Goal: Obtain resource: Download file/media

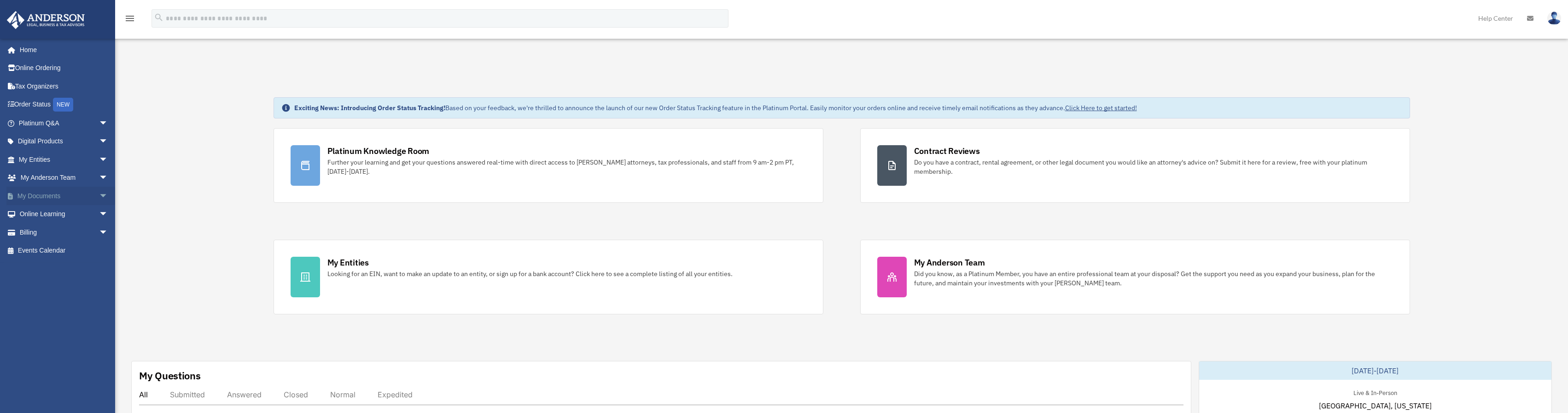
click at [100, 194] on span "arrow_drop_down" at bounding box center [108, 196] width 18 height 19
click at [61, 217] on link "Box" at bounding box center [67, 214] width 109 height 18
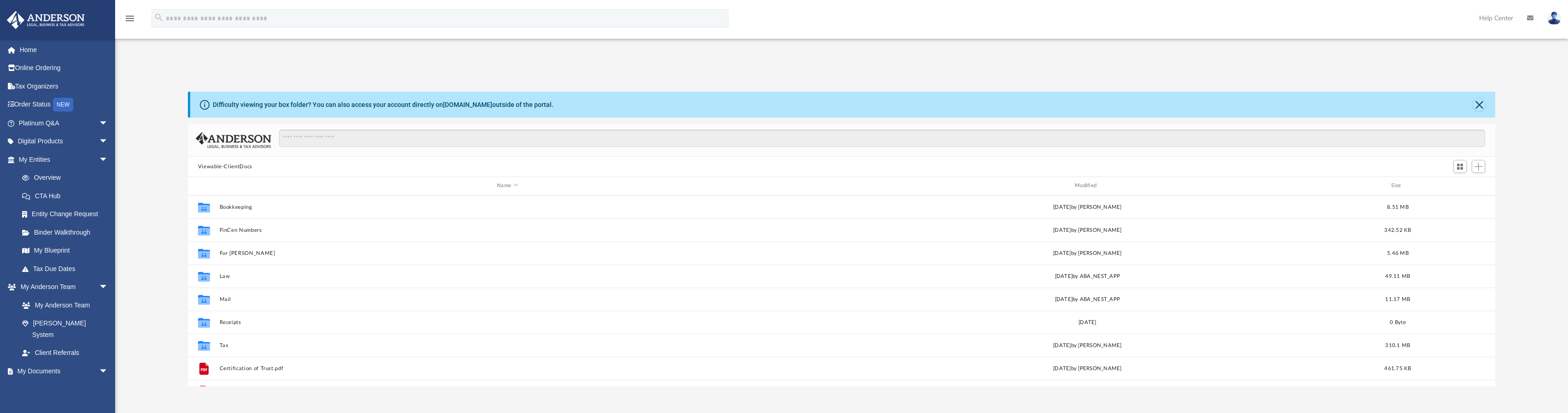
scroll to position [202, 1301]
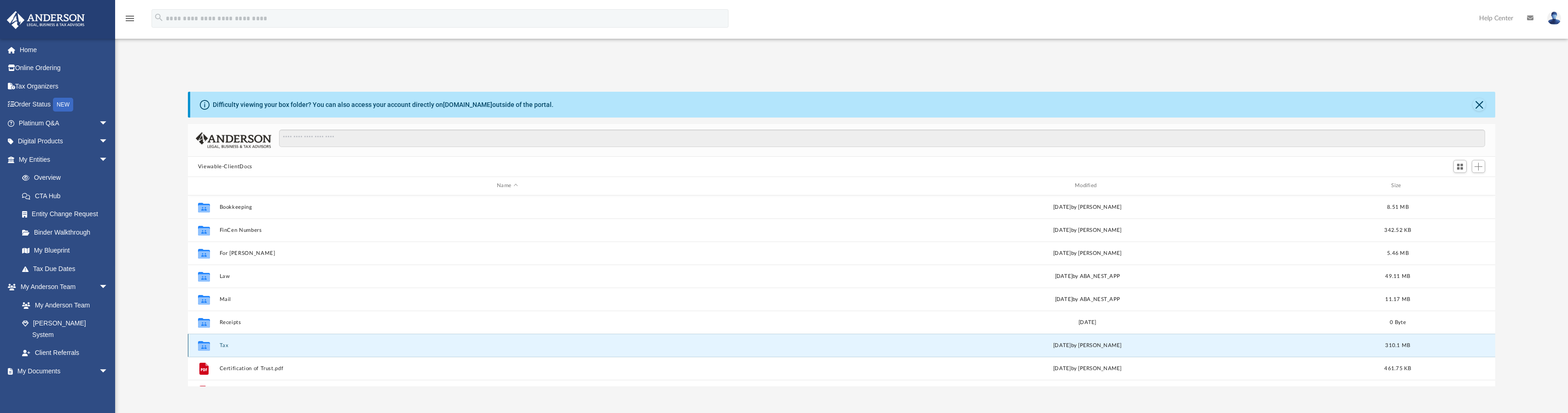
click at [233, 343] on button "Tax" at bounding box center [507, 345] width 576 height 6
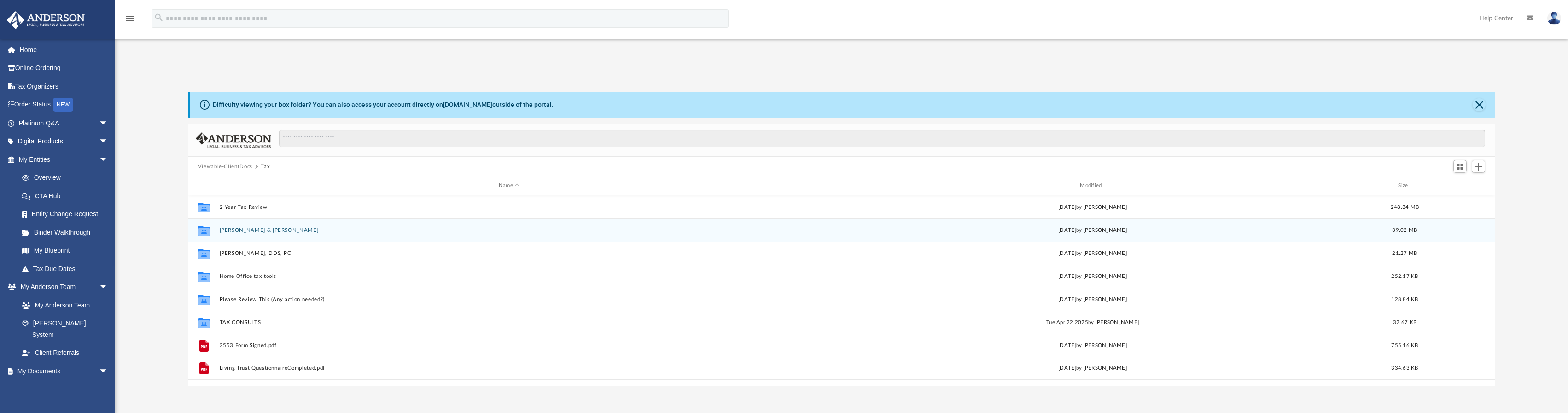
click at [245, 232] on button "[PERSON_NAME] & [PERSON_NAME]" at bounding box center [509, 230] width 579 height 6
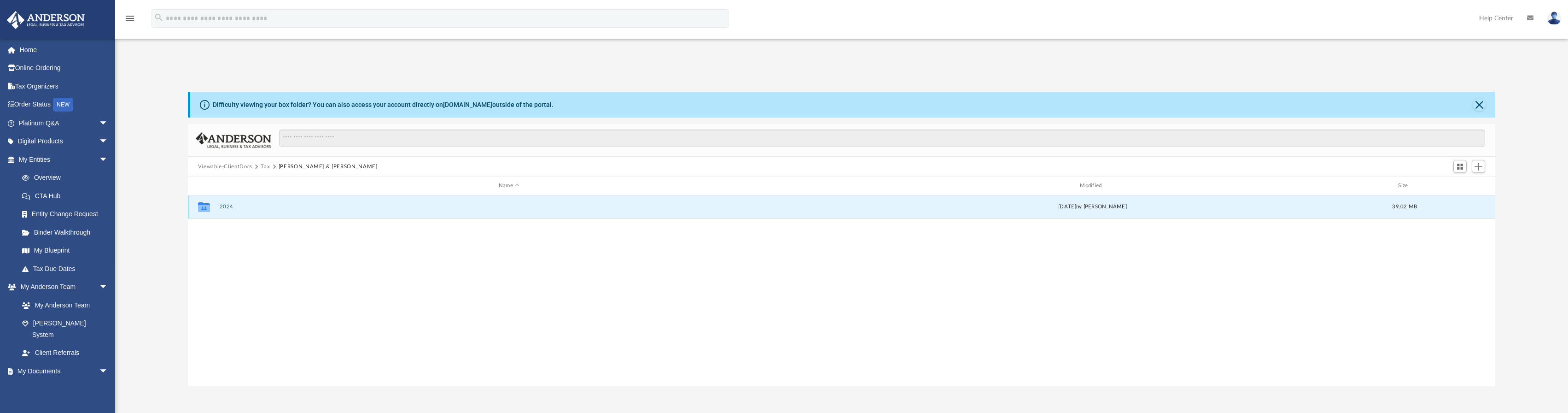
click at [222, 208] on button "2024" at bounding box center [509, 207] width 579 height 6
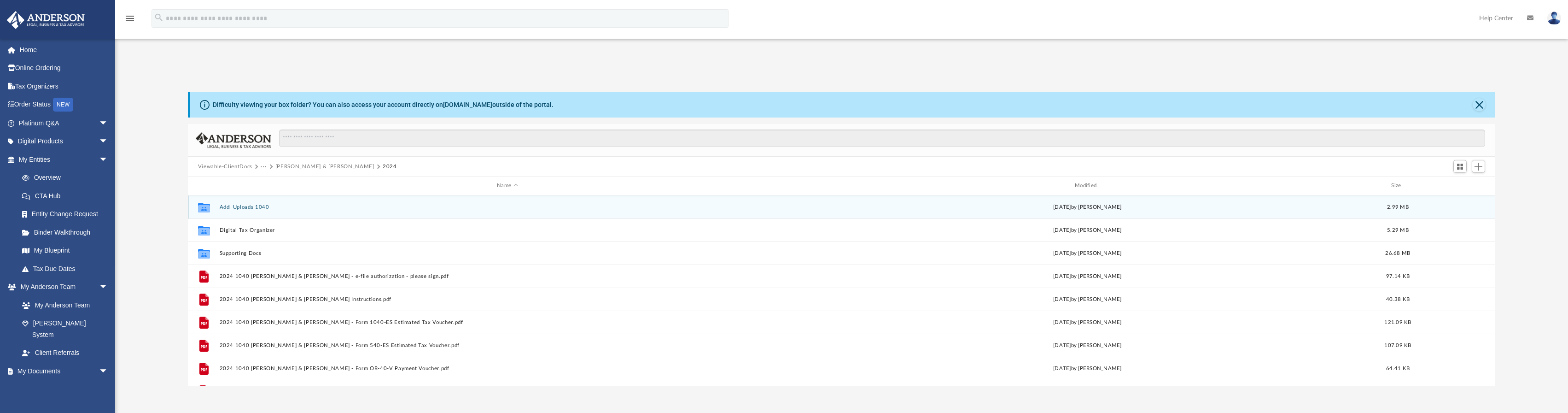
scroll to position [17, 0]
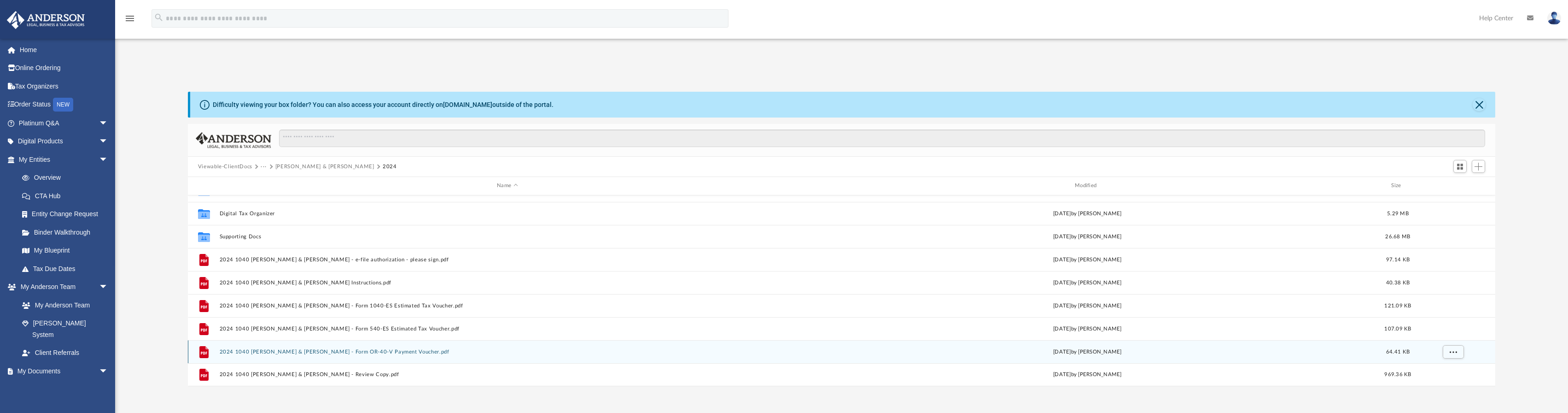
click at [366, 351] on button "2024 1040 [PERSON_NAME] & [PERSON_NAME] - Form OR-40-V Payment Voucher.pdf" at bounding box center [507, 352] width 576 height 6
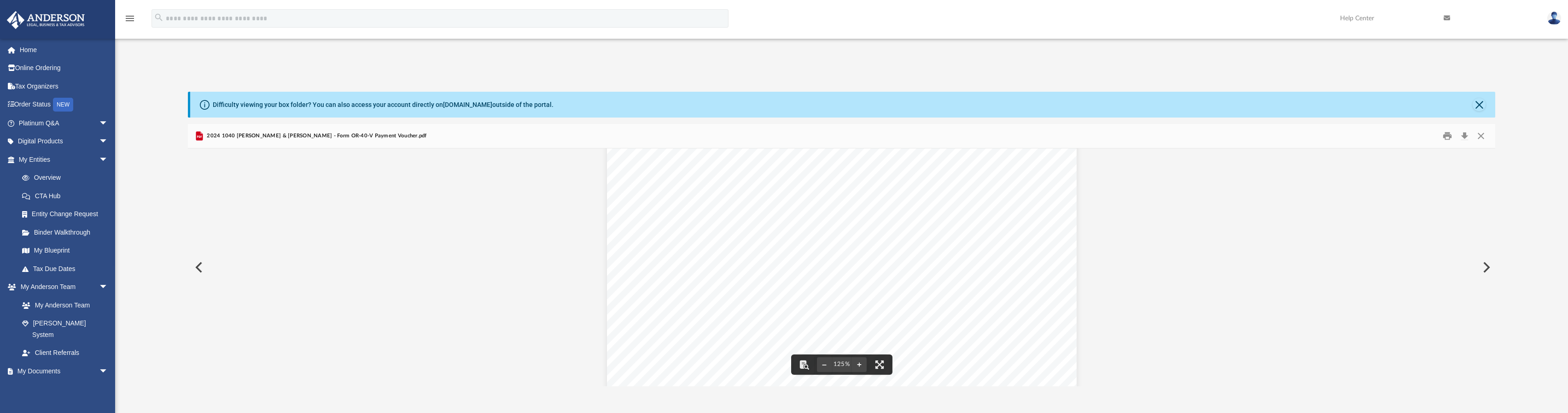
scroll to position [0, 0]
click at [1487, 138] on button "Close" at bounding box center [1481, 136] width 17 height 14
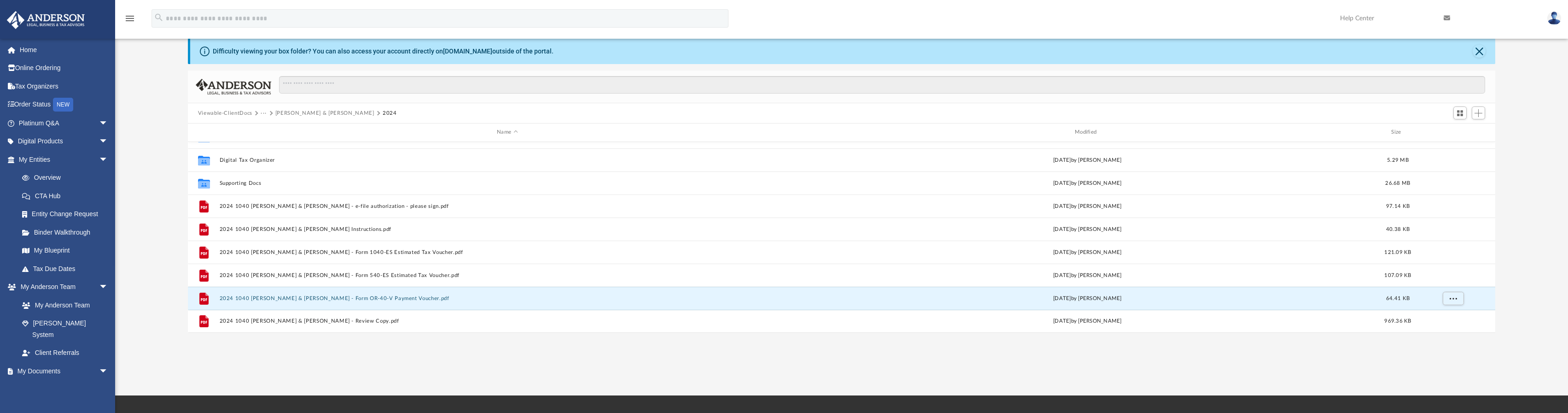
scroll to position [138, 0]
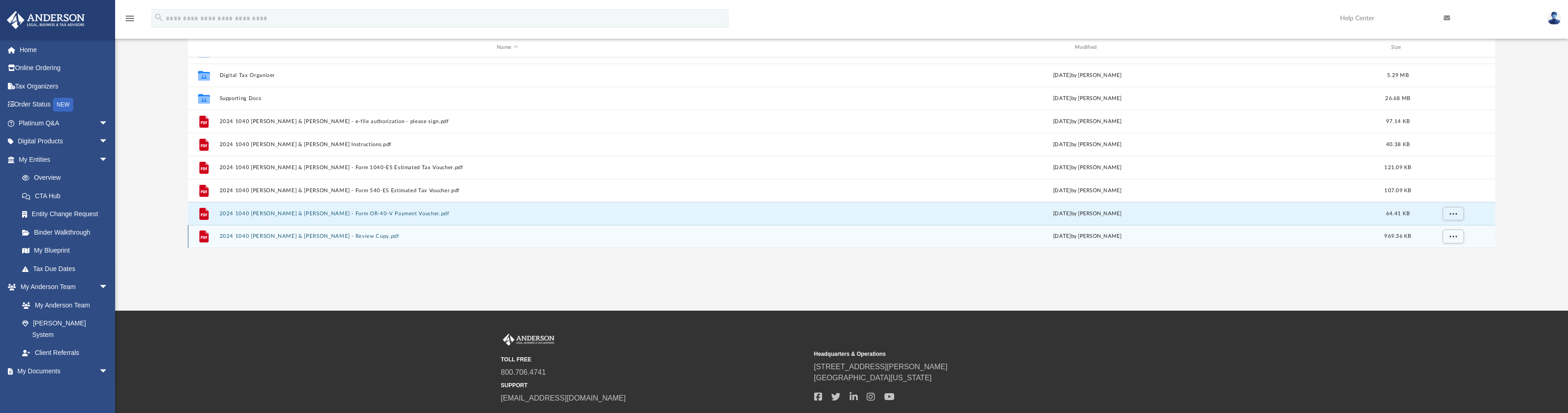
click at [328, 239] on div "File 2024 1040 [PERSON_NAME] & [PERSON_NAME] - Review Copy.pdf [DATE] by [PERSO…" at bounding box center [842, 236] width 1308 height 23
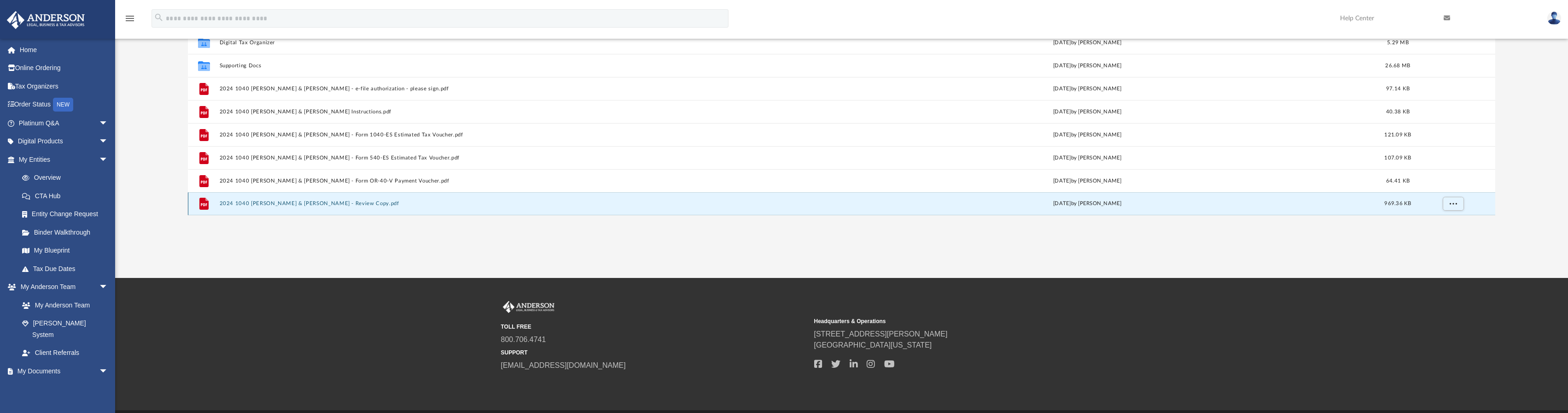
scroll to position [201, 0]
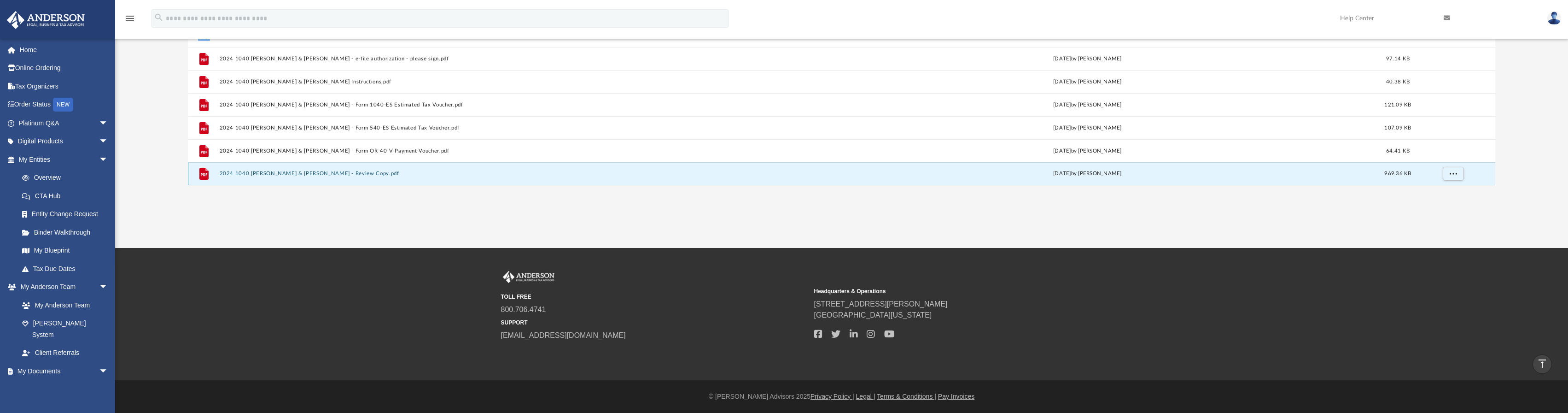
click at [361, 174] on button "2024 1040 [PERSON_NAME] & [PERSON_NAME] - Review Copy.pdf" at bounding box center [507, 174] width 576 height 6
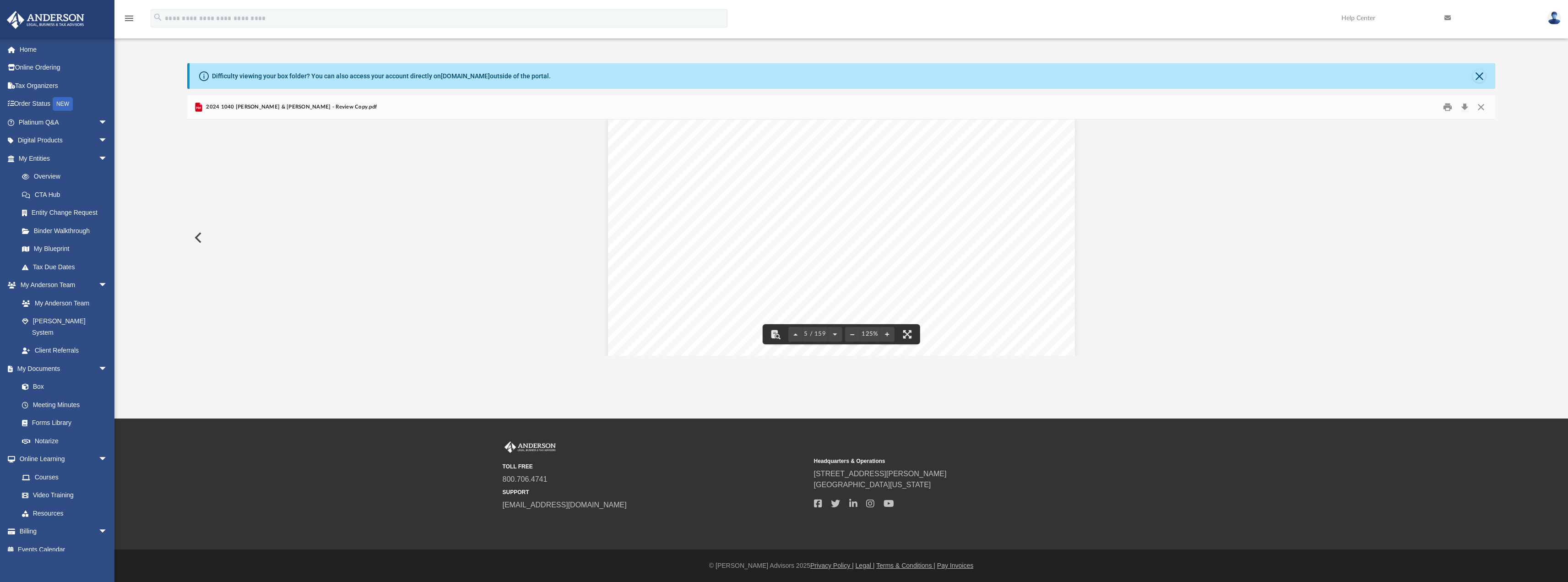
scroll to position [2815, 0]
click at [1481, 106] on button "Close" at bounding box center [1481, 106] width 17 height 14
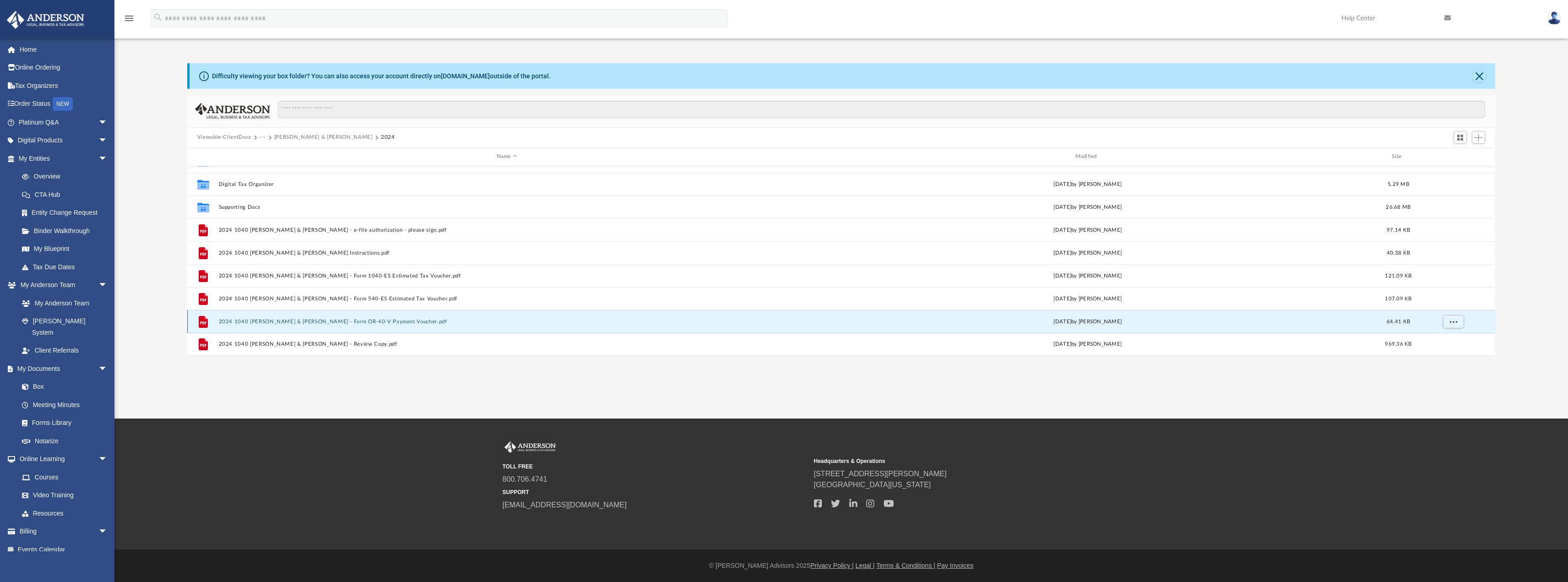
click at [381, 322] on button "2024 1040 [PERSON_NAME] & [PERSON_NAME] - Form OR-40-V Payment Voucher.pdf" at bounding box center [507, 321] width 577 height 6
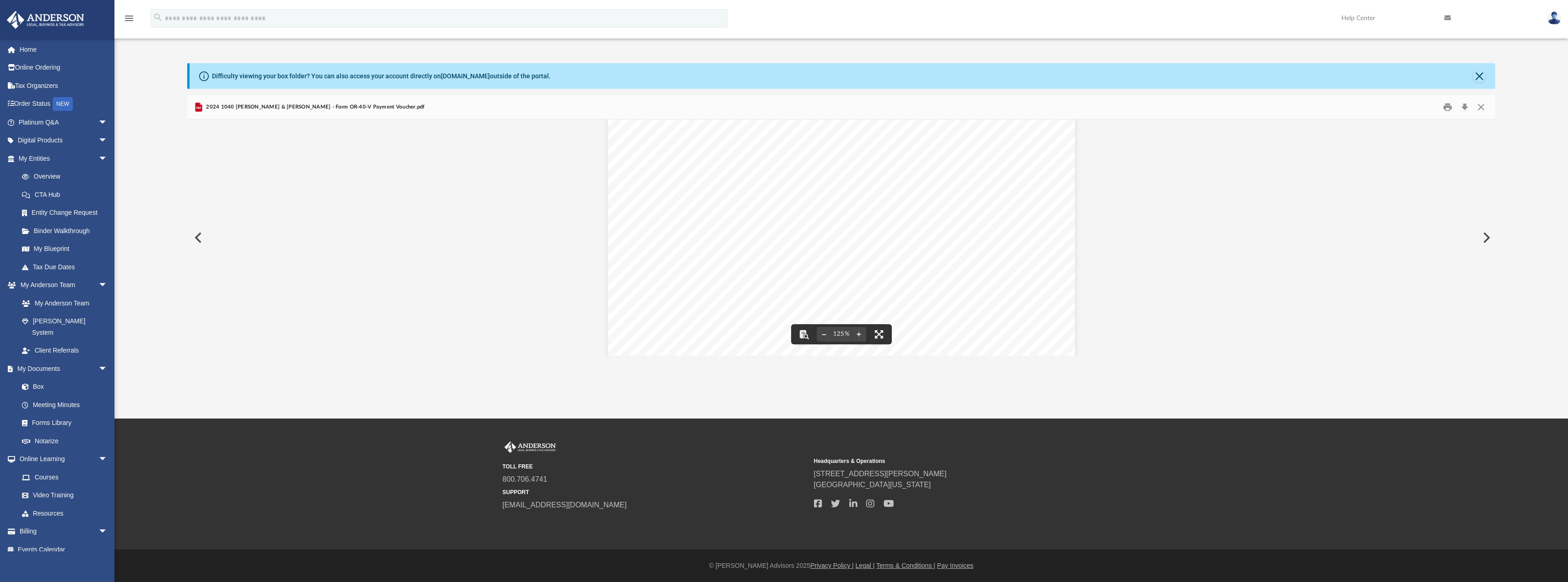
scroll to position [0, 0]
click at [1479, 106] on button "Close" at bounding box center [1481, 106] width 17 height 14
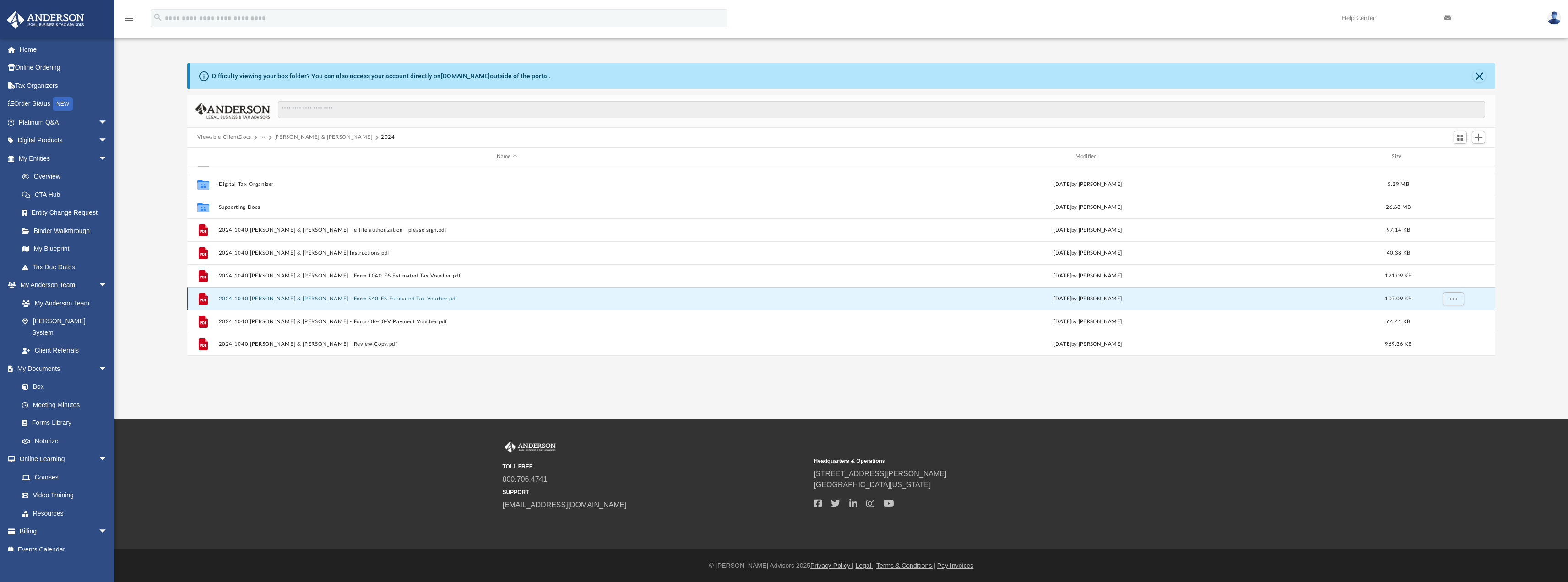
click at [404, 298] on button "2024 1040 [PERSON_NAME] & [PERSON_NAME] - Form 540-ES Estimated Tax Voucher.pdf" at bounding box center [507, 298] width 577 height 6
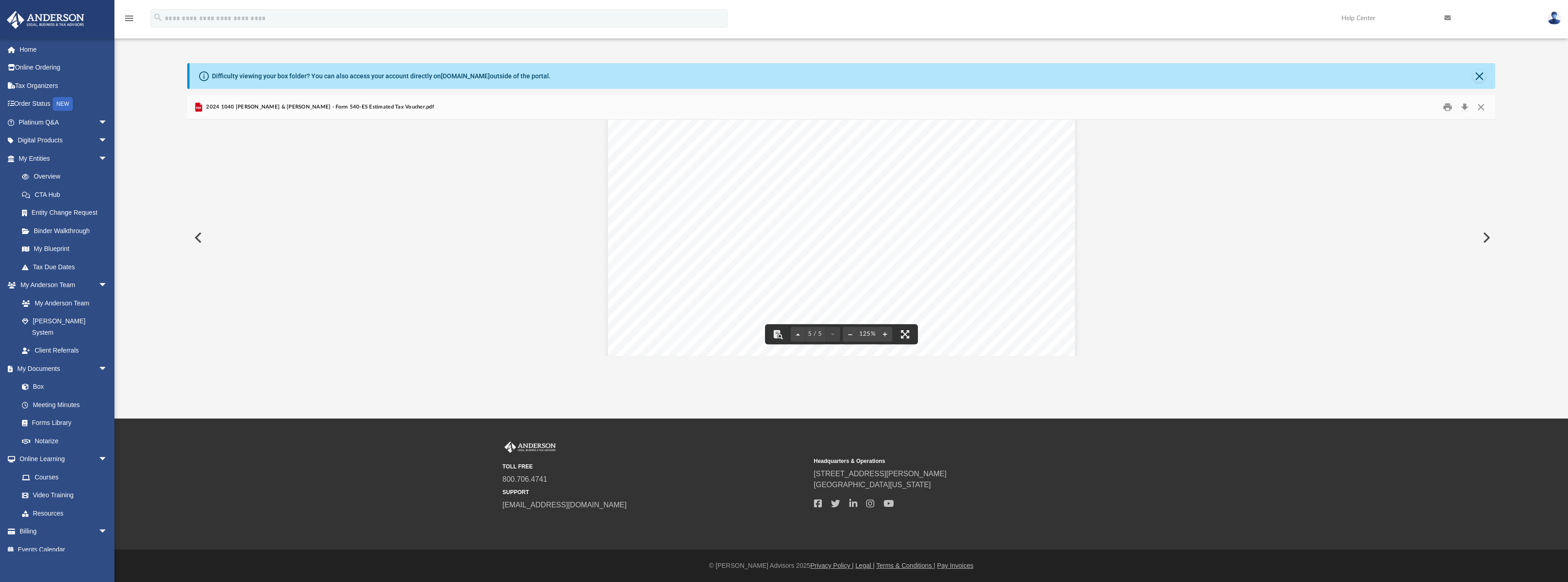
scroll to position [2854, 0]
click at [1483, 78] on button "Close" at bounding box center [1479, 76] width 13 height 13
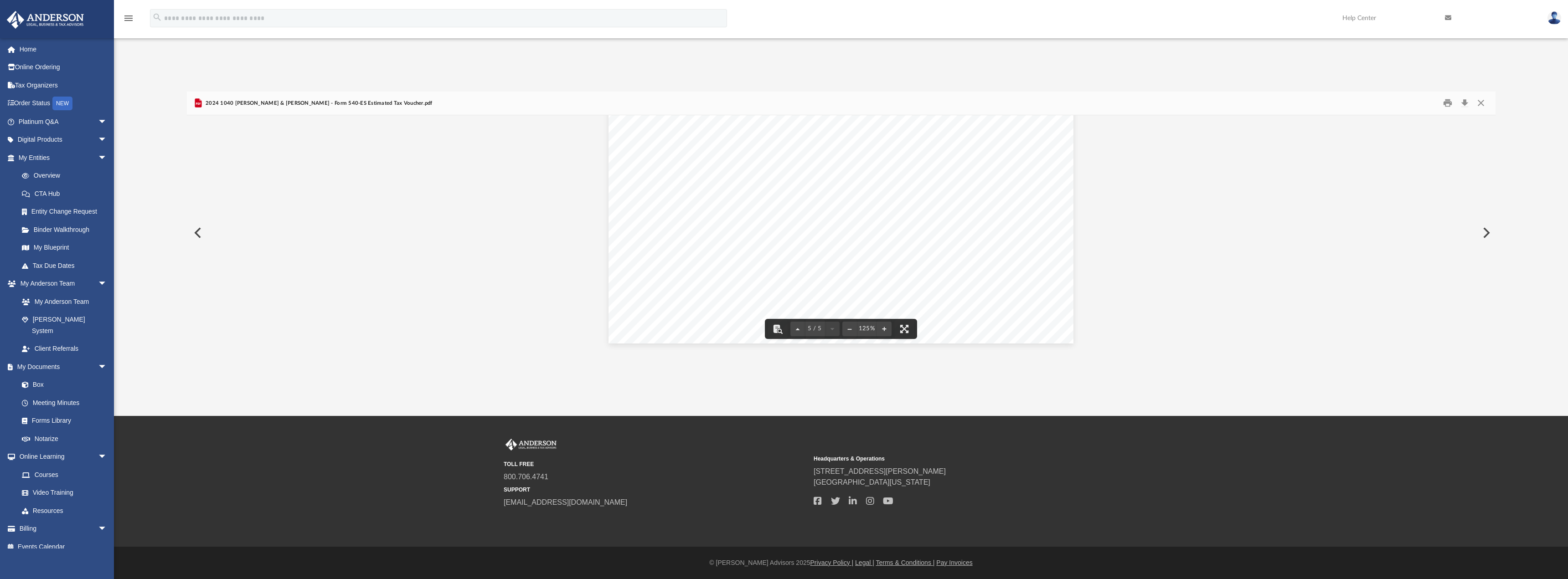
scroll to position [2460, 0]
click at [1483, 102] on button "Close" at bounding box center [1480, 103] width 16 height 14
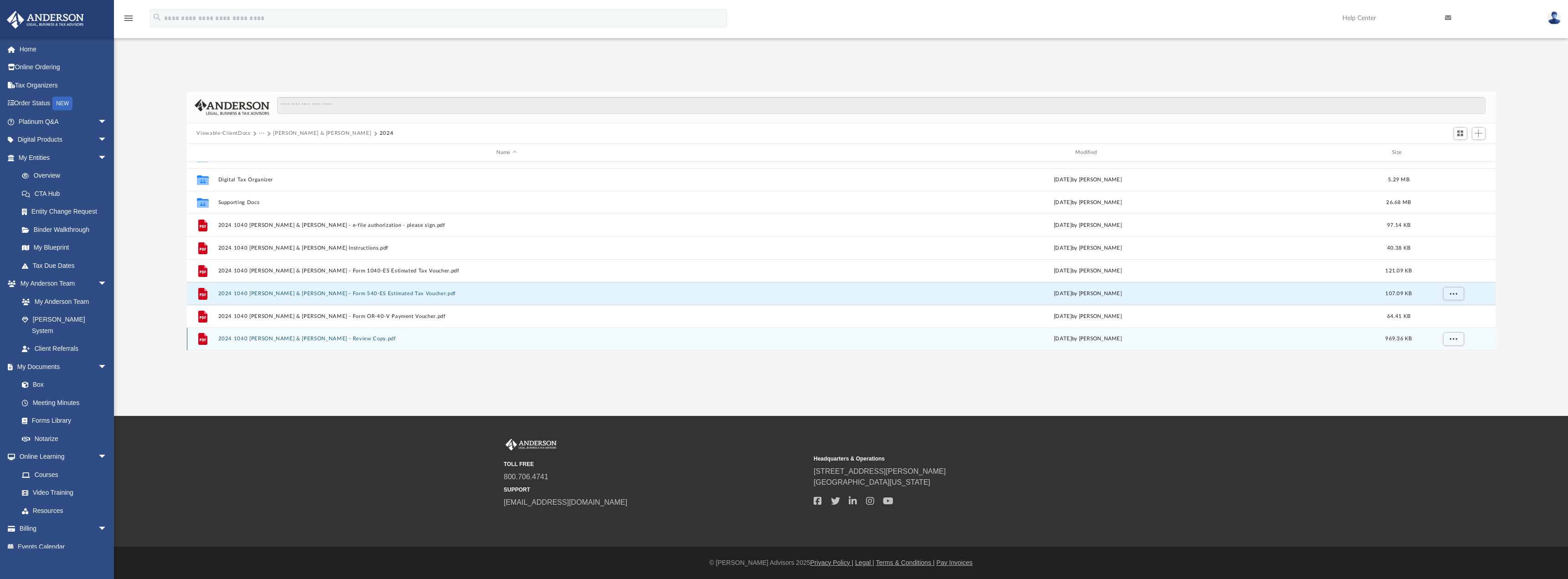
click at [328, 334] on div "File 2024 1040 [PERSON_NAME] & [PERSON_NAME] - Review Copy.pdf [DATE] by [PERSO…" at bounding box center [841, 338] width 1309 height 23
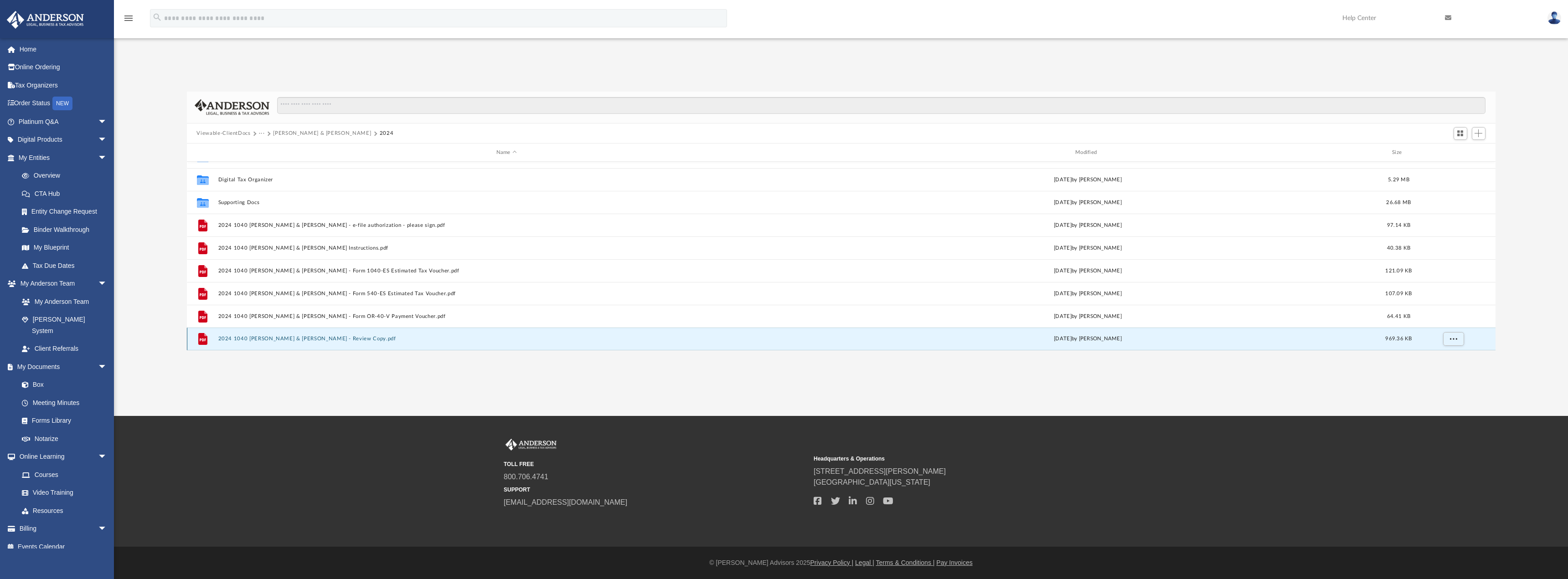
click at [345, 335] on div "File 2024 1040 [PERSON_NAME] & [PERSON_NAME] - Review Copy.pdf [DATE] by [PERSO…" at bounding box center [841, 338] width 1309 height 23
click at [347, 338] on button "2024 1040 [PERSON_NAME] & [PERSON_NAME] - Review Copy.pdf" at bounding box center [506, 339] width 577 height 6
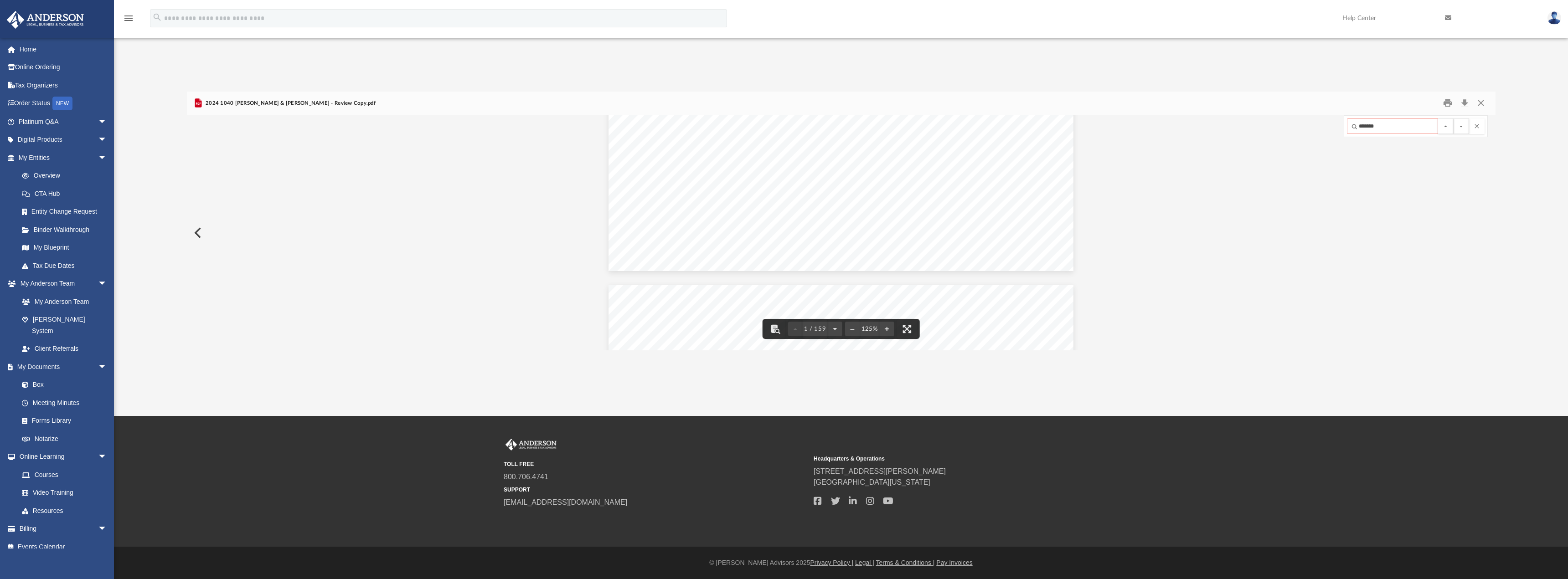
scroll to position [0, 0]
click at [1031, 217] on div "426340 [DATE] [PERSON_NAME] GLOBAL BUSINESS GROUP, LLC [STREET_ADDRESS][PERSON_…" at bounding box center [841, 423] width 465 height 601
drag, startPoint x: 1384, startPoint y: 122, endPoint x: 1343, endPoint y: 135, distance: 43.0
click at [1343, 135] on div "426340 [DATE] [PERSON_NAME] GLOBAL BUSINESS GROUP, LLC [STREET_ADDRESS][PERSON_…" at bounding box center [841, 232] width 1309 height 235
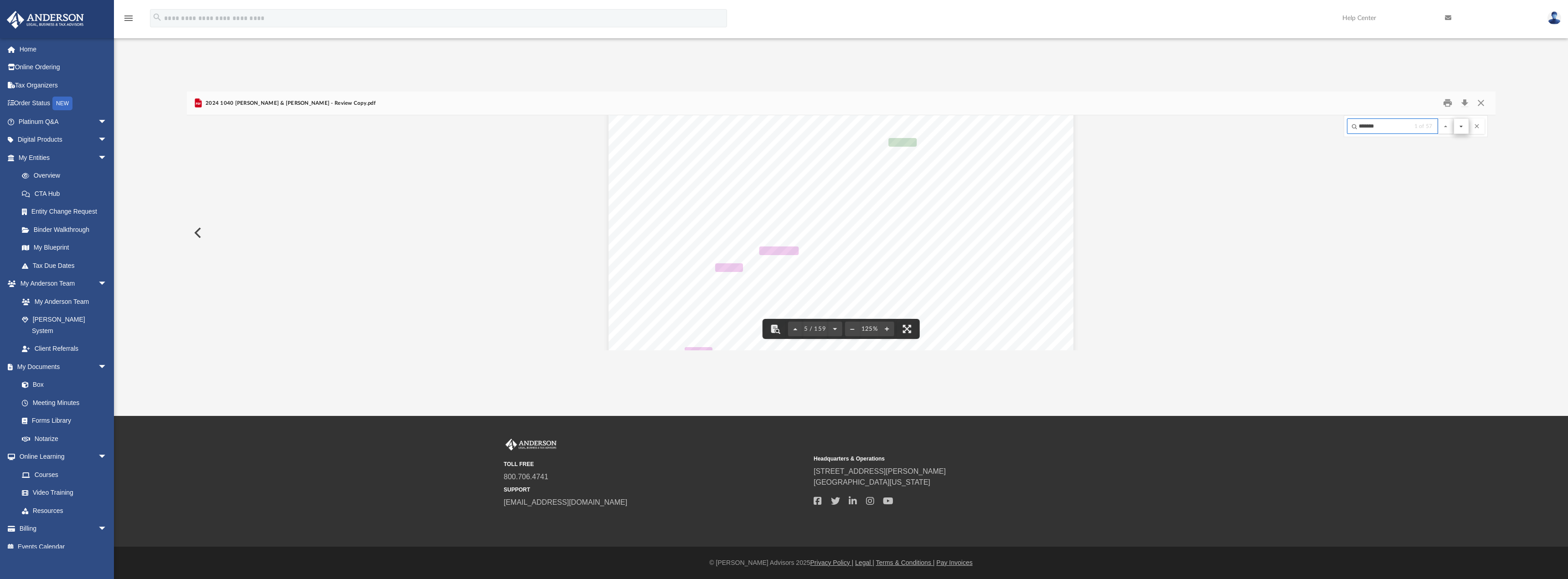
type input "*******"
click at [1463, 127] on button "File preview" at bounding box center [1461, 126] width 15 height 15
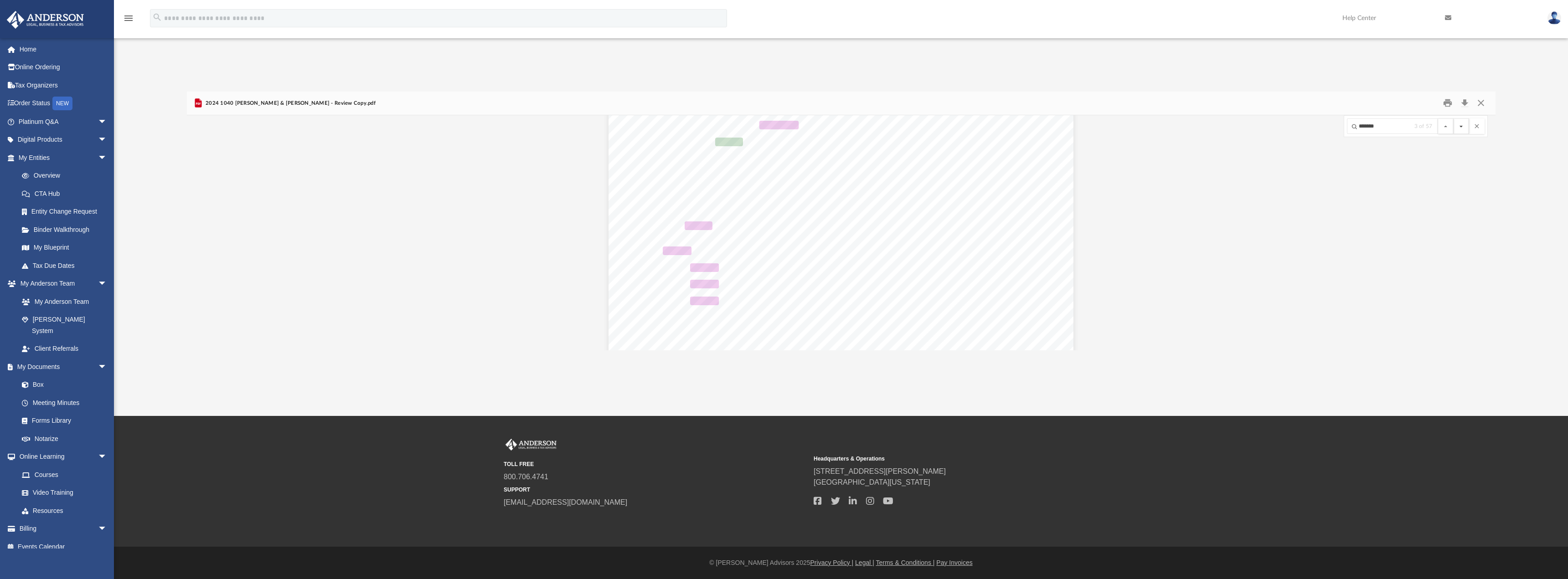
click at [1464, 127] on button "File preview" at bounding box center [1461, 126] width 15 height 15
click at [1465, 126] on button "File preview" at bounding box center [1461, 126] width 15 height 15
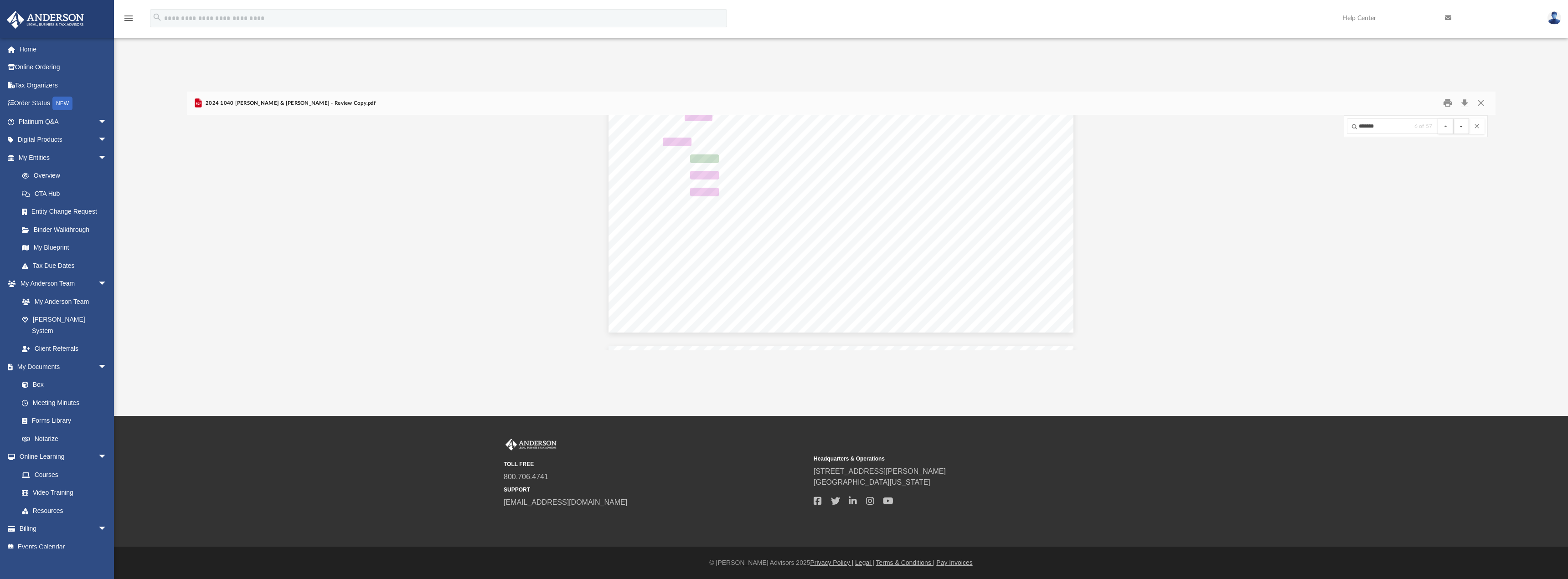
scroll to position [2867, 0]
click at [1465, 126] on button "File preview" at bounding box center [1461, 126] width 15 height 15
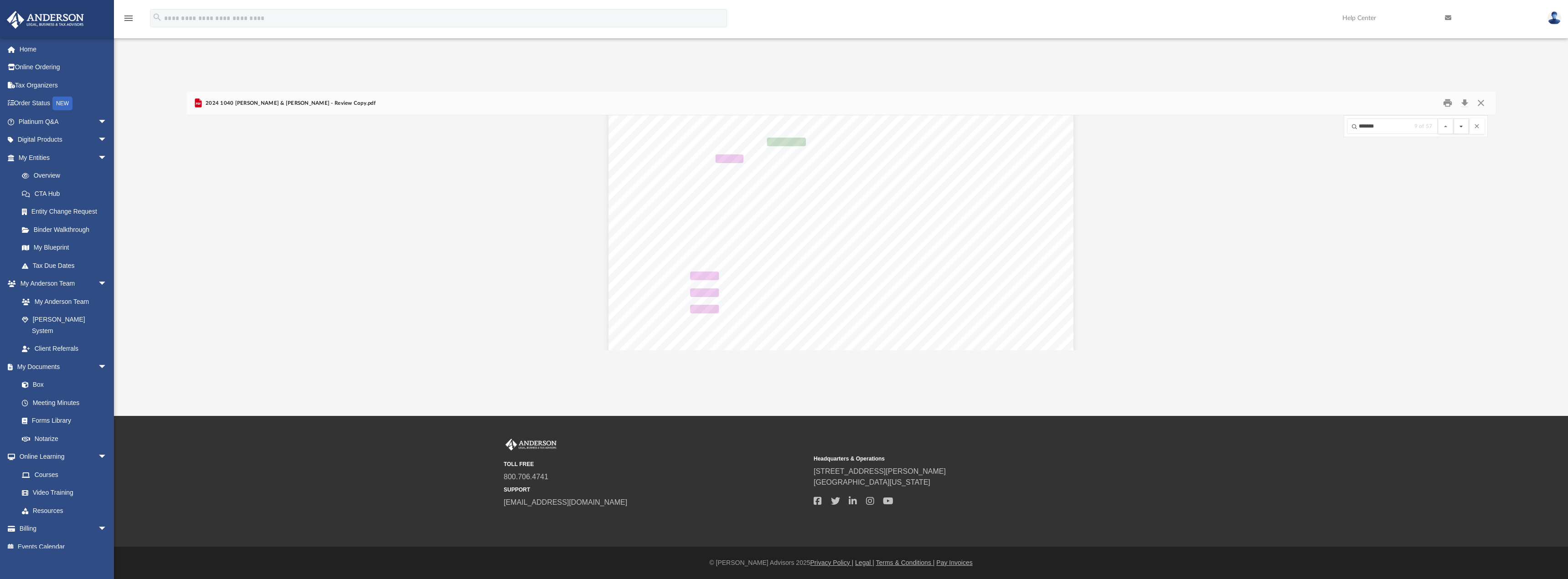
click at [1465, 126] on button "File preview" at bounding box center [1461, 126] width 15 height 15
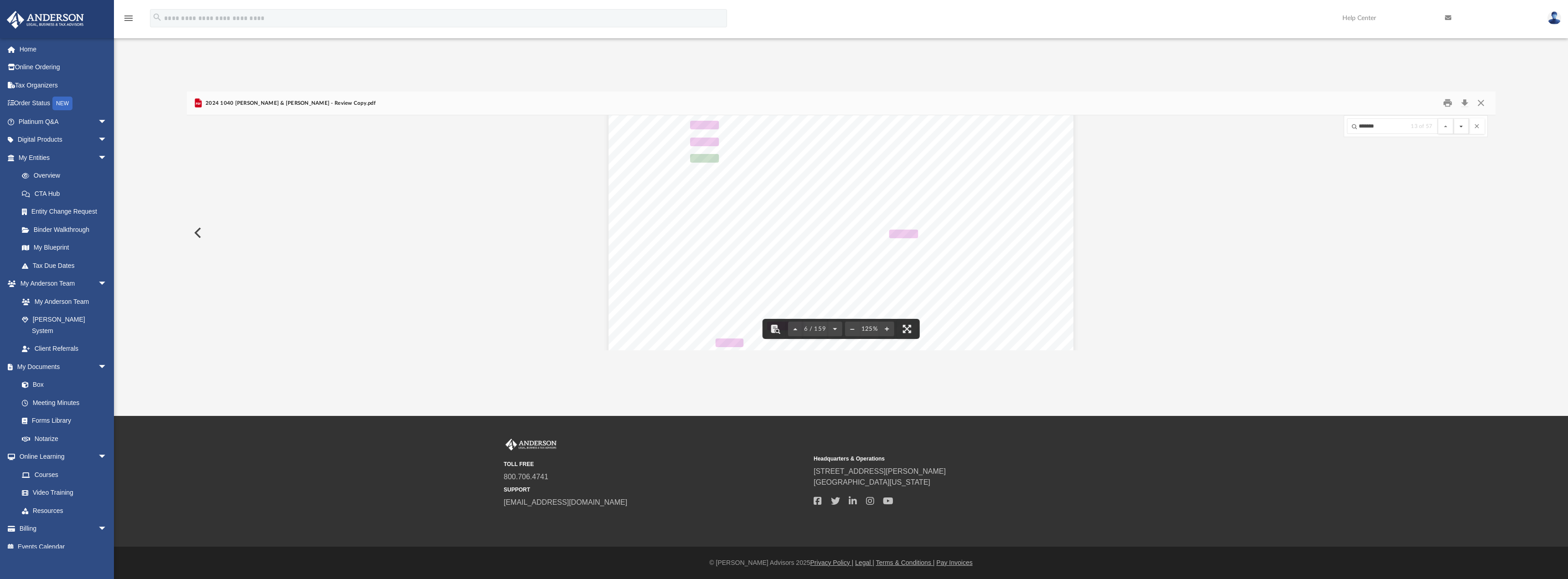
scroll to position [3298, 0]
click at [1465, 126] on button "File preview" at bounding box center [1461, 126] width 15 height 15
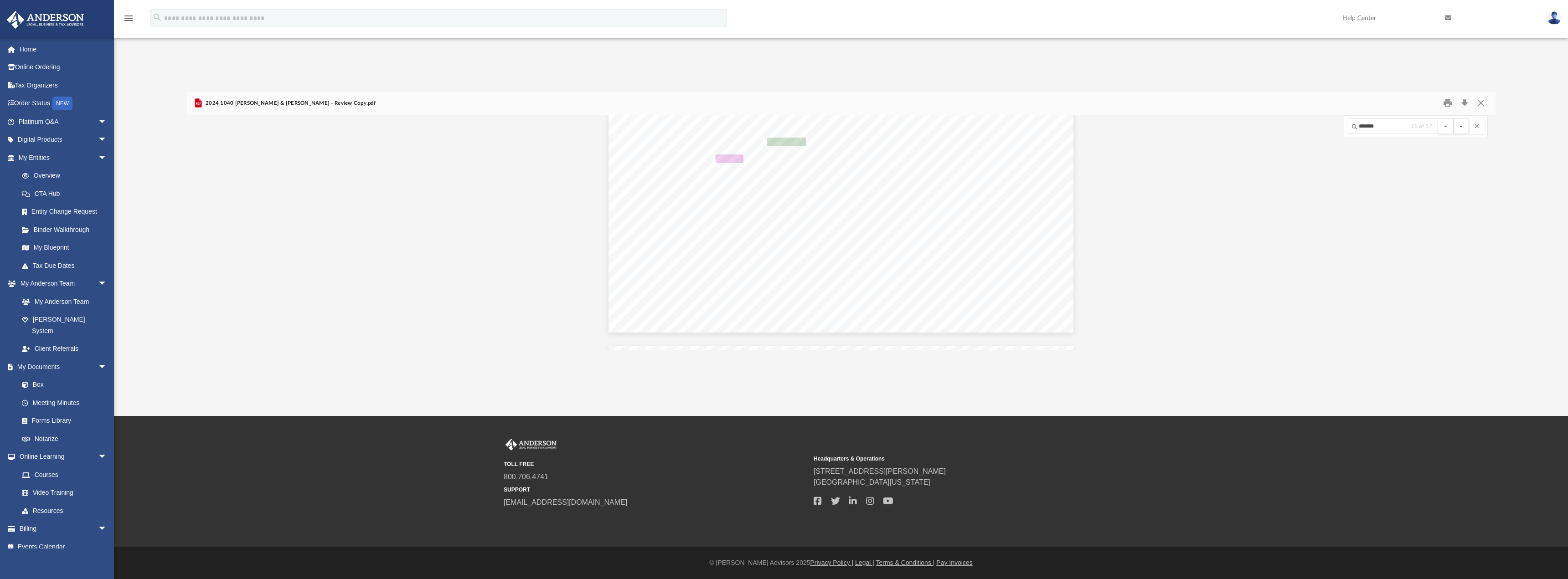
scroll to position [3482, 0]
click at [1465, 126] on button "File preview" at bounding box center [1461, 126] width 15 height 15
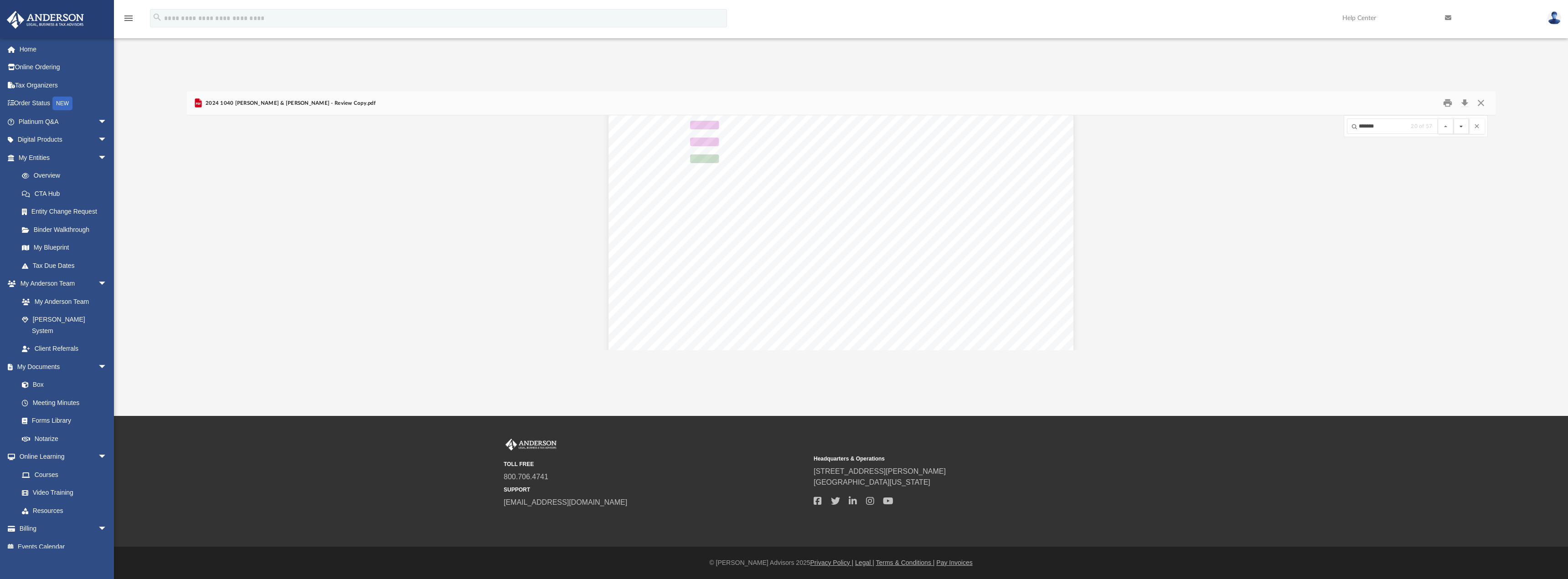
scroll to position [3779, 0]
click at [1465, 126] on button "File preview" at bounding box center [1461, 126] width 15 height 15
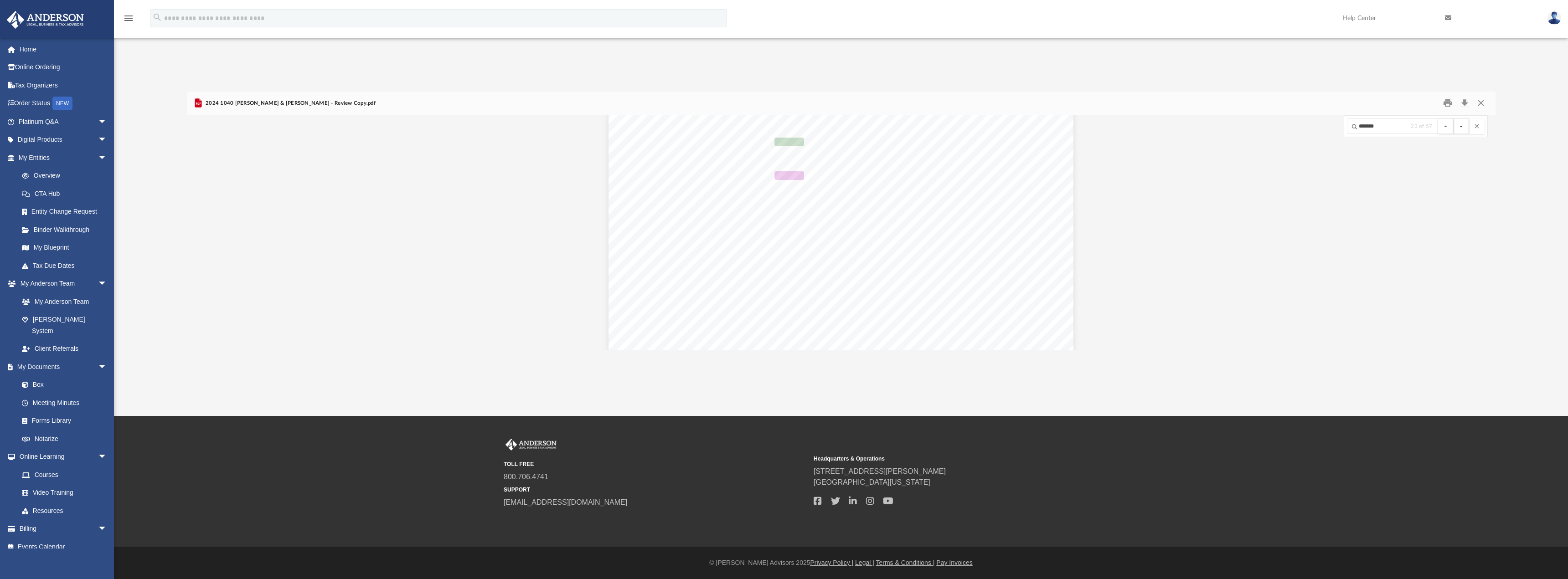
click at [1465, 126] on button "File preview" at bounding box center [1461, 126] width 15 height 15
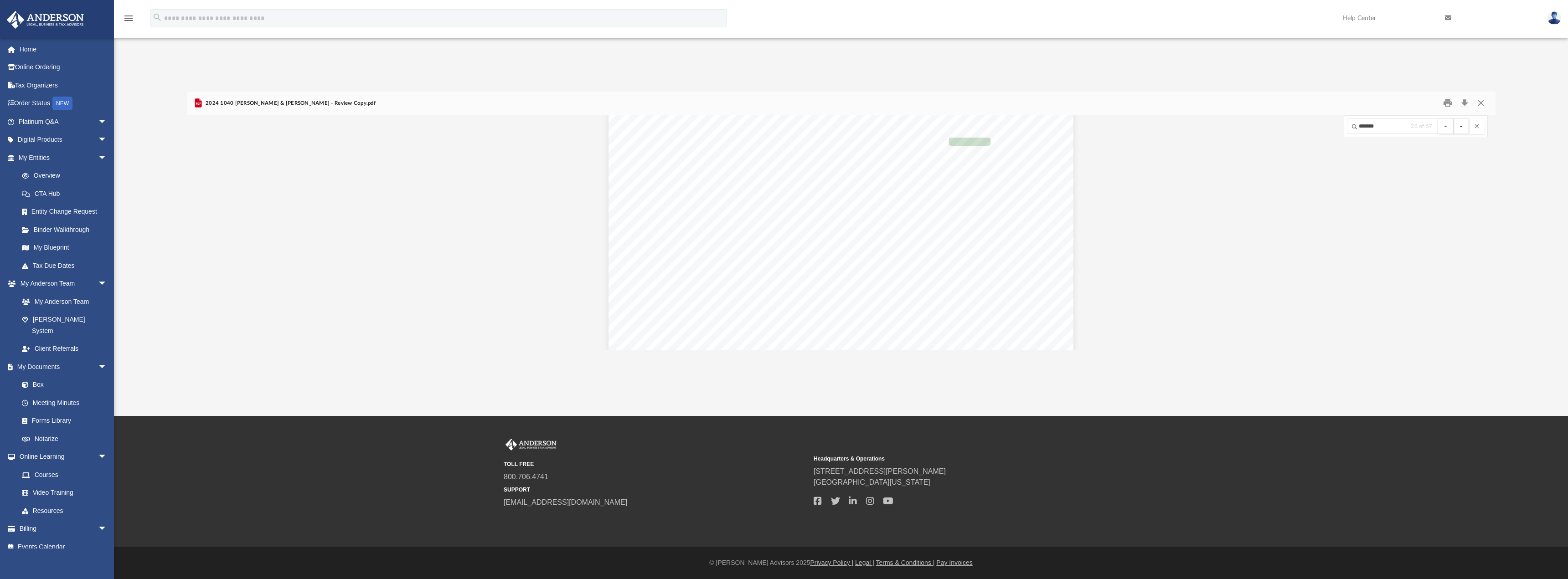
click at [1465, 126] on button "File preview" at bounding box center [1461, 126] width 15 height 15
click at [1465, 130] on button "File preview" at bounding box center [1461, 126] width 15 height 15
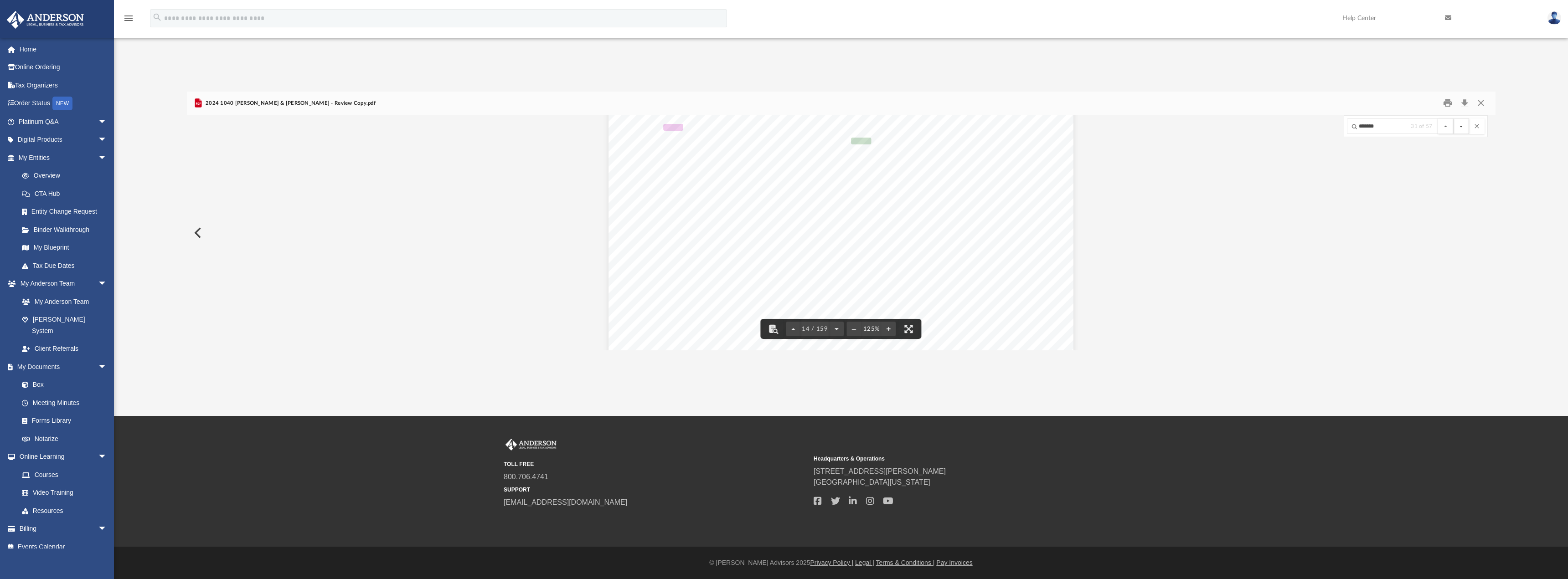
scroll to position [7995, 0]
click at [1465, 130] on button "File preview" at bounding box center [1461, 126] width 15 height 15
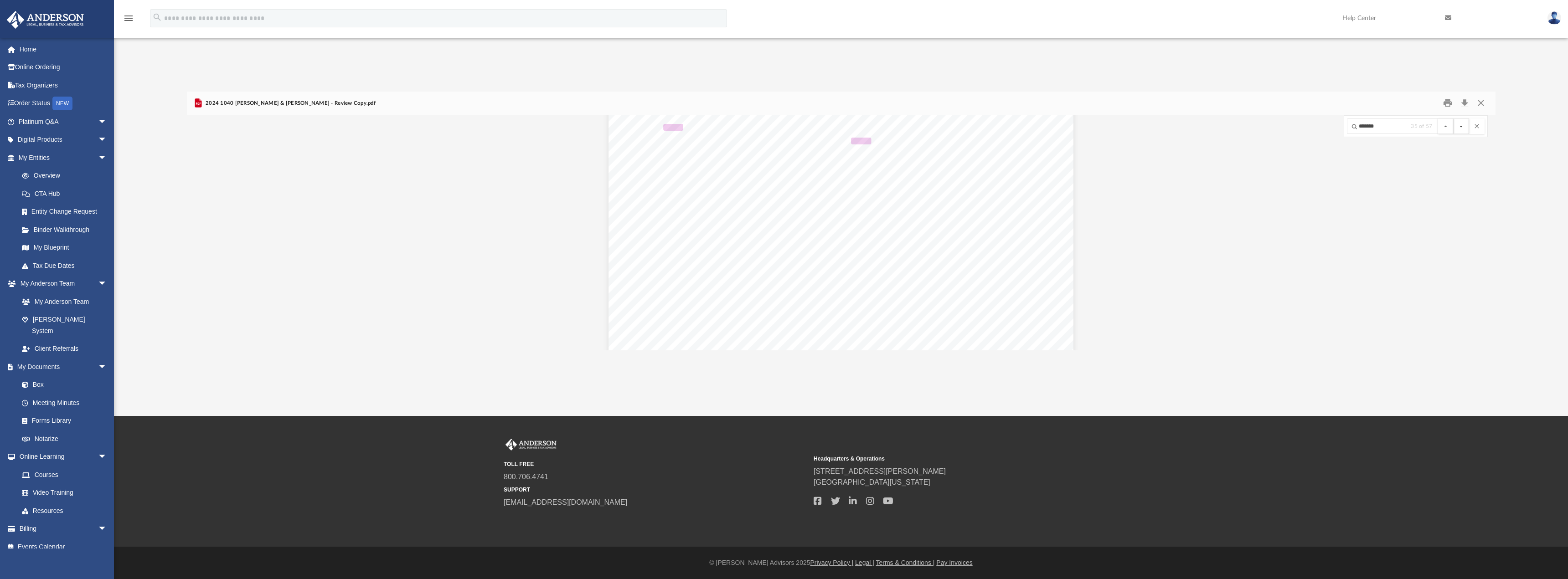
scroll to position [8610, 0]
click at [1465, 130] on button "File preview" at bounding box center [1461, 126] width 15 height 15
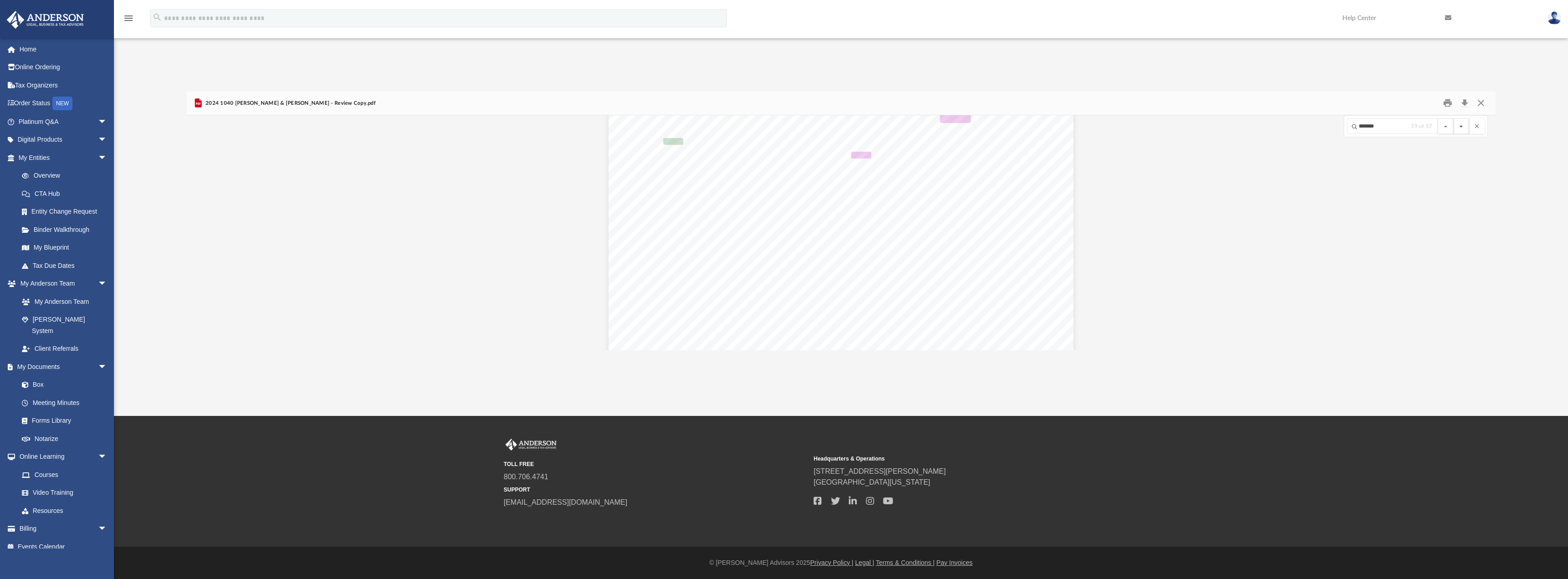
click at [1465, 130] on button "File preview" at bounding box center [1461, 126] width 15 height 15
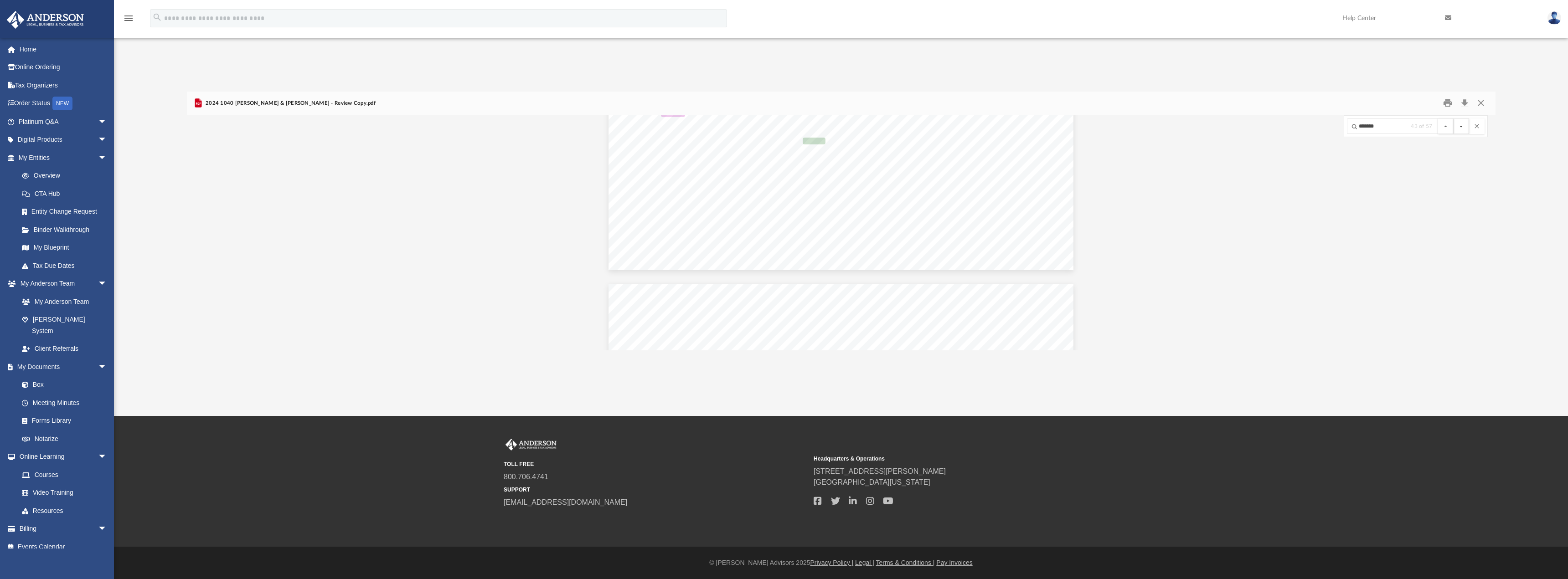
click at [1465, 130] on button "File preview" at bounding box center [1461, 126] width 15 height 15
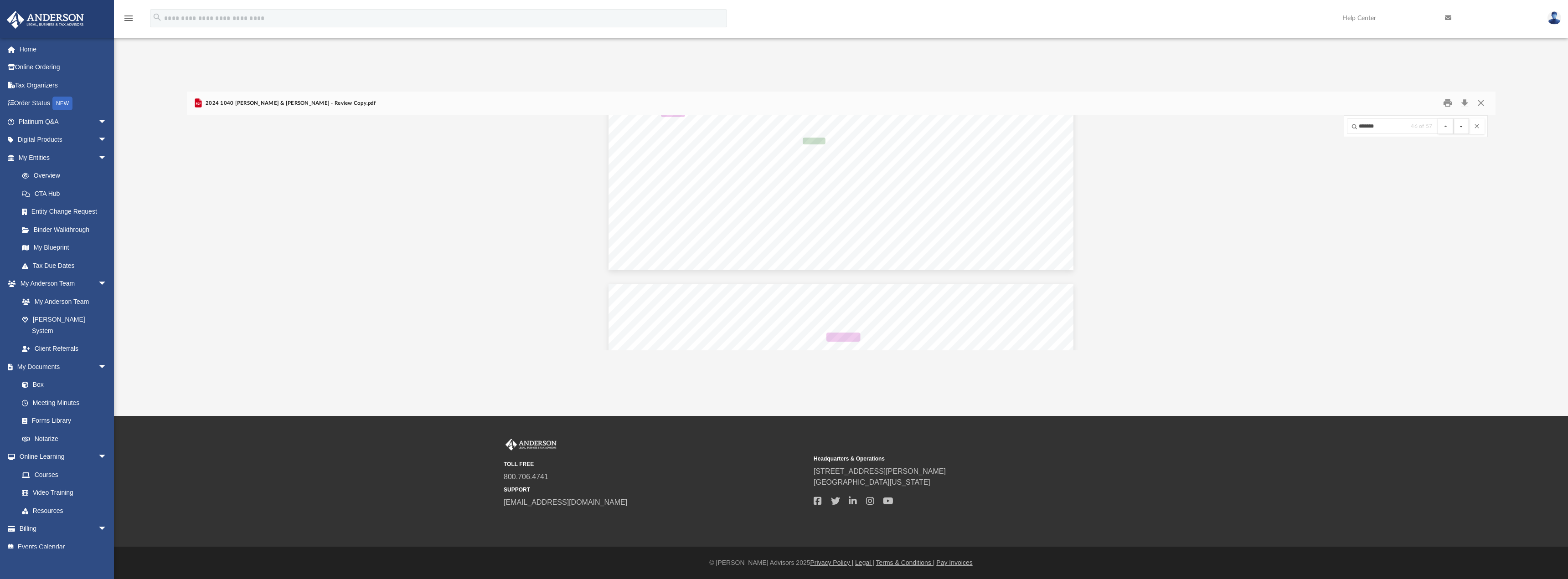
click at [1465, 130] on button "File preview" at bounding box center [1461, 126] width 15 height 15
click at [1465, 129] on button "File preview" at bounding box center [1461, 126] width 15 height 15
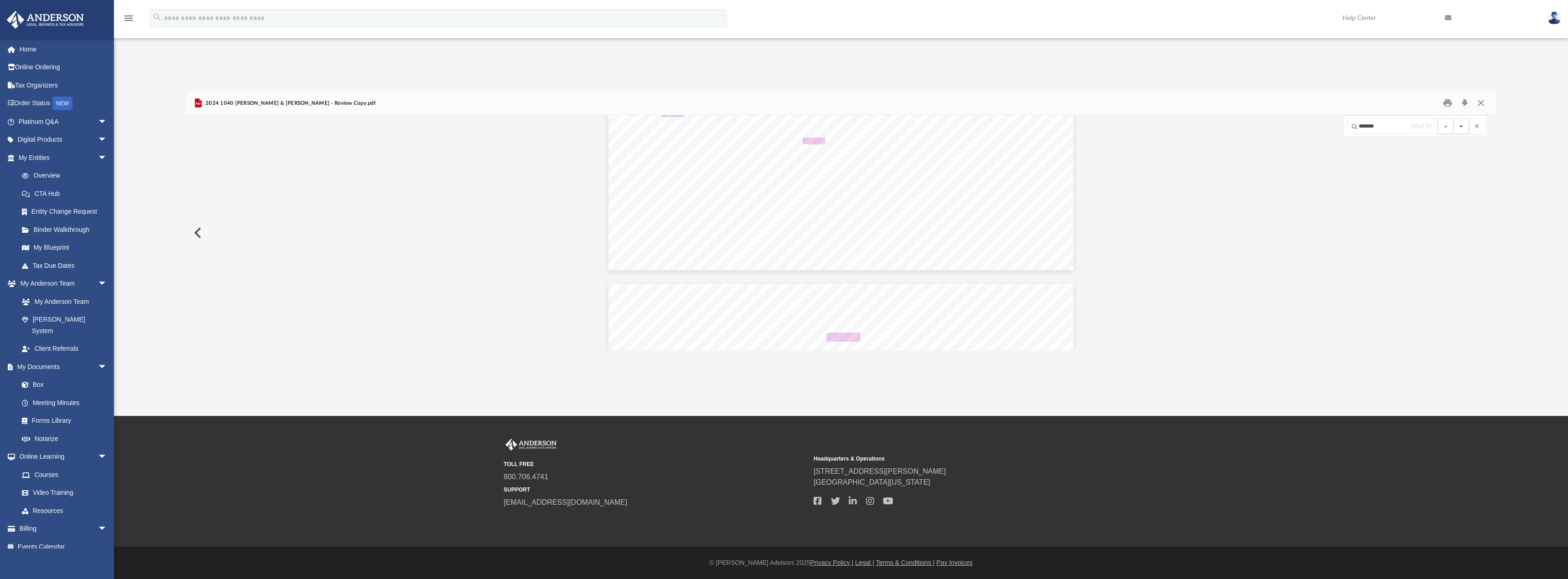
scroll to position [83788, 0]
click at [1444, 127] on button "File preview" at bounding box center [1446, 126] width 15 height 15
click at [1446, 126] on button "File preview" at bounding box center [1446, 126] width 15 height 15
click at [1460, 124] on button "File preview" at bounding box center [1461, 126] width 15 height 15
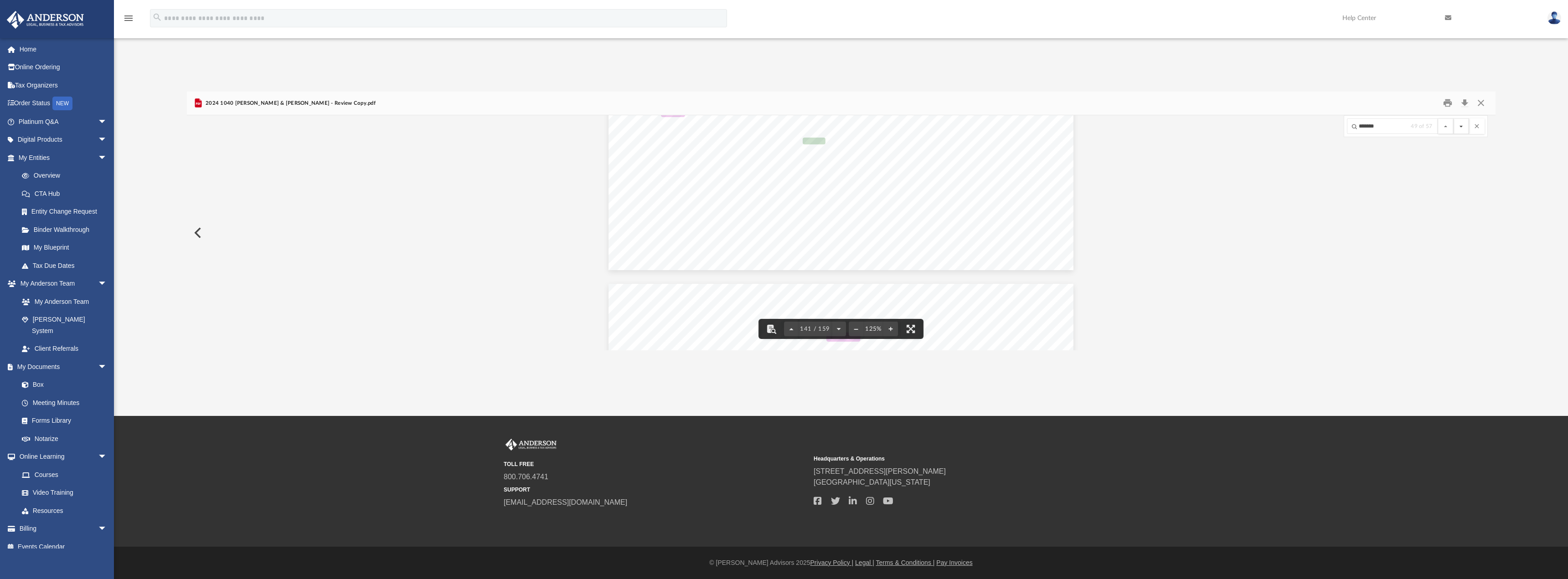
click at [1460, 121] on button "File preview" at bounding box center [1461, 126] width 15 height 15
click at [1460, 120] on button "File preview" at bounding box center [1461, 126] width 15 height 15
click at [1460, 120] on button "File preview" at bounding box center [1461, 126] width 15 height 15
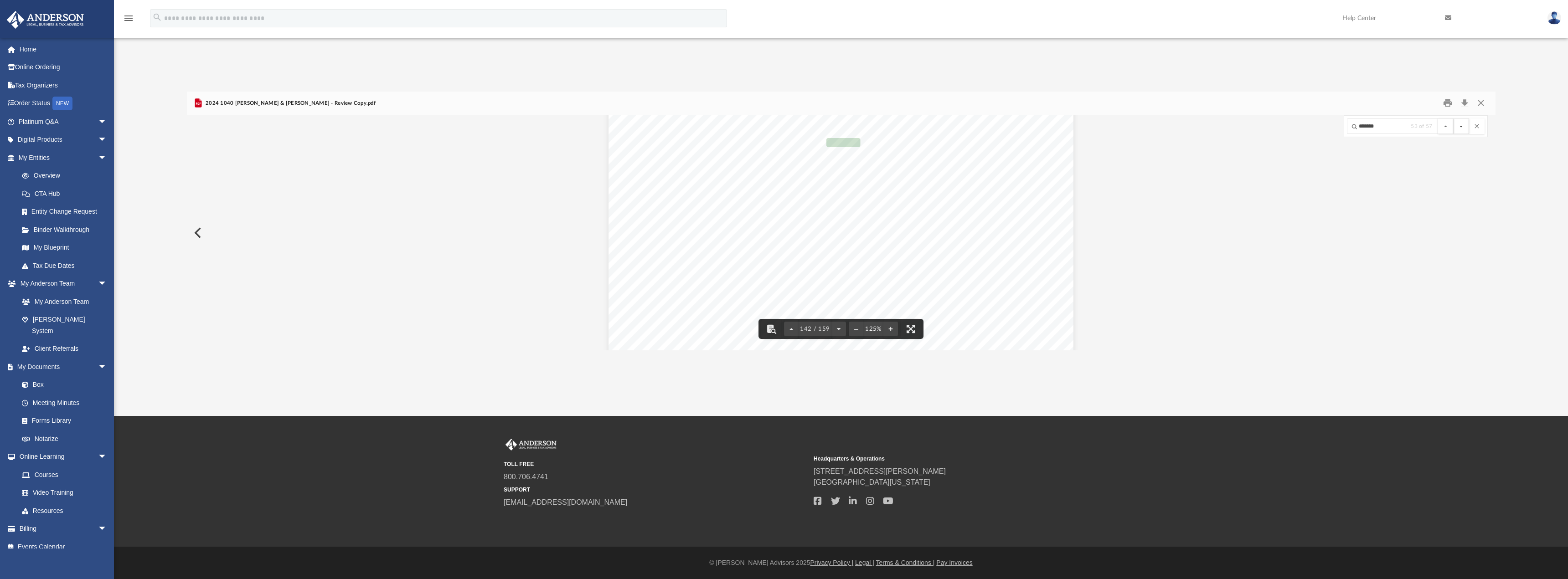
click at [1460, 119] on button "File preview" at bounding box center [1461, 126] width 15 height 15
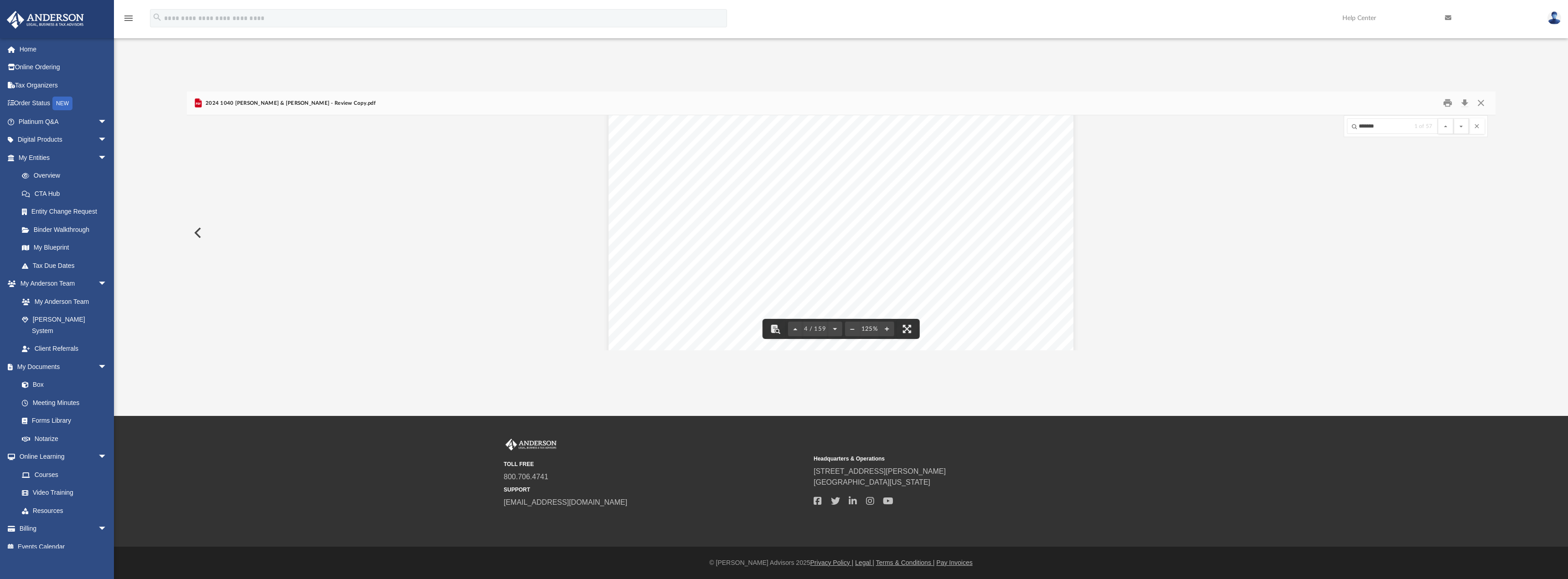
scroll to position [2301, 0]
click at [1482, 102] on button "Close" at bounding box center [1480, 103] width 16 height 14
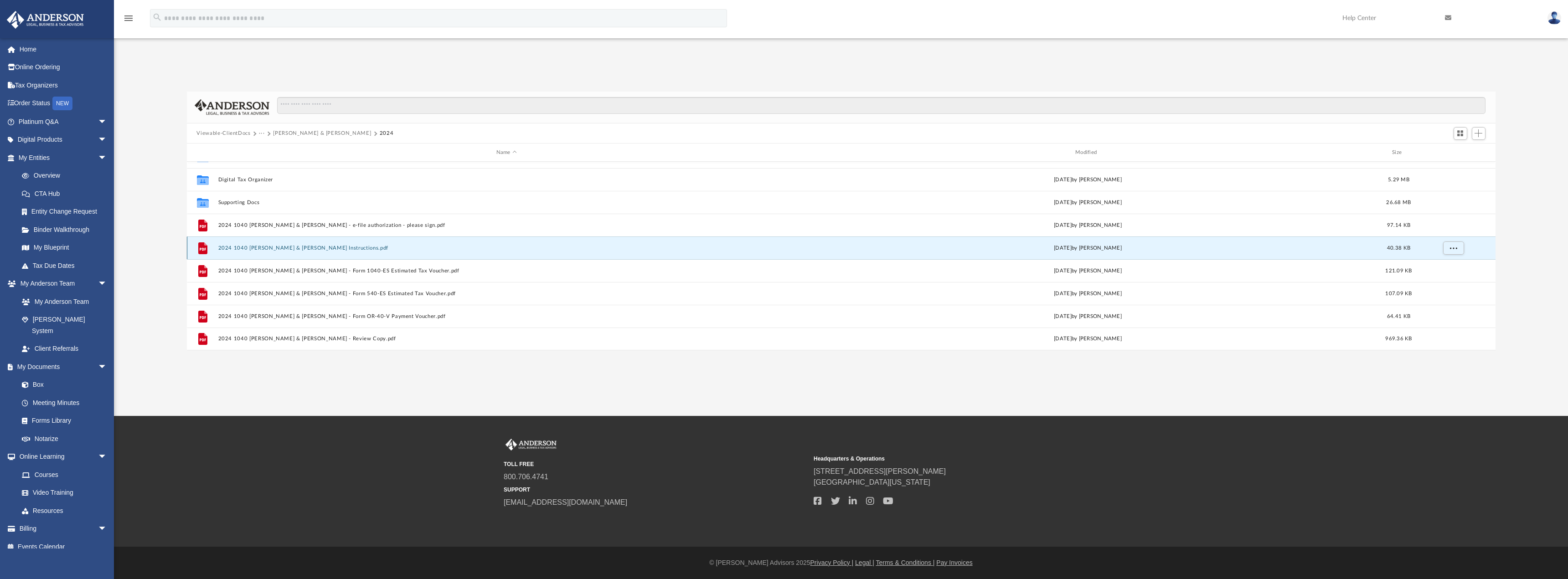
click at [327, 245] on button "2024 1040 [PERSON_NAME] & [PERSON_NAME] Instructions.pdf" at bounding box center [506, 248] width 577 height 6
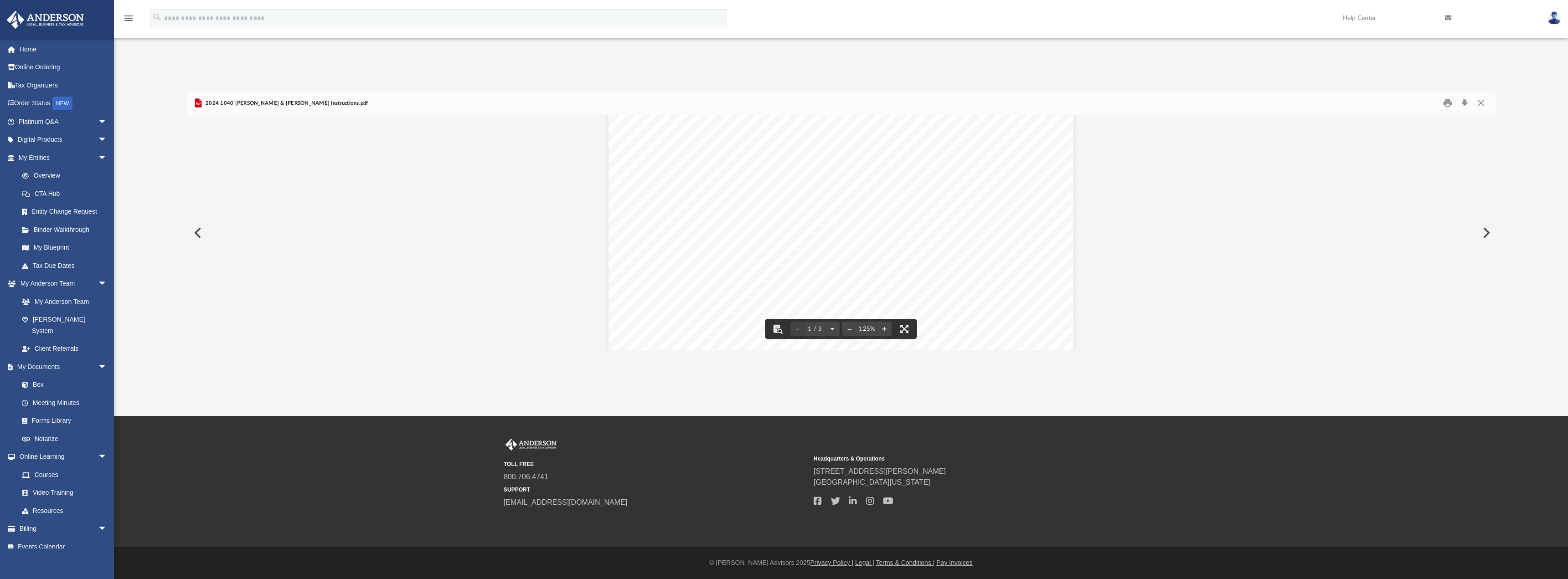
scroll to position [0, 0]
click at [1481, 105] on button "Close" at bounding box center [1480, 103] width 16 height 14
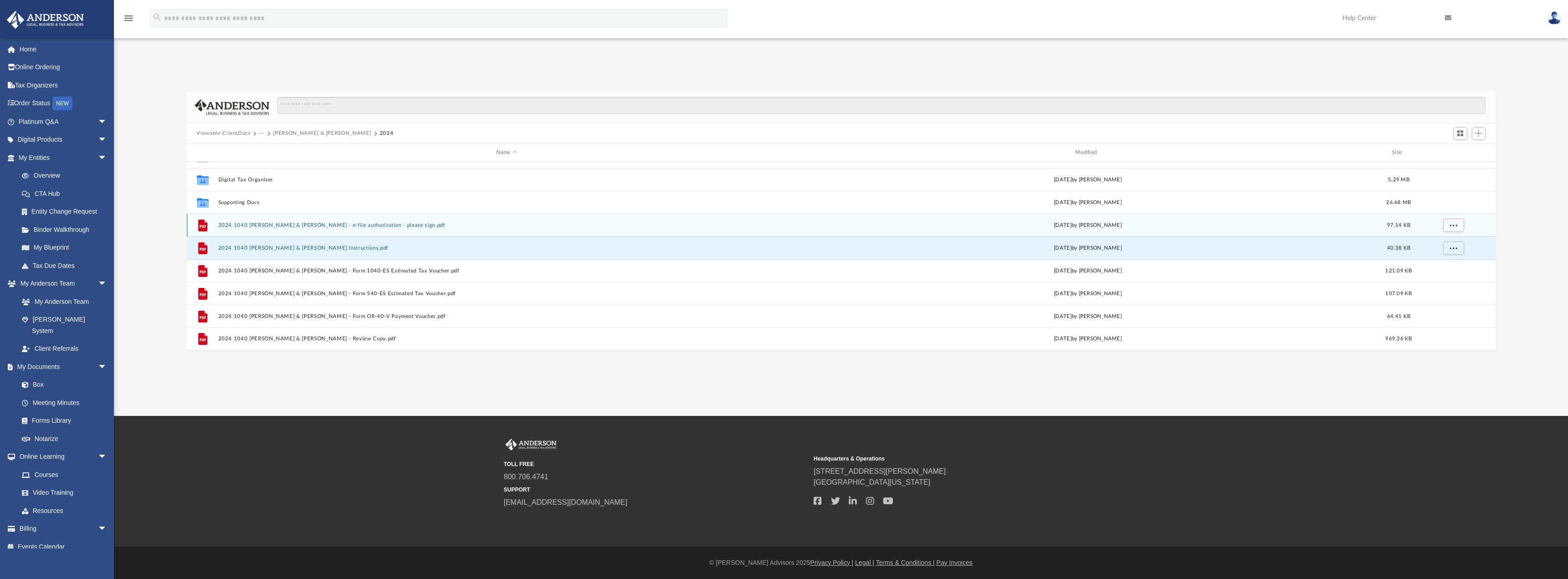
click at [370, 226] on button "2024 1040 [PERSON_NAME] & [PERSON_NAME] - e-file authorization - please sign.pdf" at bounding box center [506, 225] width 577 height 6
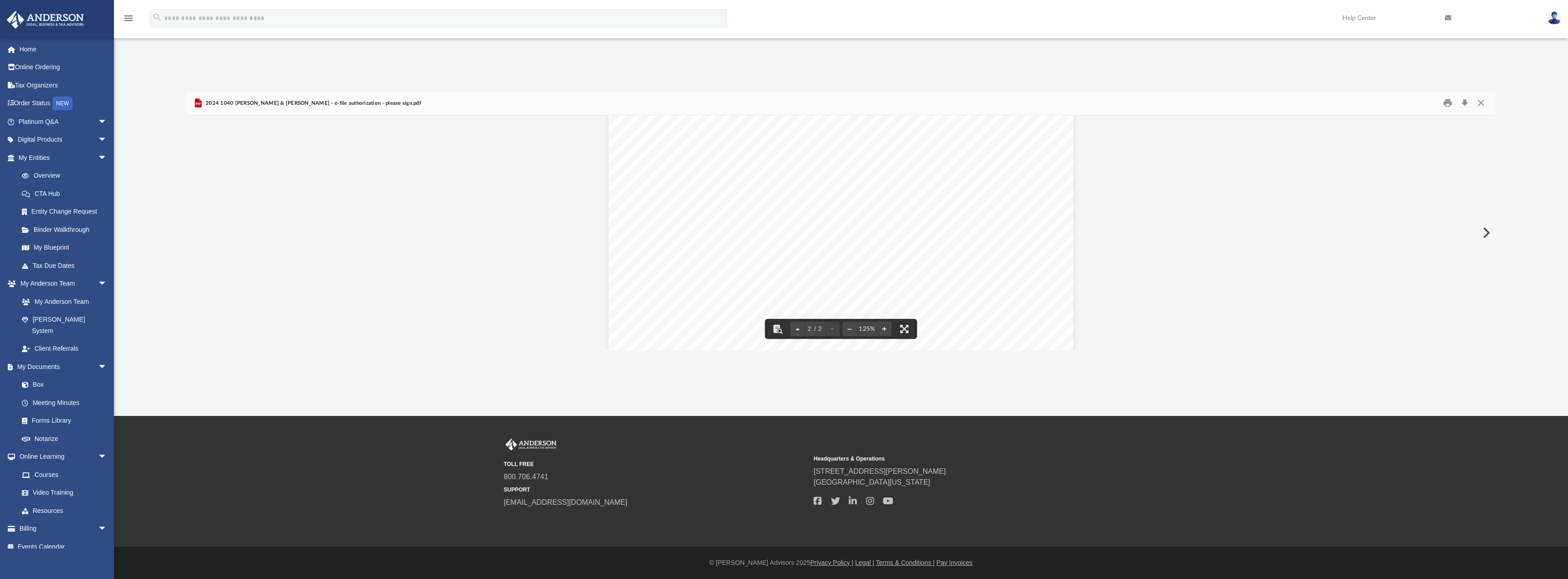
scroll to position [994, 0]
click at [1485, 100] on button "Close" at bounding box center [1480, 103] width 16 height 14
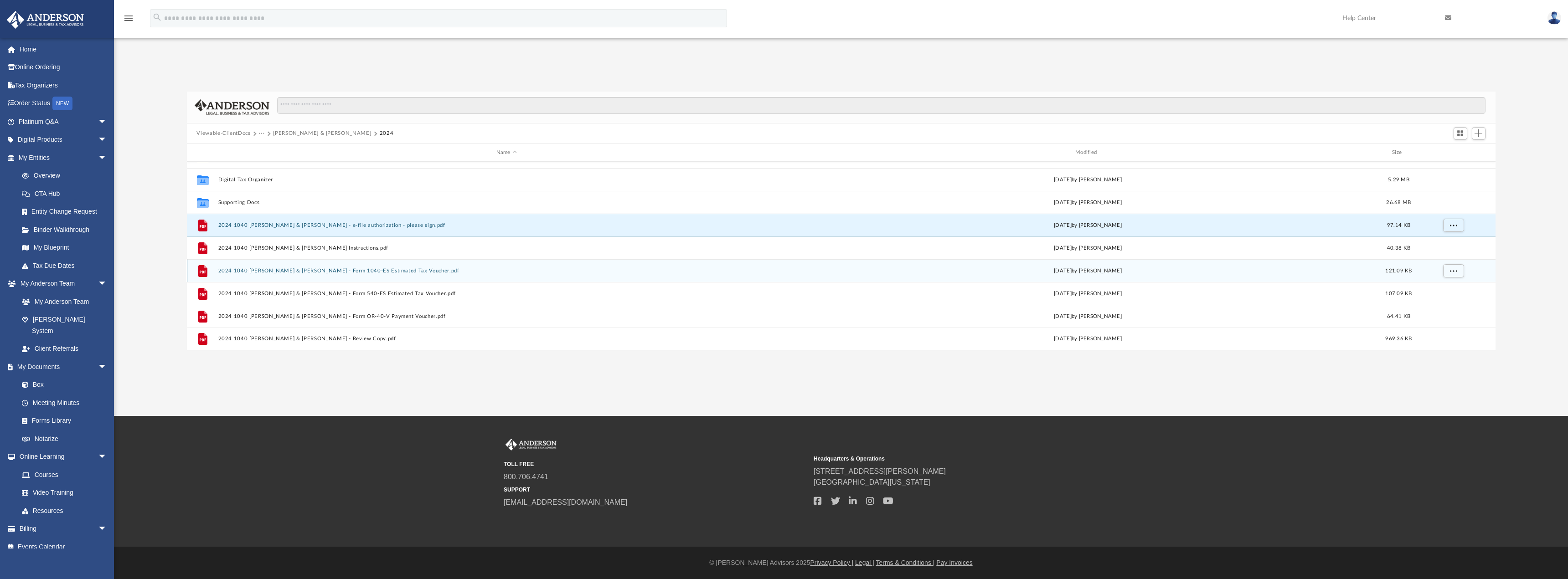
click at [402, 271] on button "2024 1040 [PERSON_NAME] & [PERSON_NAME] - Form 1040-ES Estimated Tax Voucher.pdf" at bounding box center [506, 271] width 577 height 6
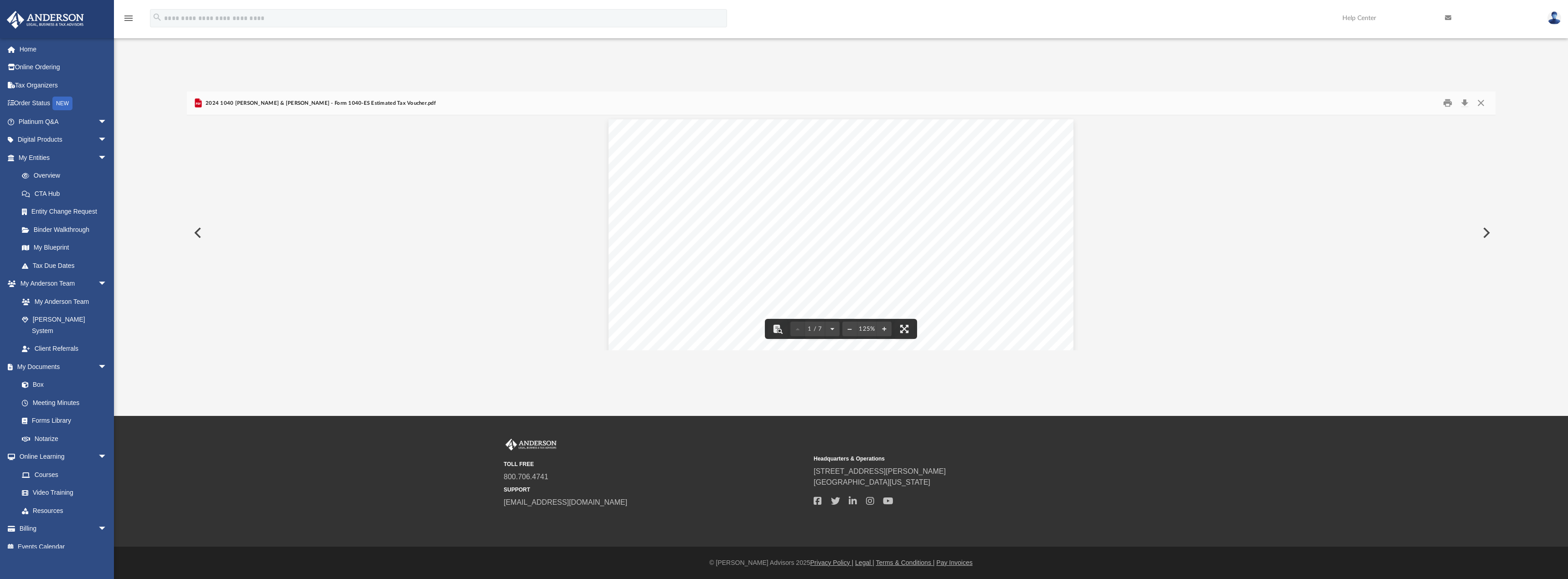
scroll to position [0, 0]
click at [1445, 100] on button "Print" at bounding box center [1447, 103] width 18 height 14
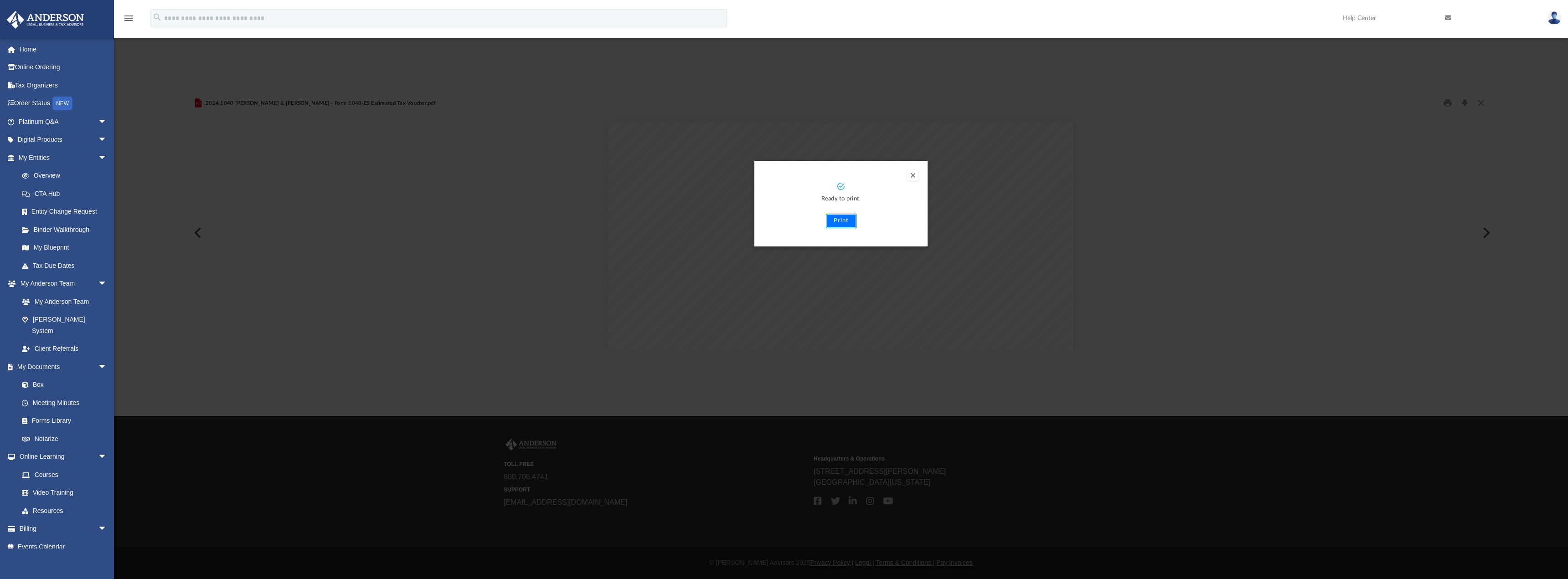
click at [839, 220] on button "Print" at bounding box center [841, 221] width 30 height 15
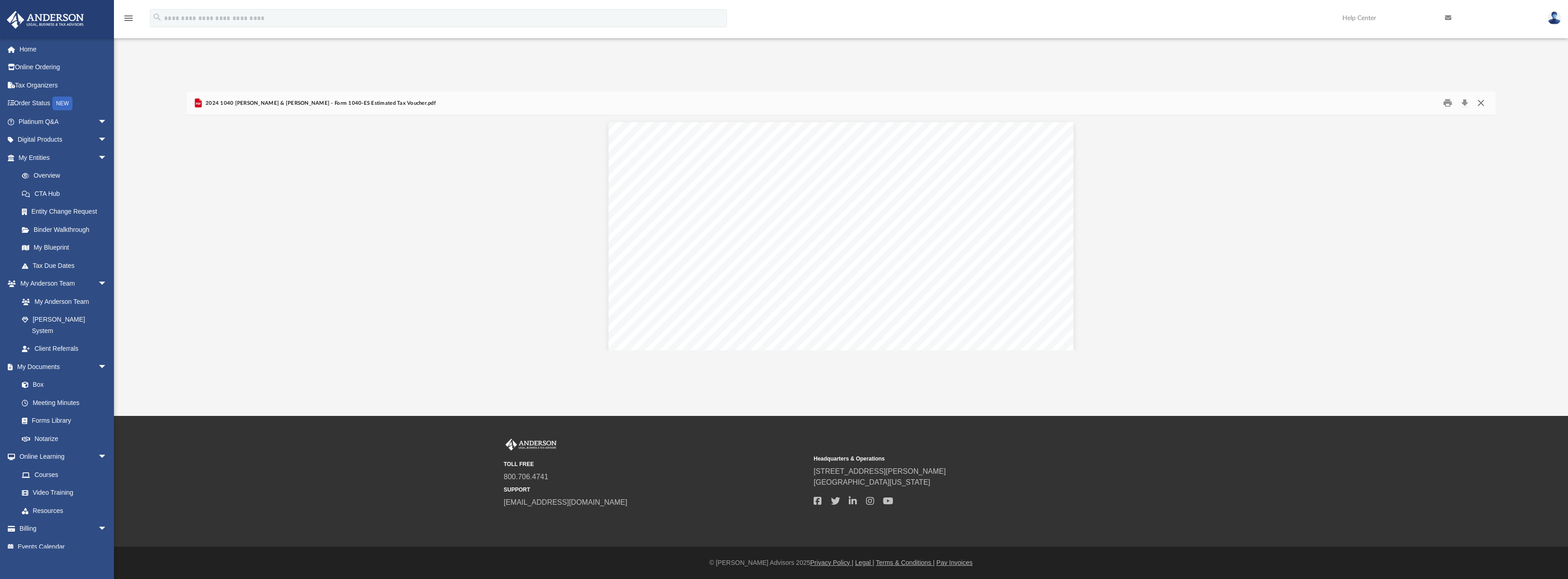
click at [1480, 108] on button "Close" at bounding box center [1480, 103] width 16 height 14
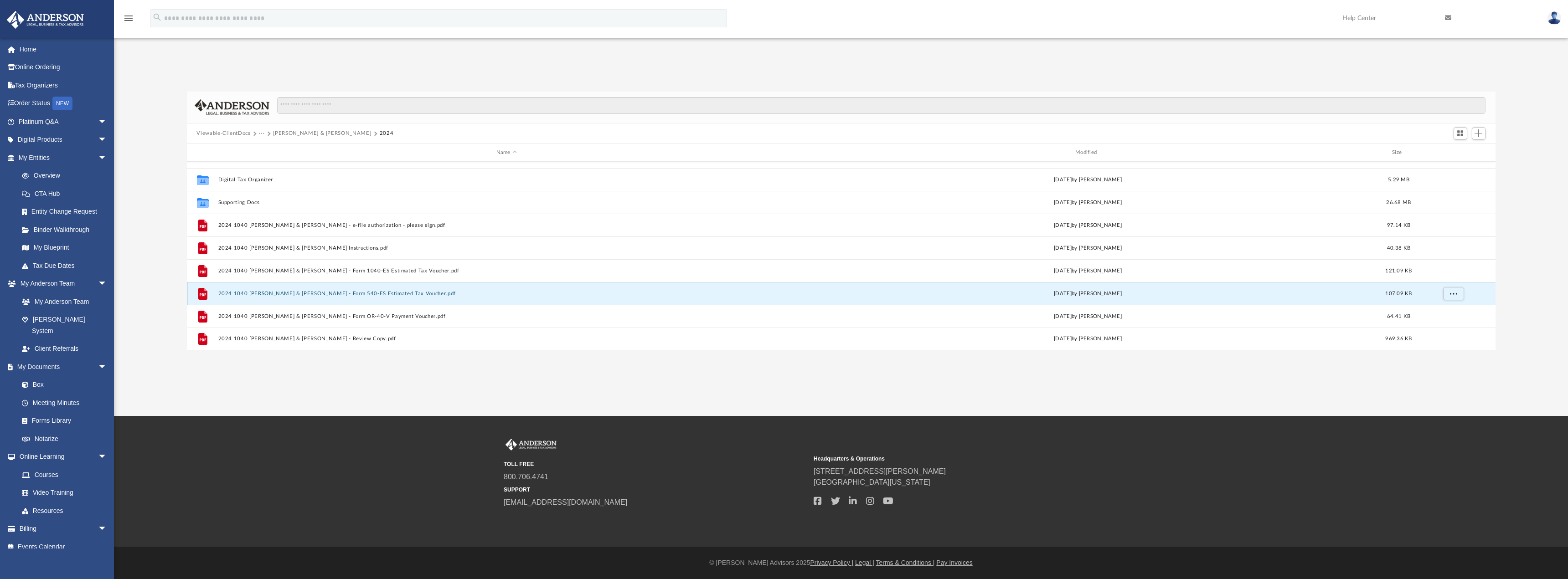
click at [411, 292] on button "2024 1040 [PERSON_NAME] & [PERSON_NAME] - Form 540-ES Estimated Tax Voucher.pdf" at bounding box center [506, 294] width 577 height 6
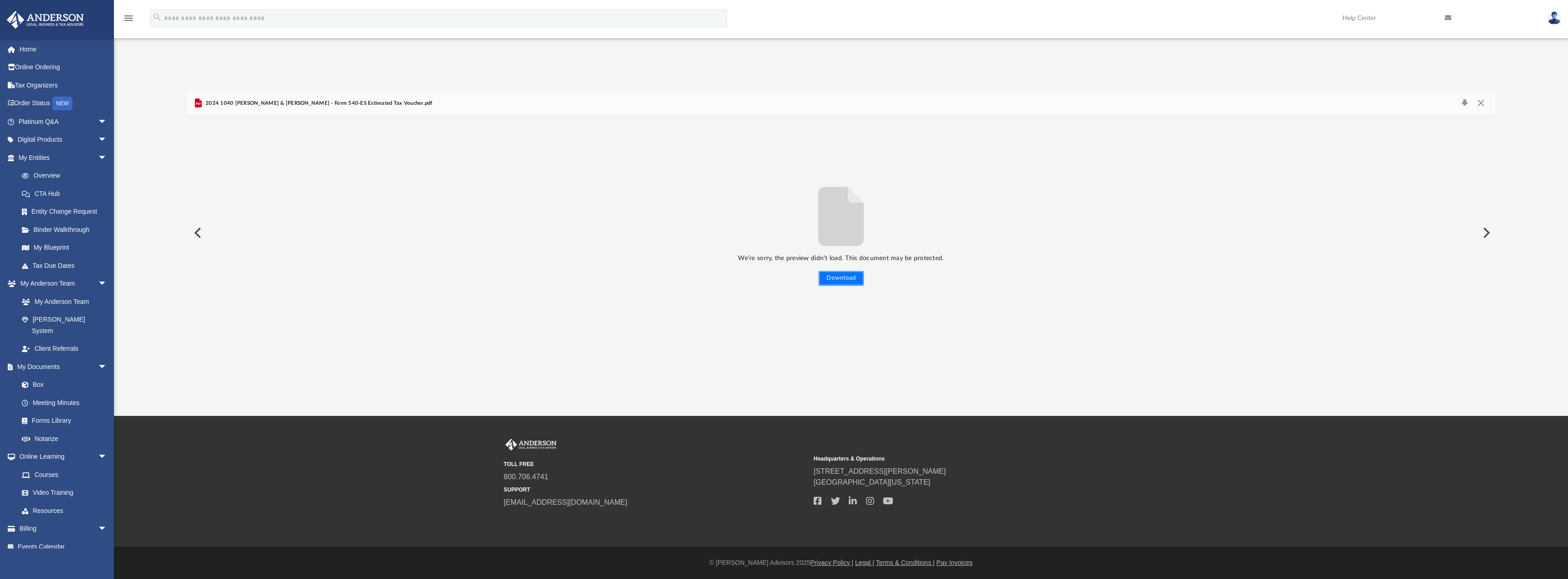
click at [843, 275] on button "Download" at bounding box center [841, 279] width 45 height 15
click at [1482, 99] on button "Close" at bounding box center [1480, 103] width 16 height 13
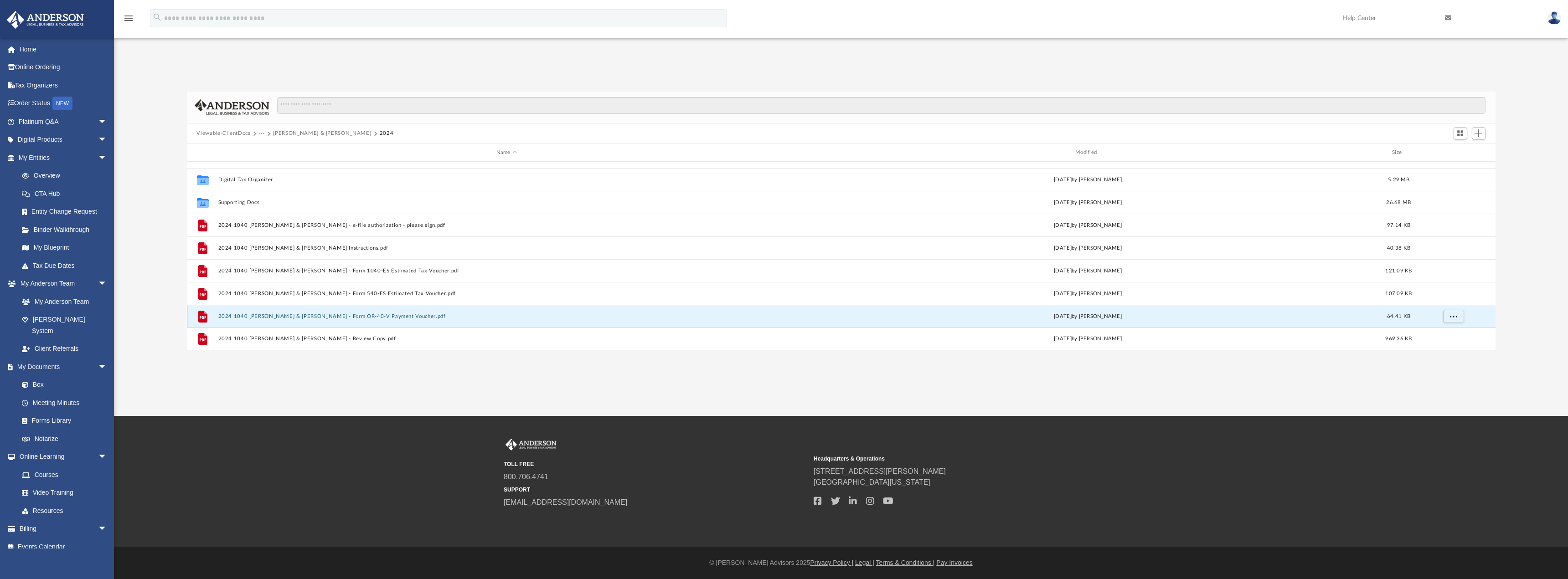
click at [349, 319] on button "2024 1040 [PERSON_NAME] & [PERSON_NAME] - Form OR-40-V Payment Voucher.pdf" at bounding box center [506, 316] width 577 height 6
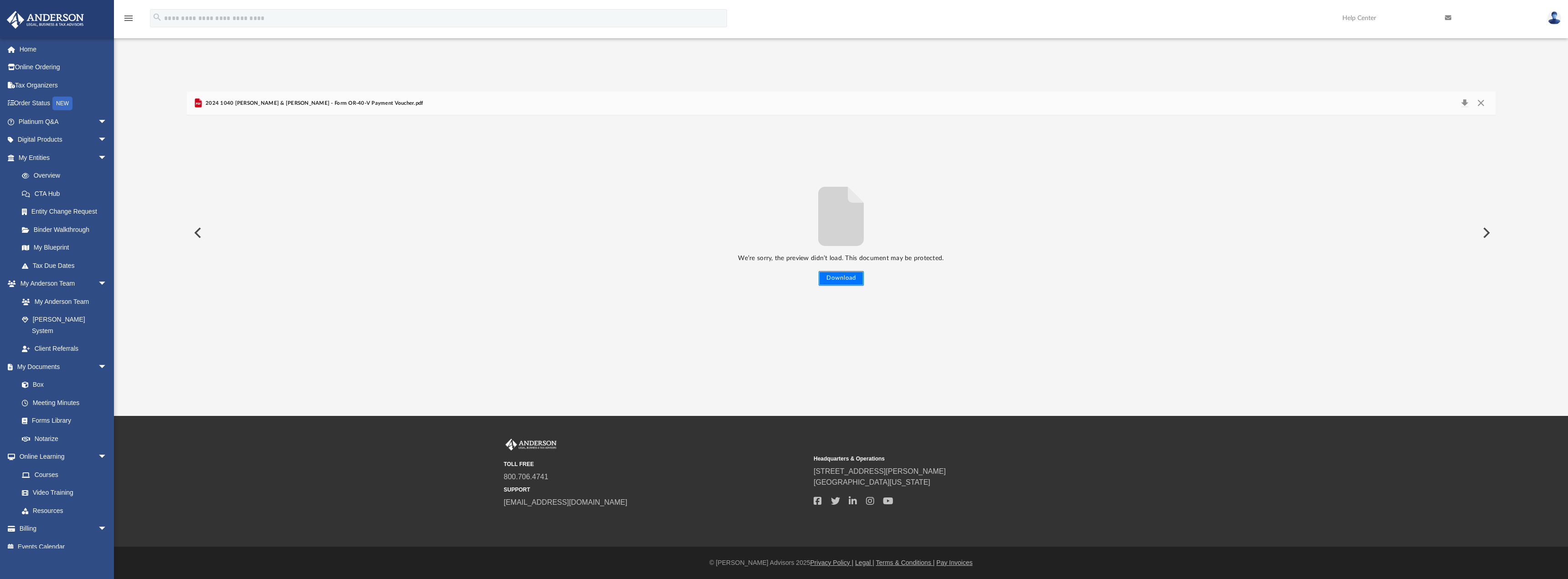
click at [854, 280] on button "Download" at bounding box center [841, 279] width 45 height 15
click at [1485, 100] on button "Close" at bounding box center [1480, 103] width 16 height 13
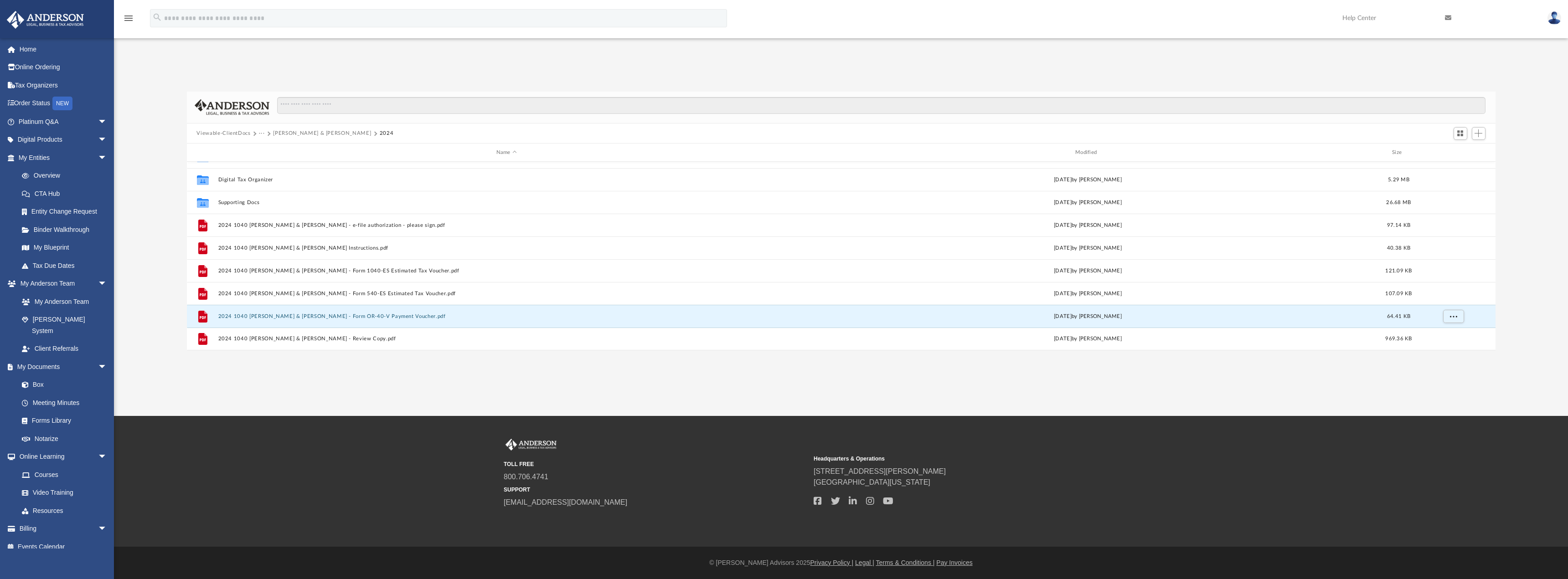
click at [296, 137] on button "[PERSON_NAME] & [PERSON_NAME]" at bounding box center [322, 133] width 98 height 8
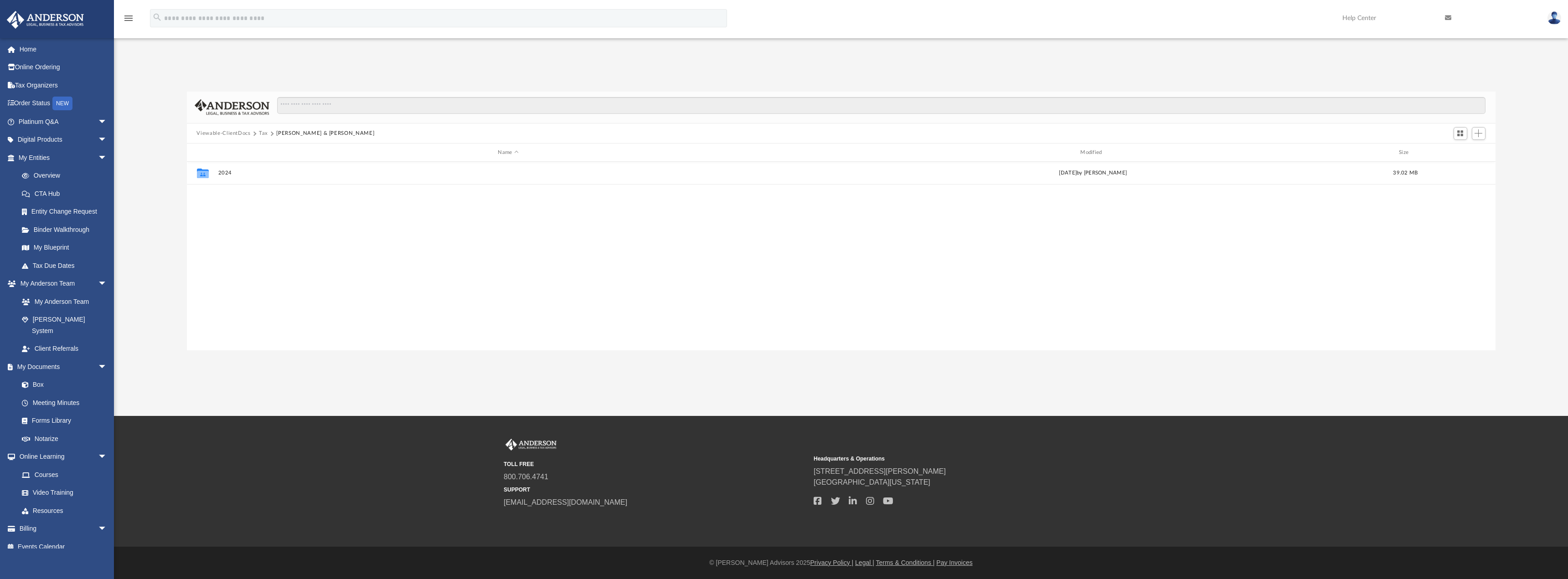
click at [265, 134] on button "Tax" at bounding box center [263, 133] width 9 height 8
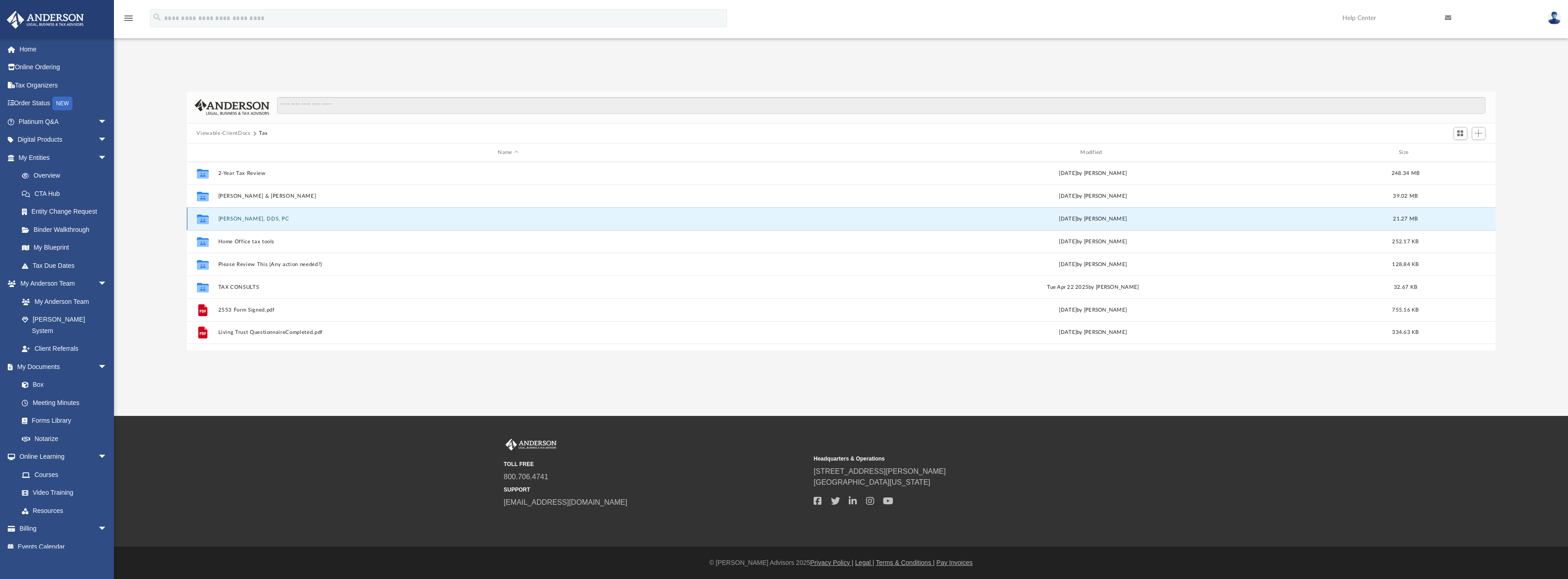
click at [275, 217] on button "[PERSON_NAME], DDS, PC" at bounding box center [508, 219] width 581 height 6
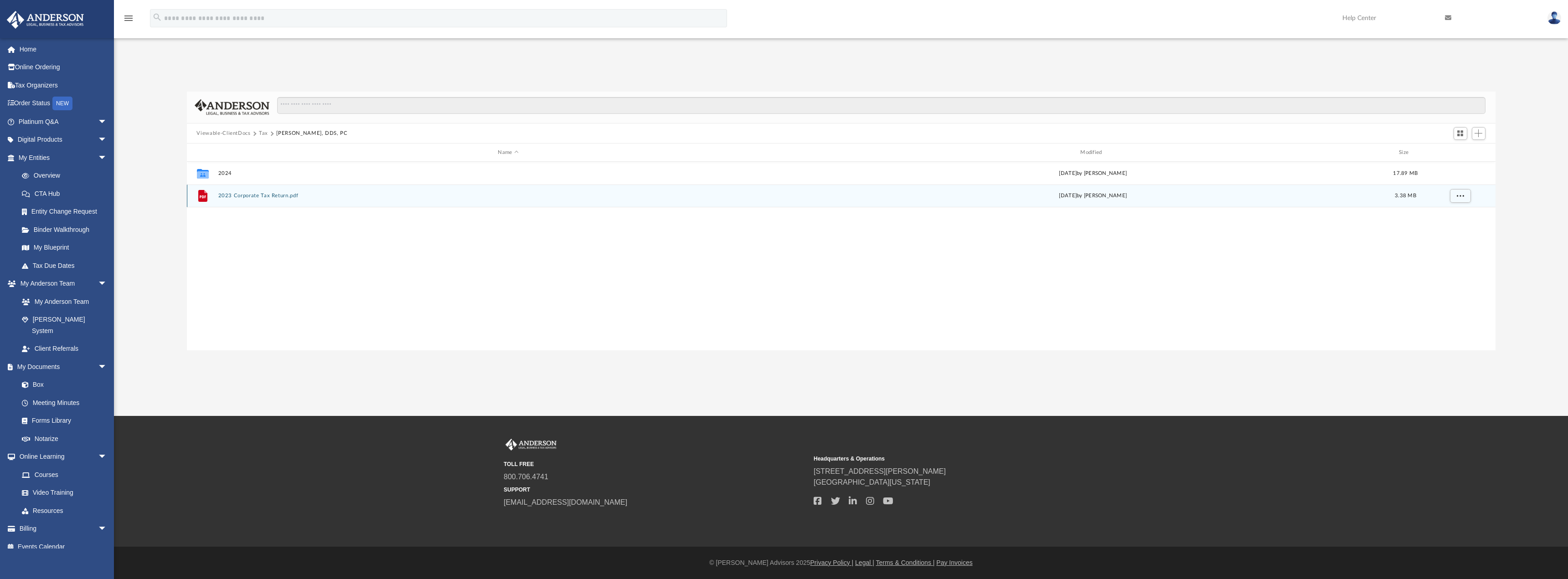
click at [268, 196] on button "2023 Corporate Tax Return.pdf" at bounding box center [508, 196] width 581 height 6
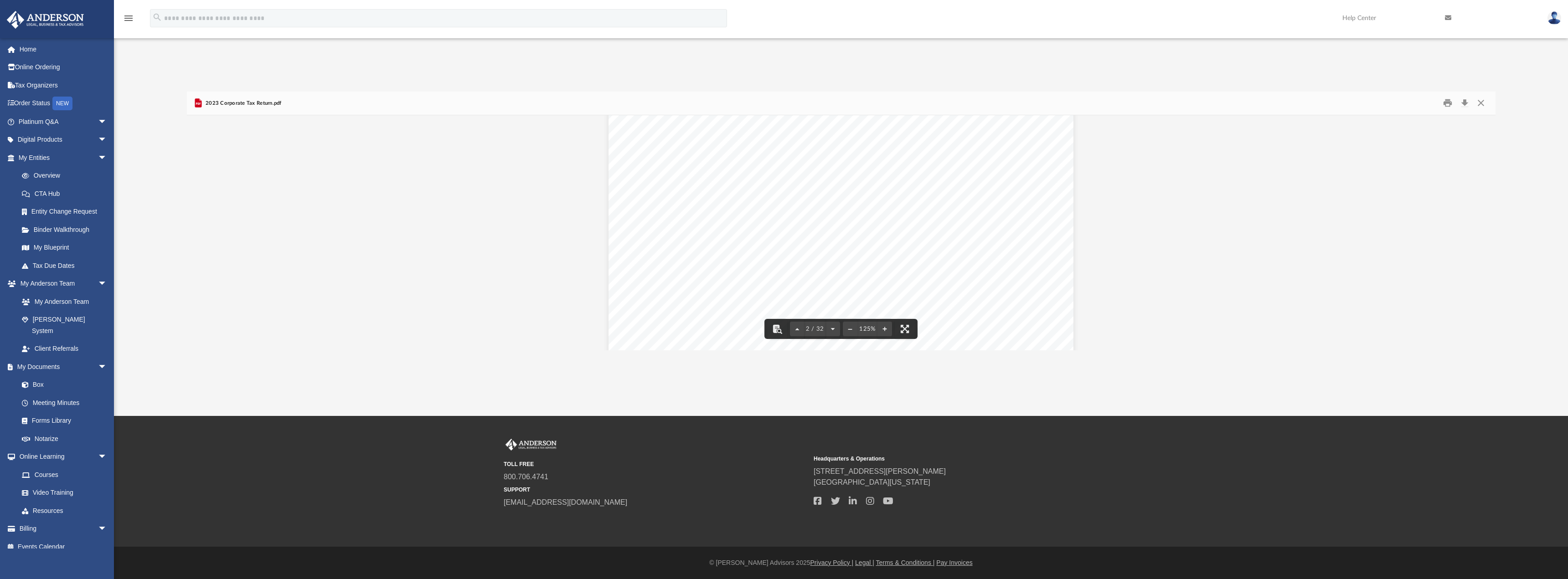
scroll to position [547, 0]
click at [1482, 102] on button "Close" at bounding box center [1480, 103] width 16 height 14
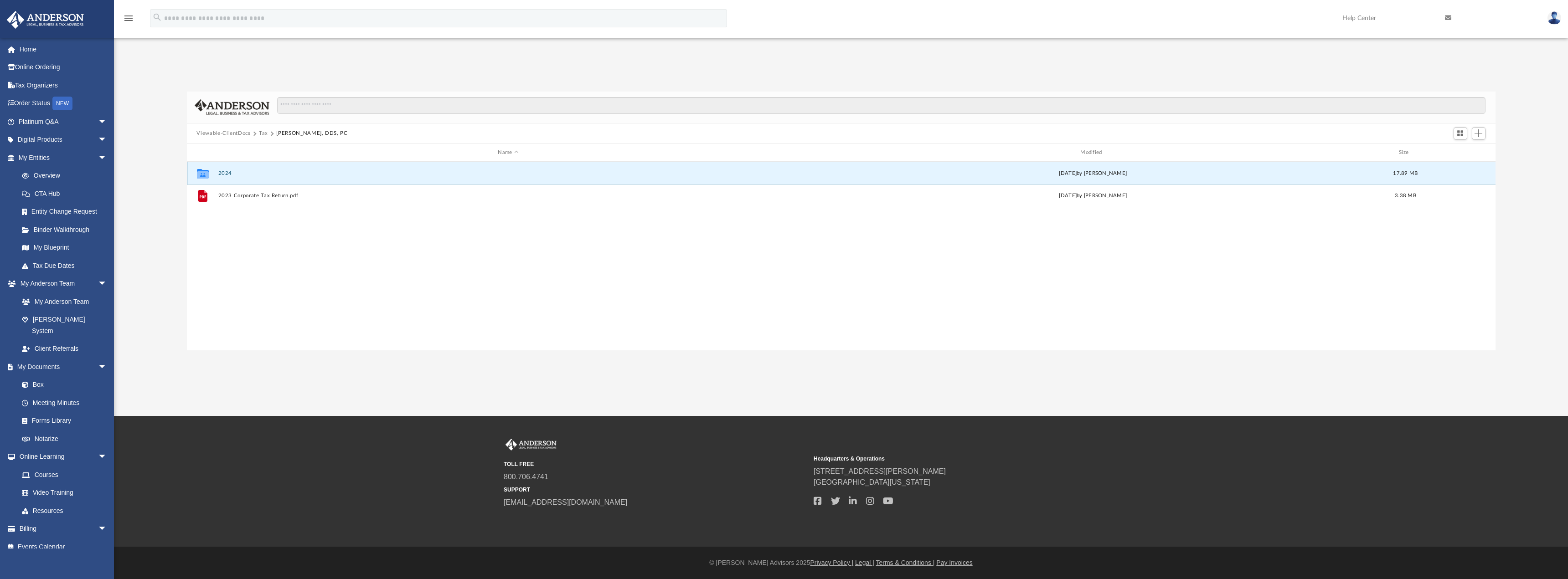
click at [229, 174] on button "2024" at bounding box center [508, 173] width 581 height 6
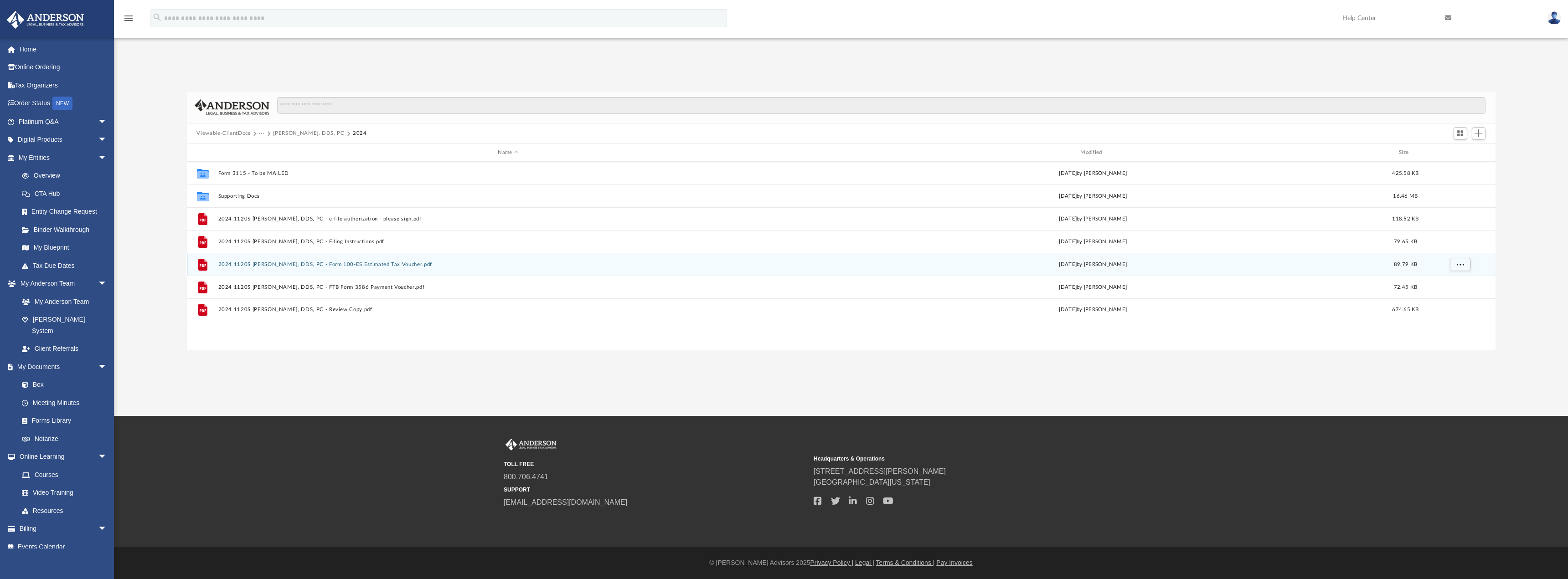
click at [358, 265] on button "2024 1120S [PERSON_NAME], DDS, PC - Form 100-ES Estimated Tax Voucher.pdf" at bounding box center [508, 265] width 581 height 6
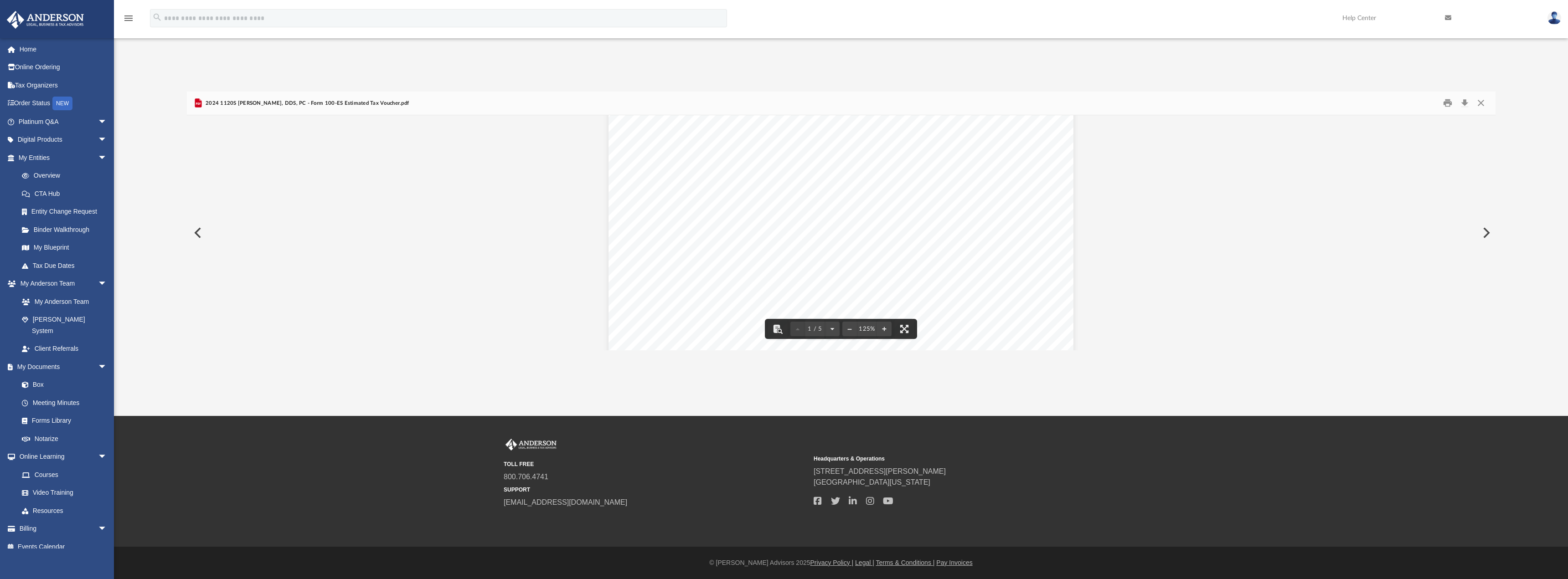
scroll to position [0, 0]
click at [1478, 103] on button "Close" at bounding box center [1480, 103] width 16 height 14
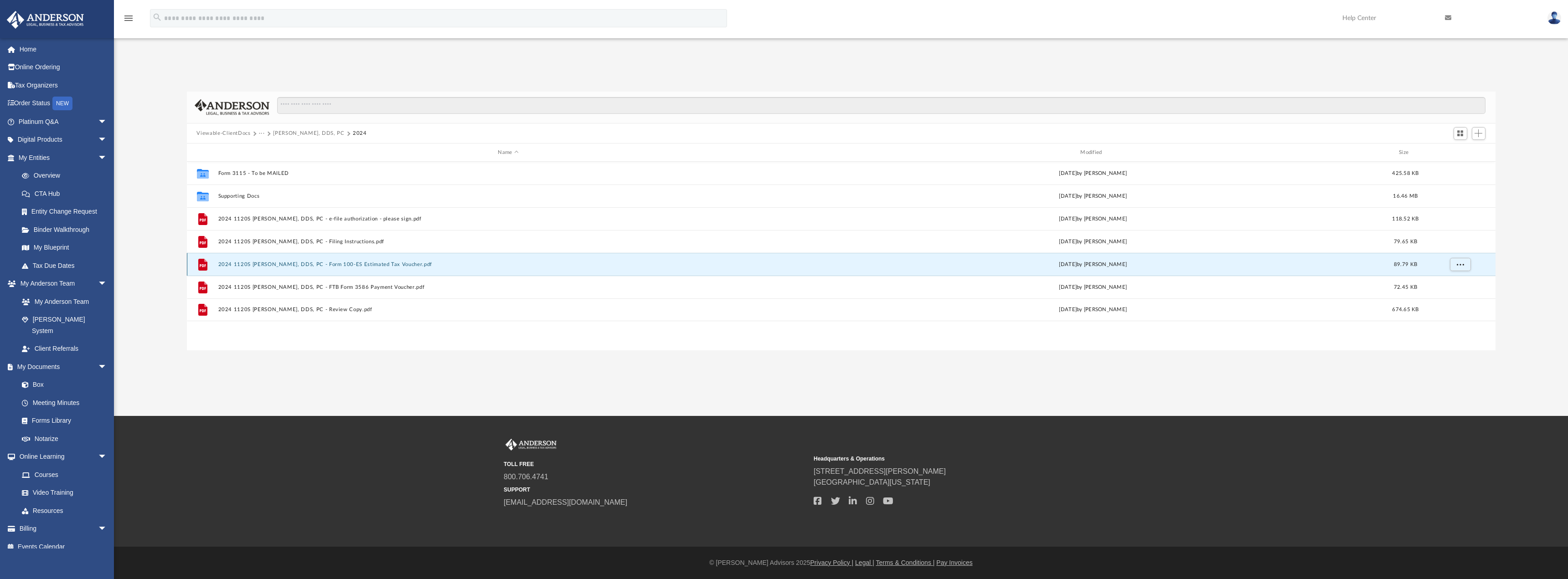
click at [389, 267] on button "2024 1120S [PERSON_NAME], DDS, PC - Form 100-ES Estimated Tax Voucher.pdf" at bounding box center [508, 265] width 581 height 6
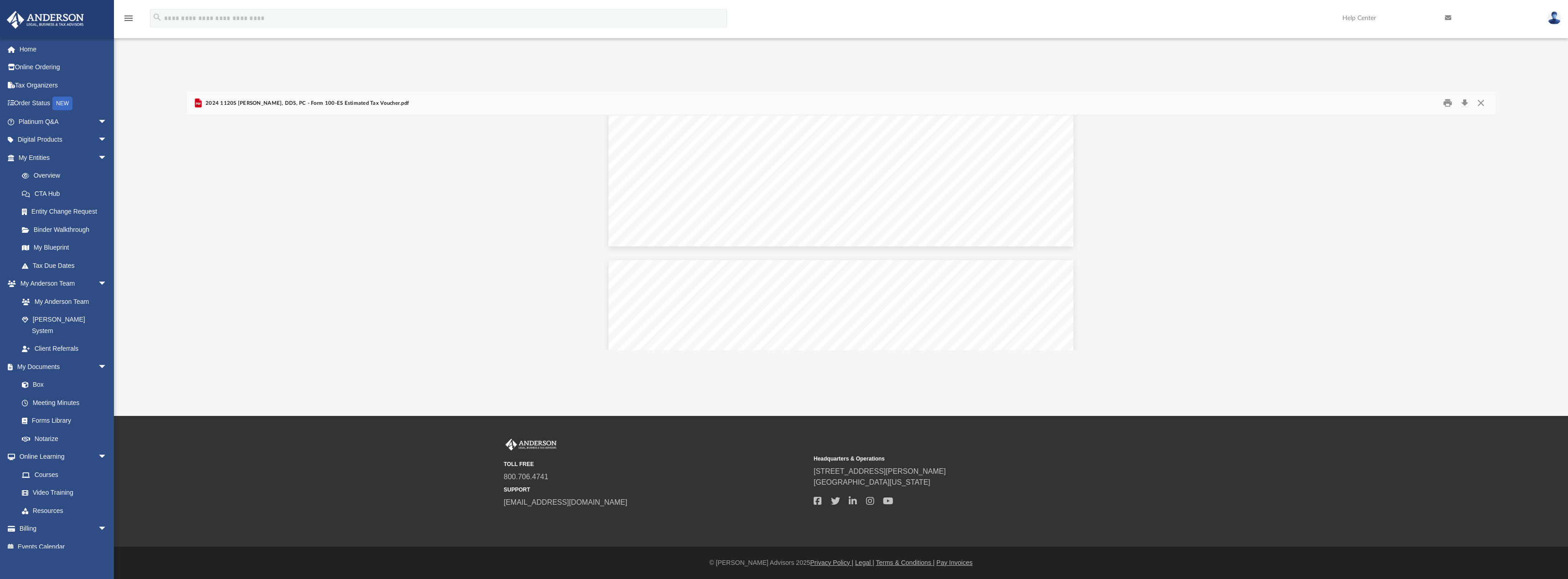
scroll to position [1047, 0]
click at [1480, 103] on button "Close" at bounding box center [1480, 103] width 16 height 14
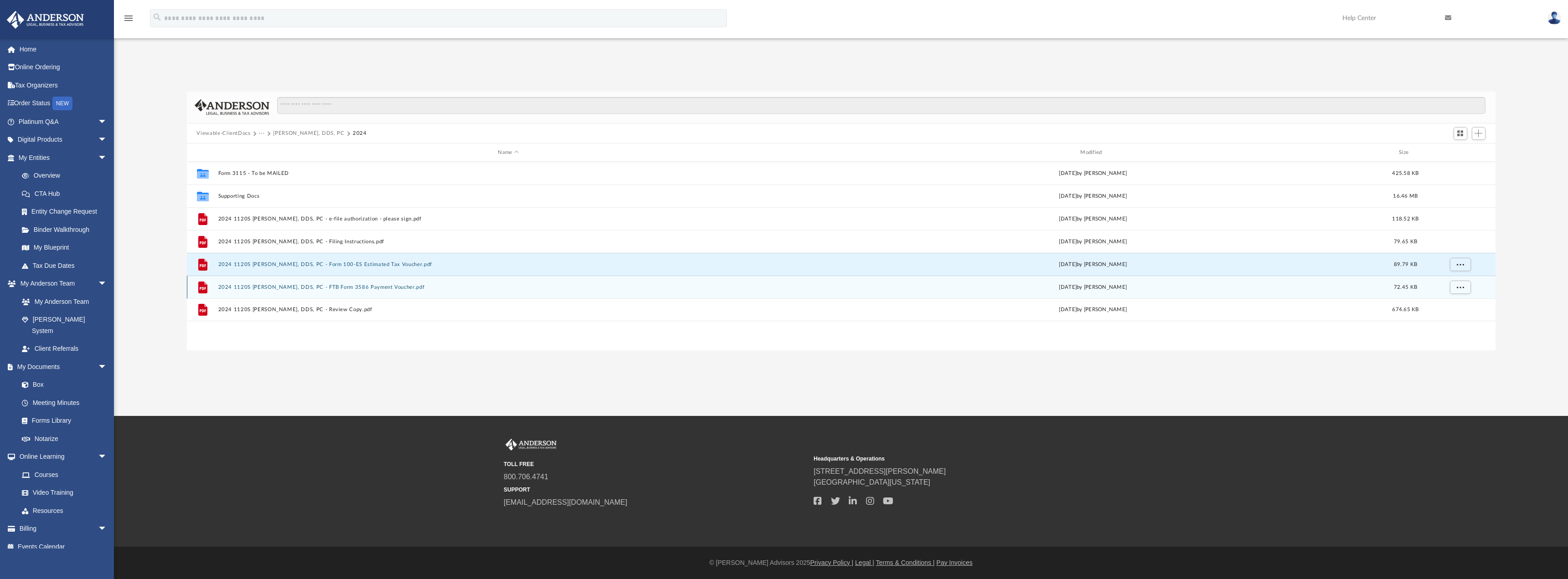
click at [402, 283] on div "File 2024 1120S [PERSON_NAME], DDS, PC - FTB Form 3586 Payment Voucher.pdf [DAT…" at bounding box center [841, 286] width 1309 height 23
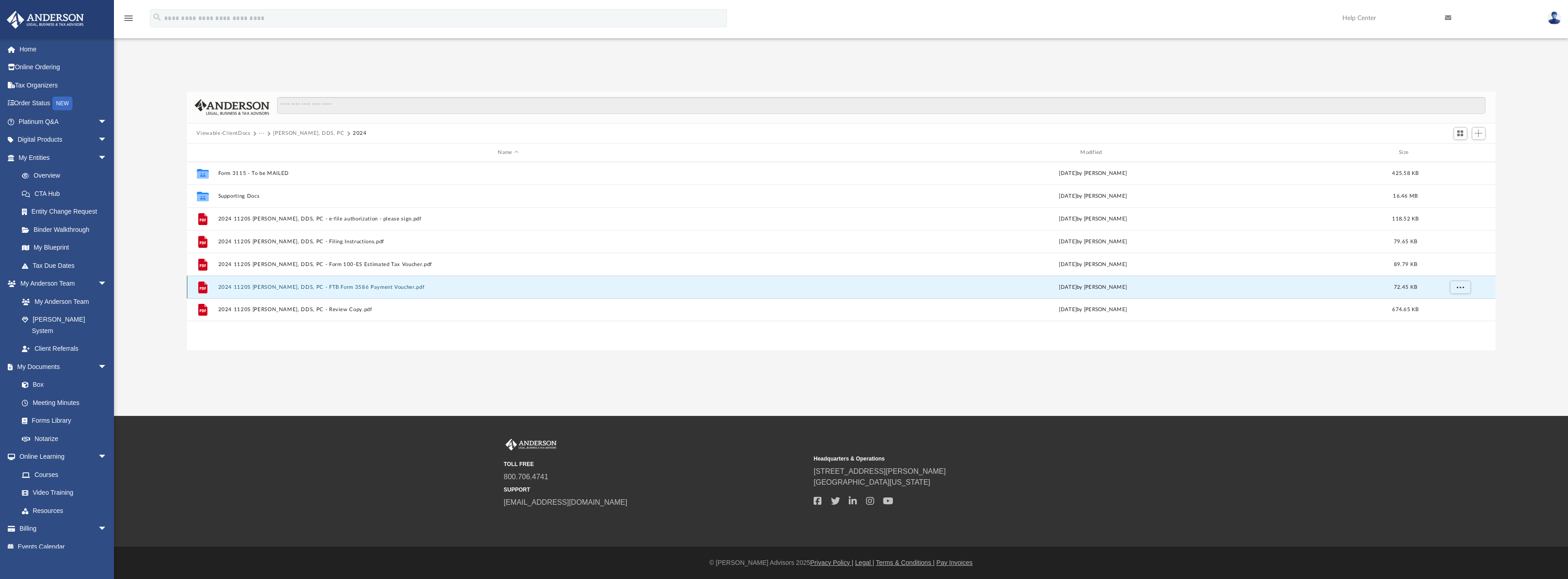
click at [399, 288] on button "2024 1120S [PERSON_NAME], DDS, PC - FTB Form 3586 Payment Voucher.pdf" at bounding box center [508, 287] width 581 height 6
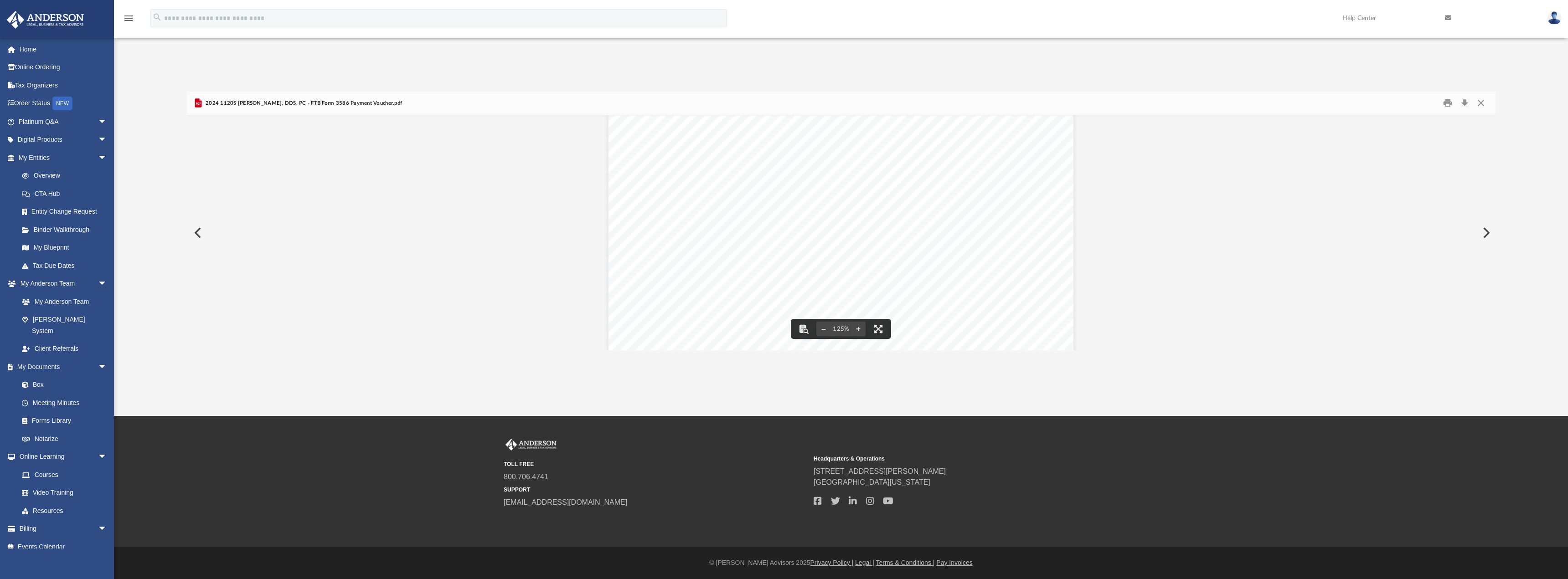
scroll to position [380, 0]
click at [1478, 105] on button "Close" at bounding box center [1480, 103] width 16 height 14
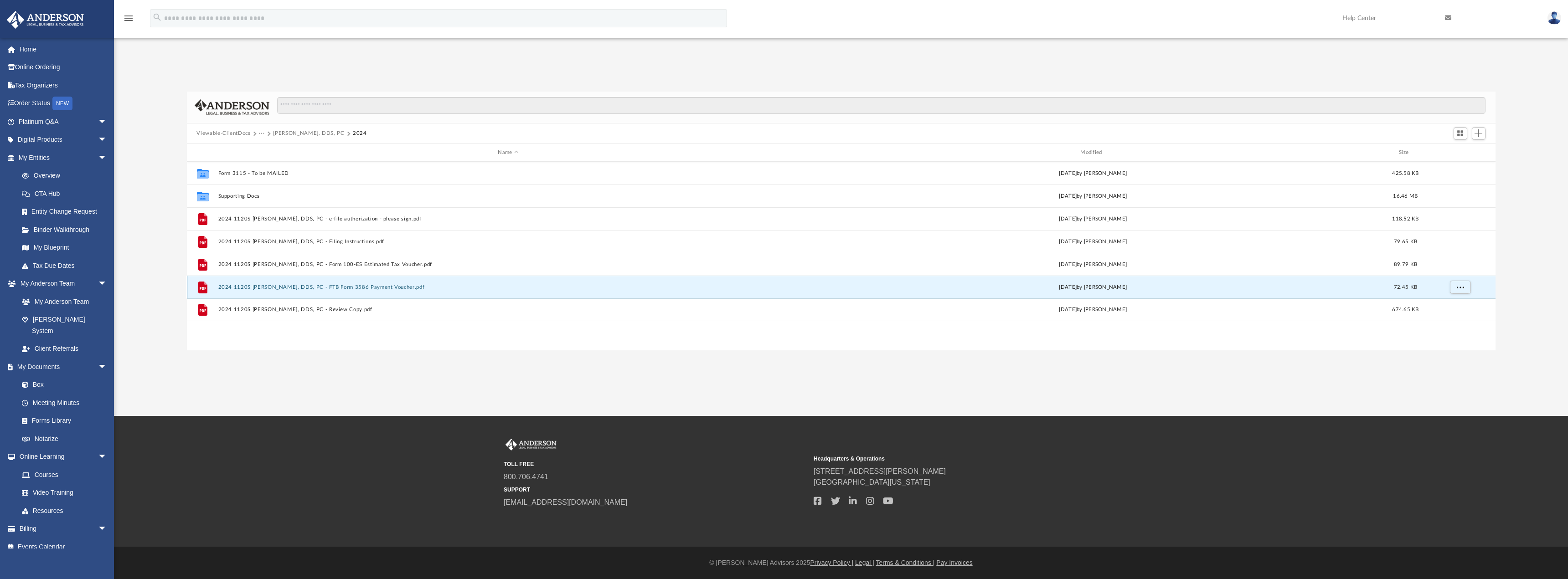
click at [398, 287] on button "2024 1120S [PERSON_NAME], DDS, PC - FTB Form 3586 Payment Voucher.pdf" at bounding box center [508, 287] width 581 height 6
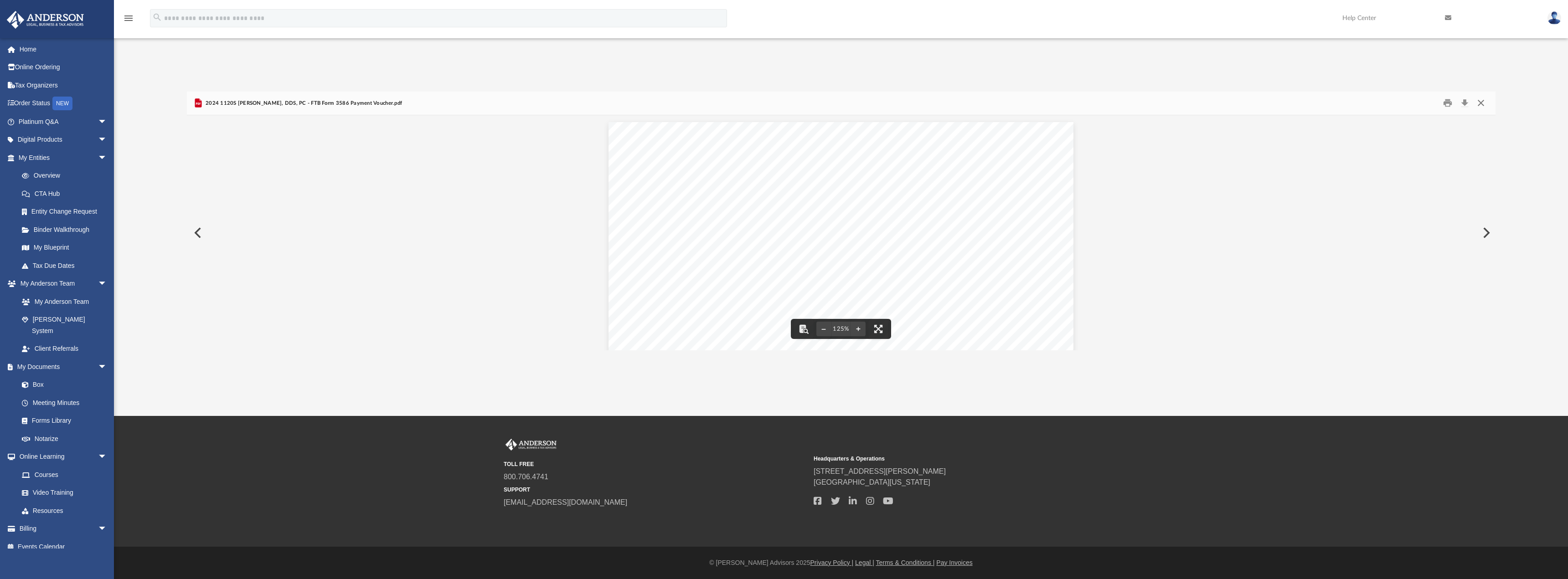
click at [1481, 101] on button "Close" at bounding box center [1480, 103] width 16 height 14
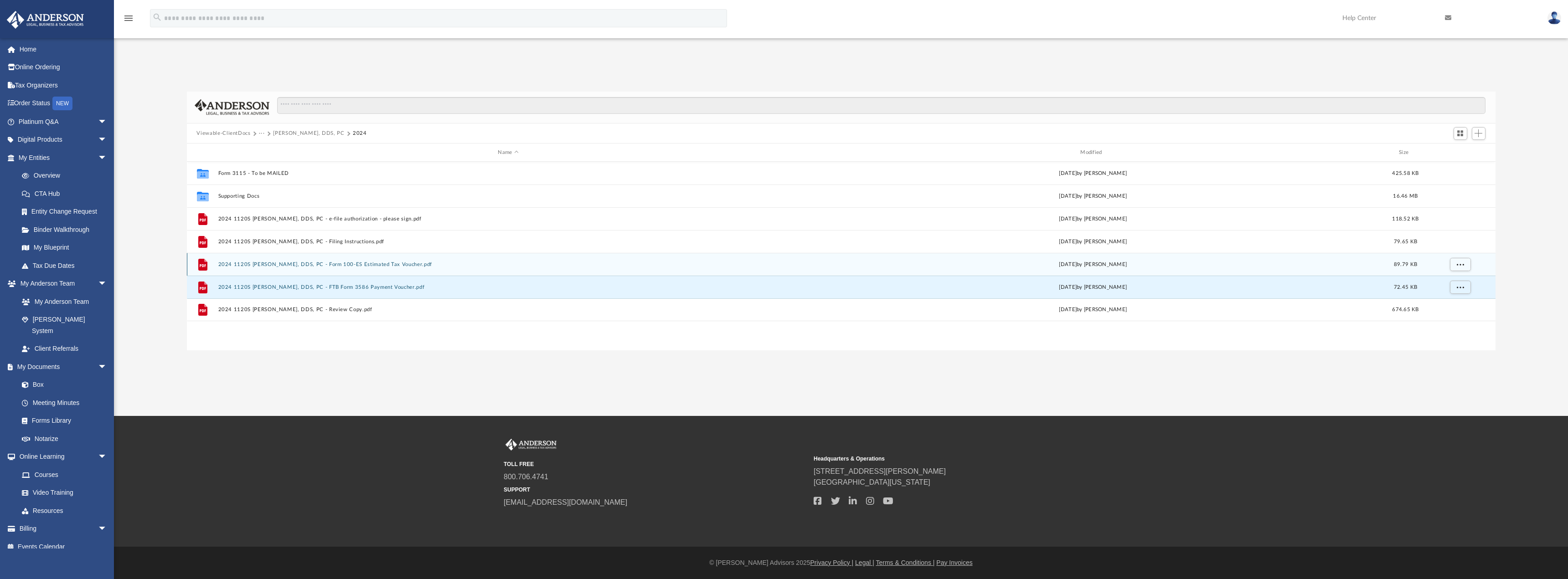
click at [408, 264] on button "2024 1120S [PERSON_NAME], DDS, PC - Form 100-ES Estimated Tax Voucher.pdf" at bounding box center [508, 265] width 581 height 6
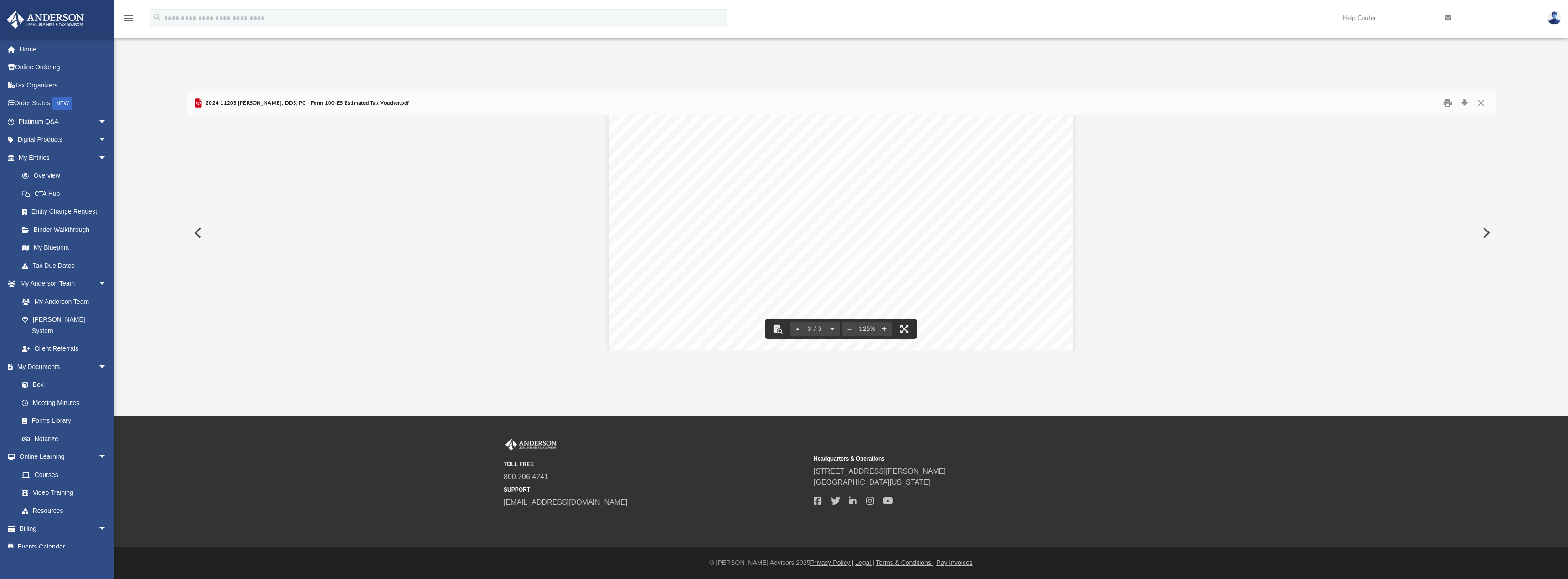
scroll to position [1571, 0]
click at [1480, 104] on button "Close" at bounding box center [1480, 103] width 16 height 14
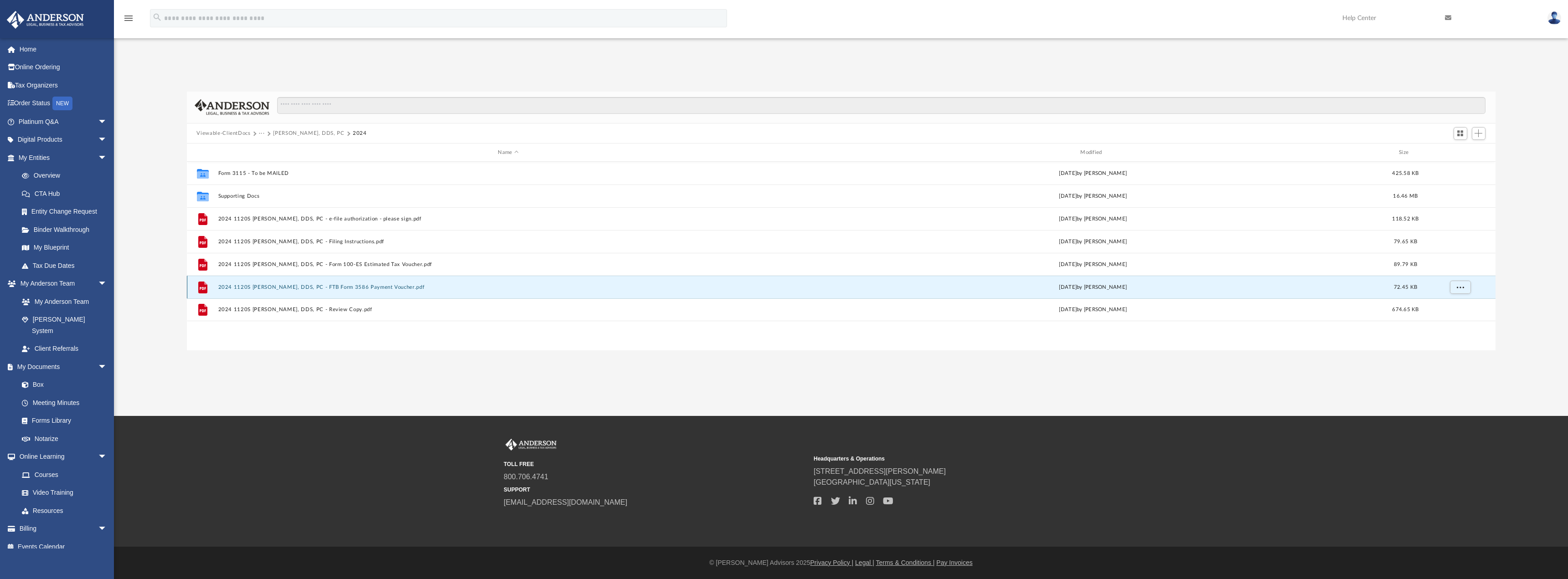
click at [419, 288] on button "2024 1120S [PERSON_NAME], DDS, PC - FTB Form 3586 Payment Voucher.pdf" at bounding box center [508, 287] width 581 height 6
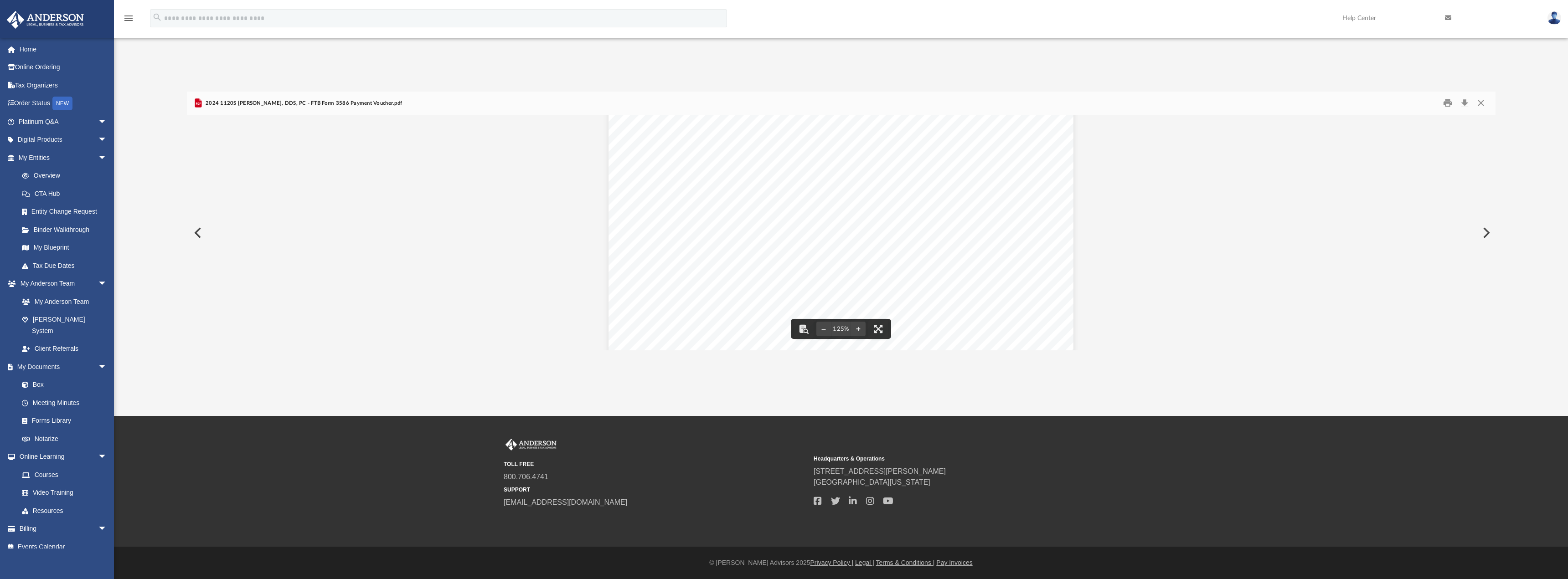
scroll to position [0, 0]
click at [1480, 105] on button "Close" at bounding box center [1480, 103] width 16 height 14
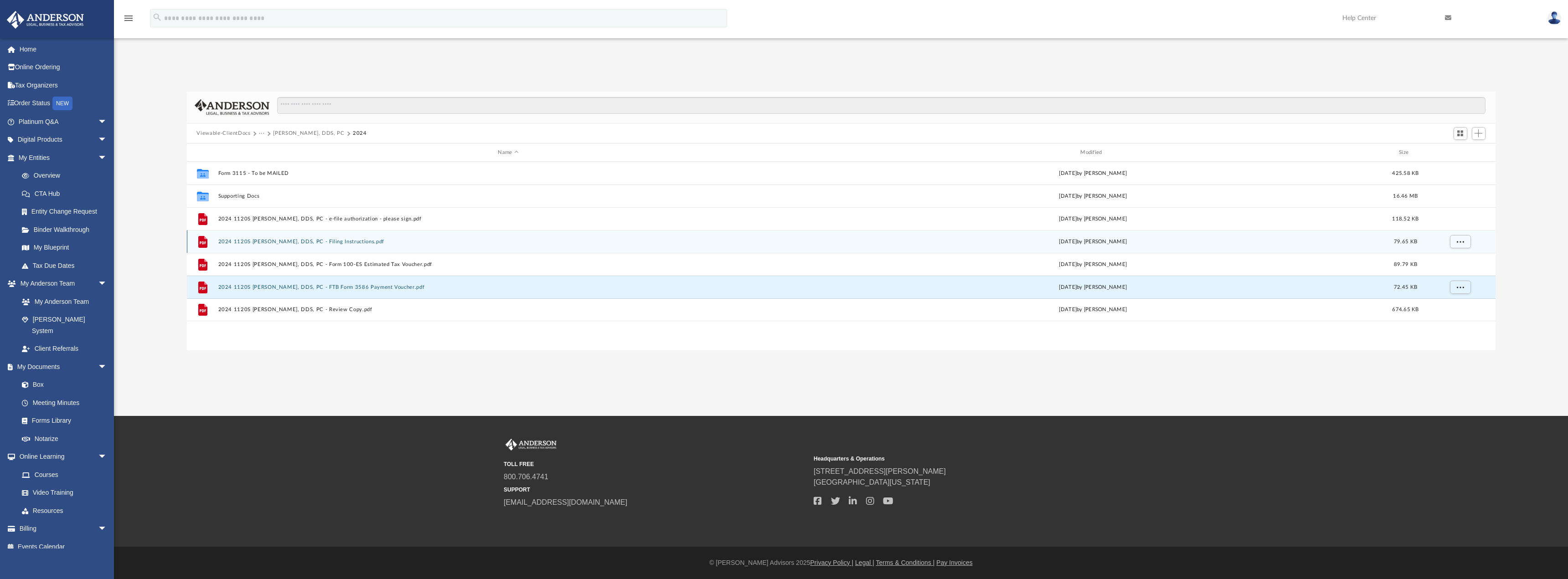
click at [386, 244] on button "2024 1120S [PERSON_NAME], DDS, PC - Filing Instructions.pdf" at bounding box center [508, 241] width 581 height 6
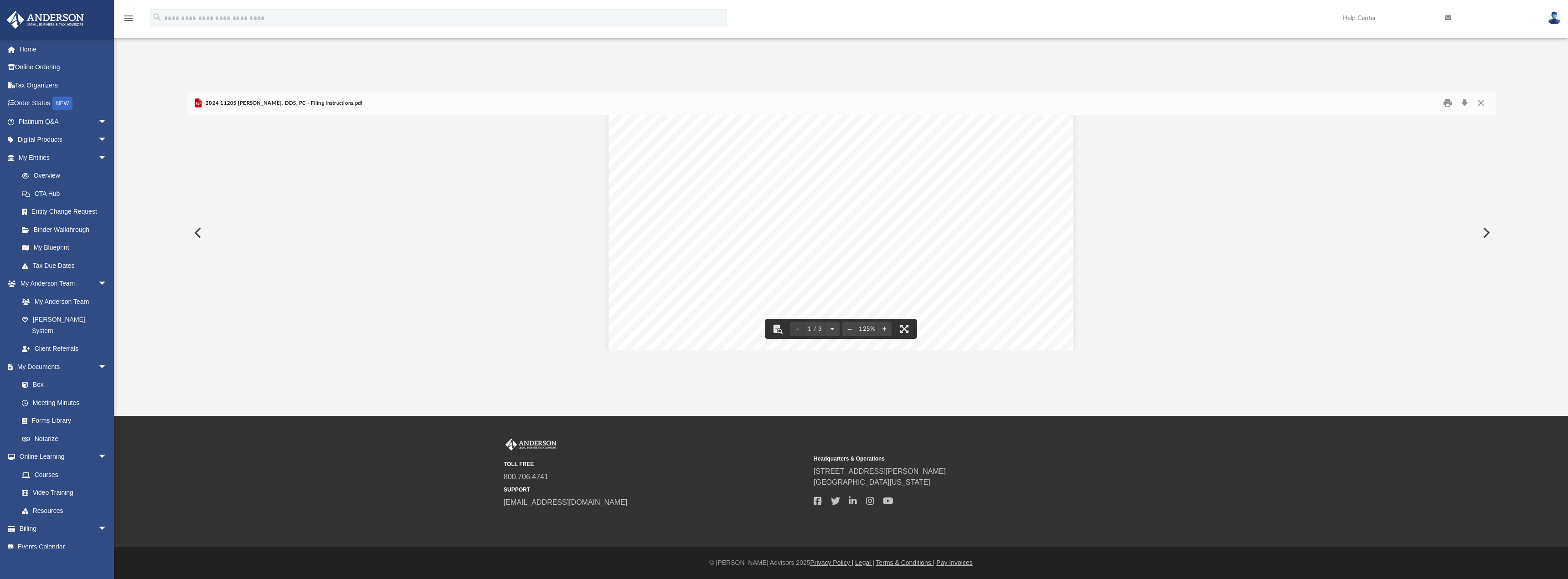
scroll to position [182, 0]
click at [1447, 103] on button "Print" at bounding box center [1447, 103] width 18 height 14
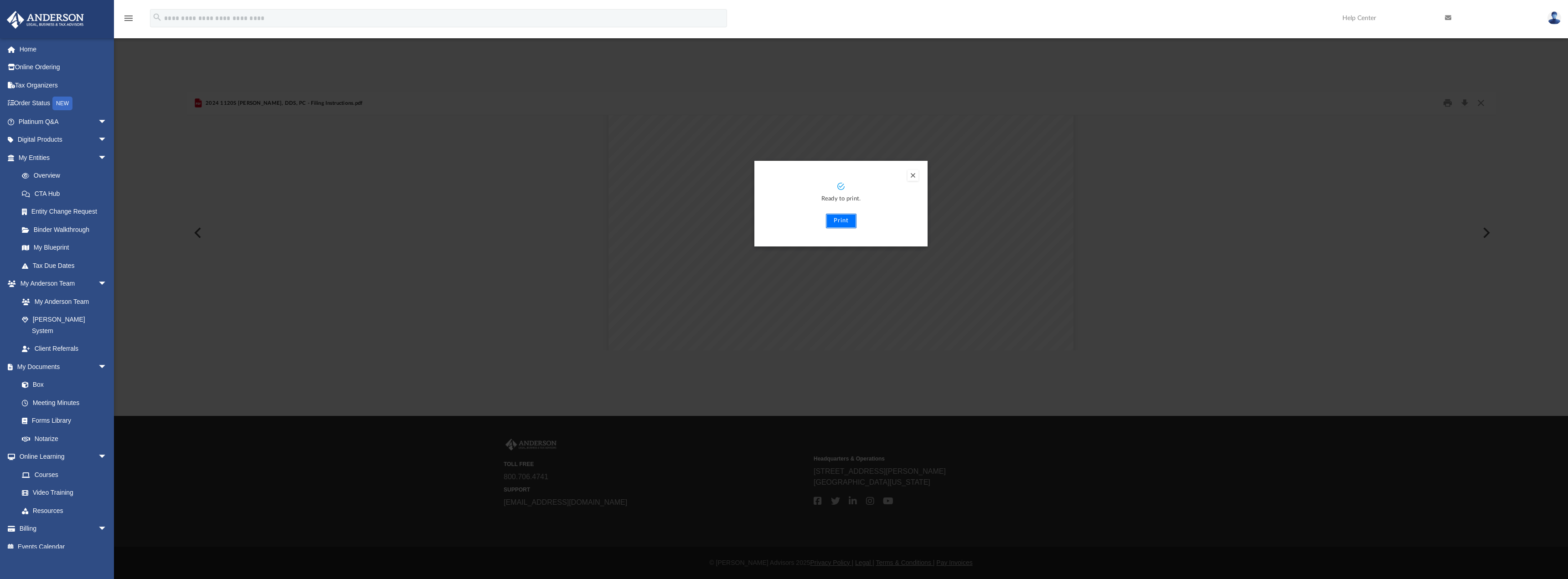
click at [845, 220] on button "Print" at bounding box center [841, 221] width 30 height 15
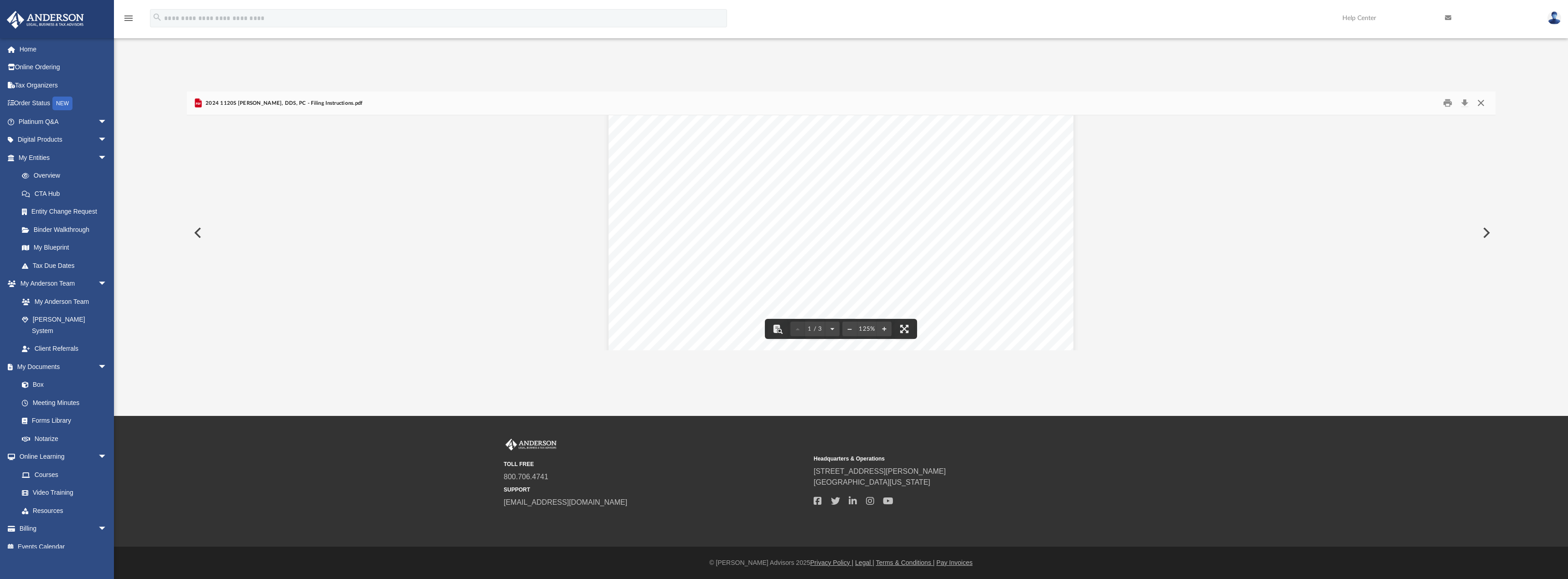
click at [1483, 109] on button "Close" at bounding box center [1480, 103] width 16 height 14
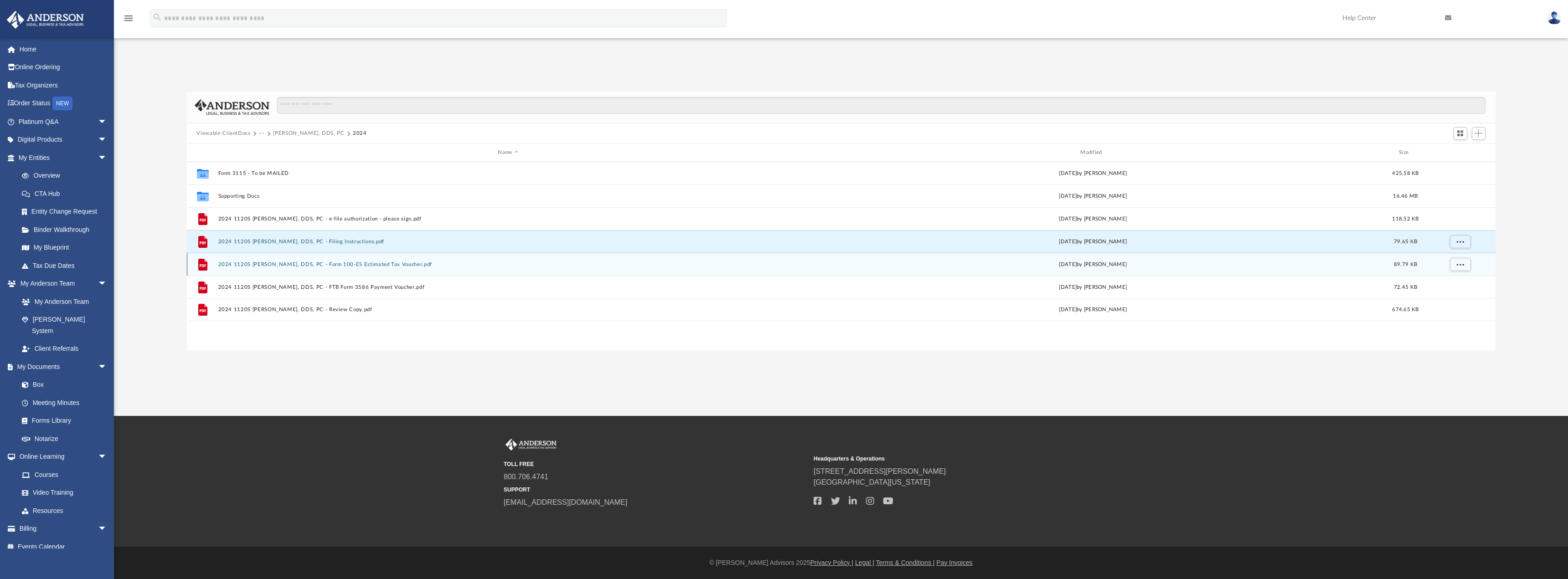
click at [376, 264] on button "2024 1120S [PERSON_NAME], DDS, PC - Form 100-ES Estimated Tax Voucher.pdf" at bounding box center [508, 265] width 581 height 6
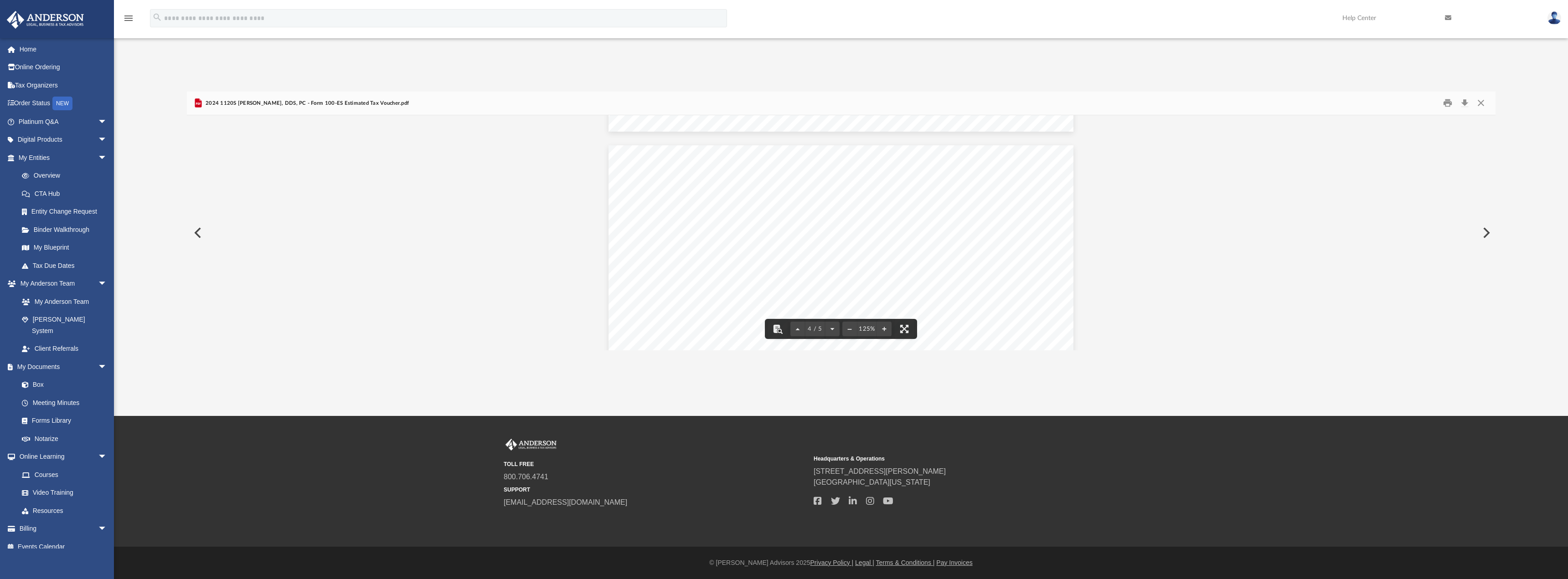
scroll to position [1822, 0]
click at [1450, 104] on button "Print" at bounding box center [1447, 103] width 18 height 14
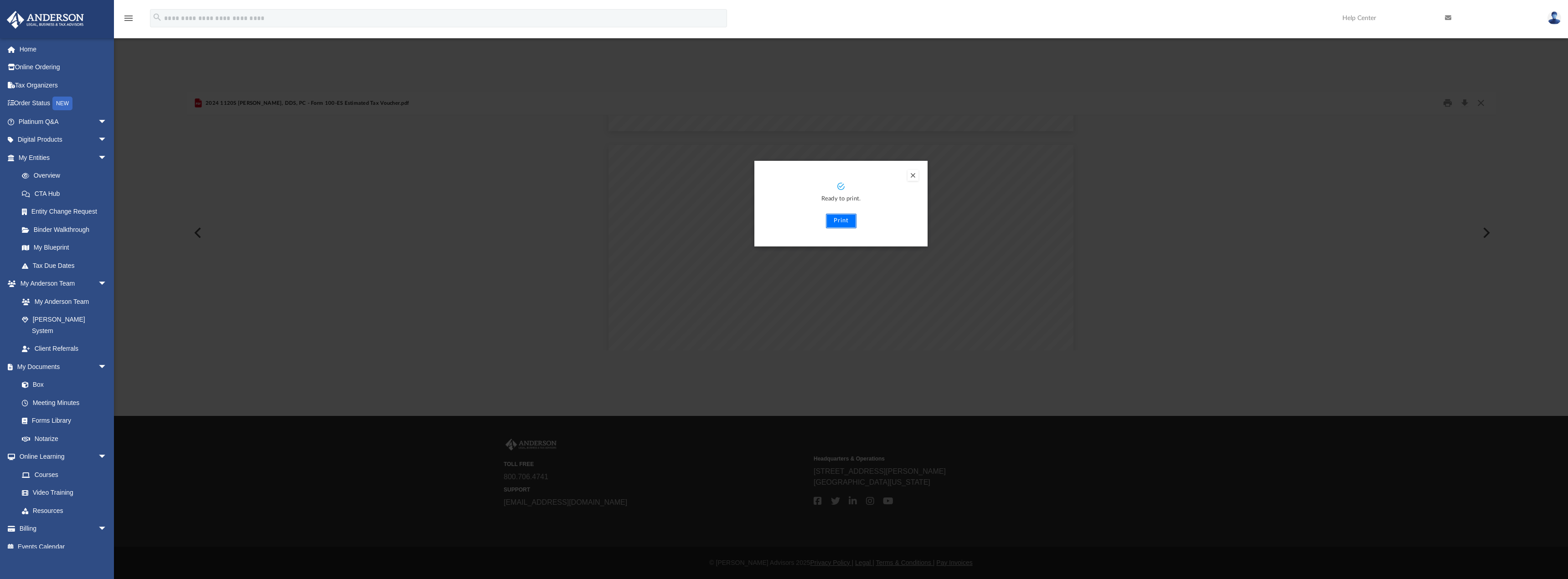
click at [841, 224] on button "Print" at bounding box center [841, 221] width 30 height 15
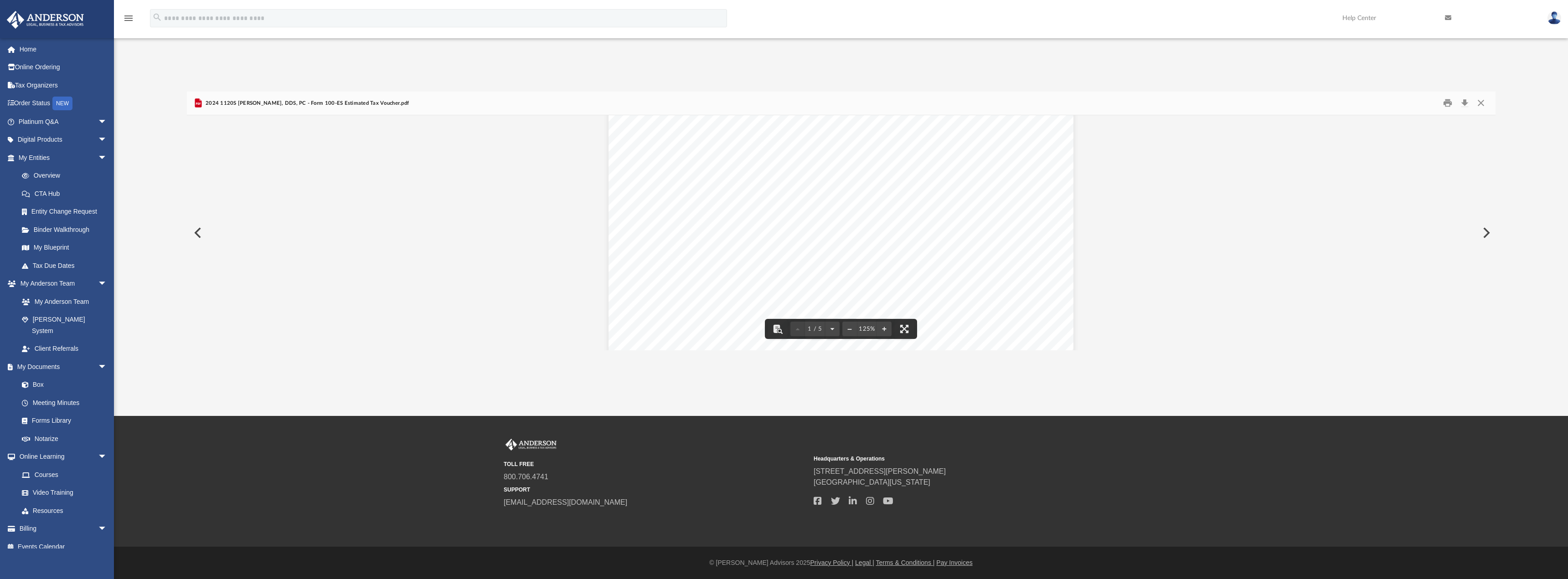
scroll to position [0, 0]
click at [1480, 101] on button "Close" at bounding box center [1480, 103] width 16 height 14
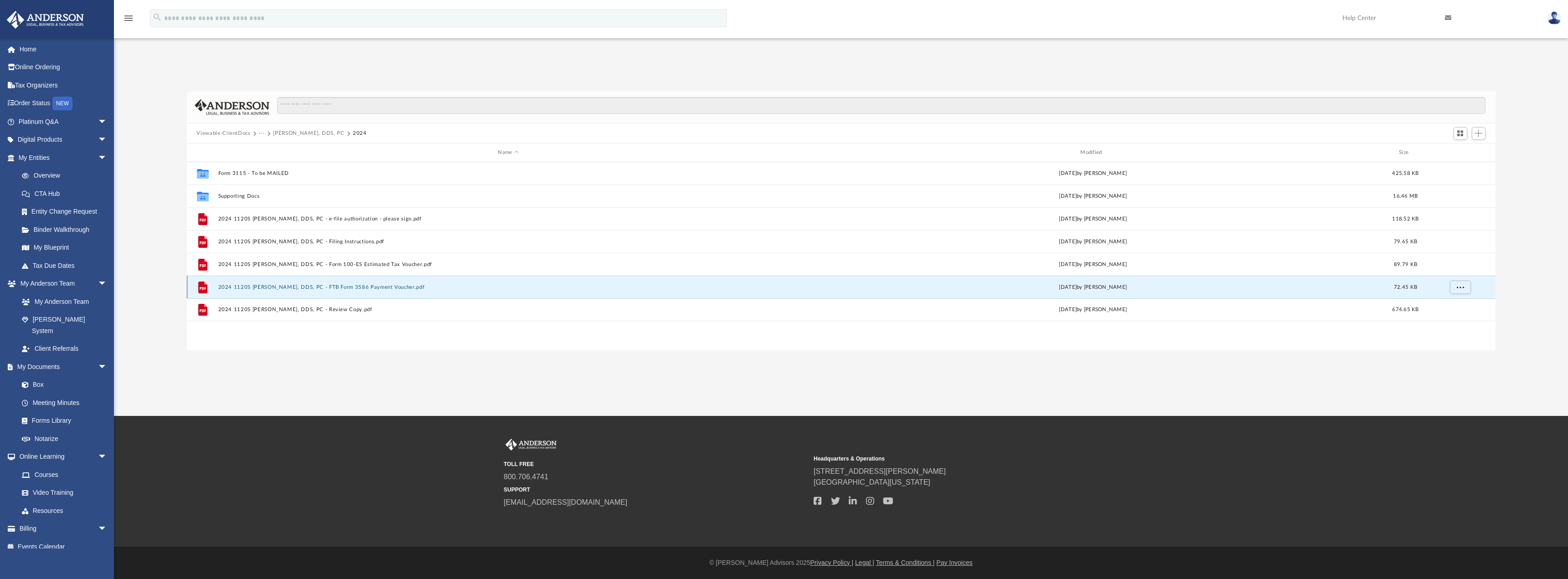
click at [408, 284] on button "2024 1120S [PERSON_NAME], DDS, PC - FTB Form 3586 Payment Voucher.pdf" at bounding box center [508, 287] width 581 height 6
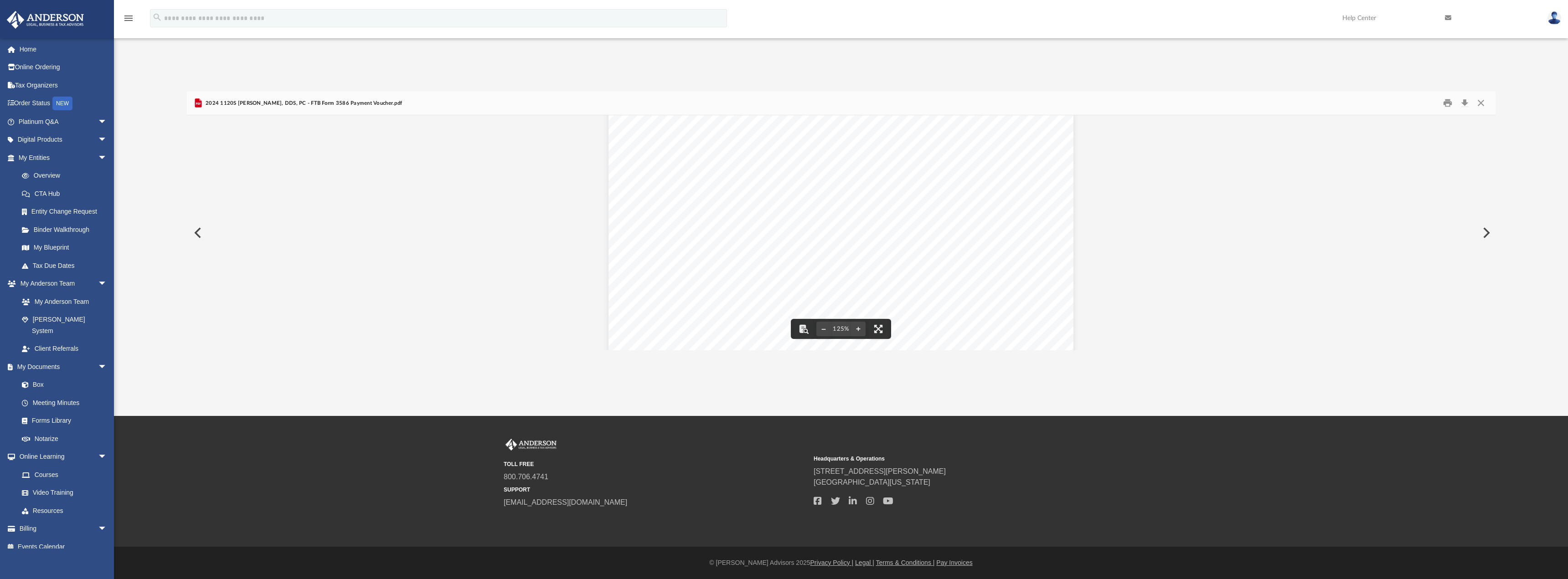
scroll to position [380, 0]
click at [1445, 100] on button "Print" at bounding box center [1447, 103] width 18 height 14
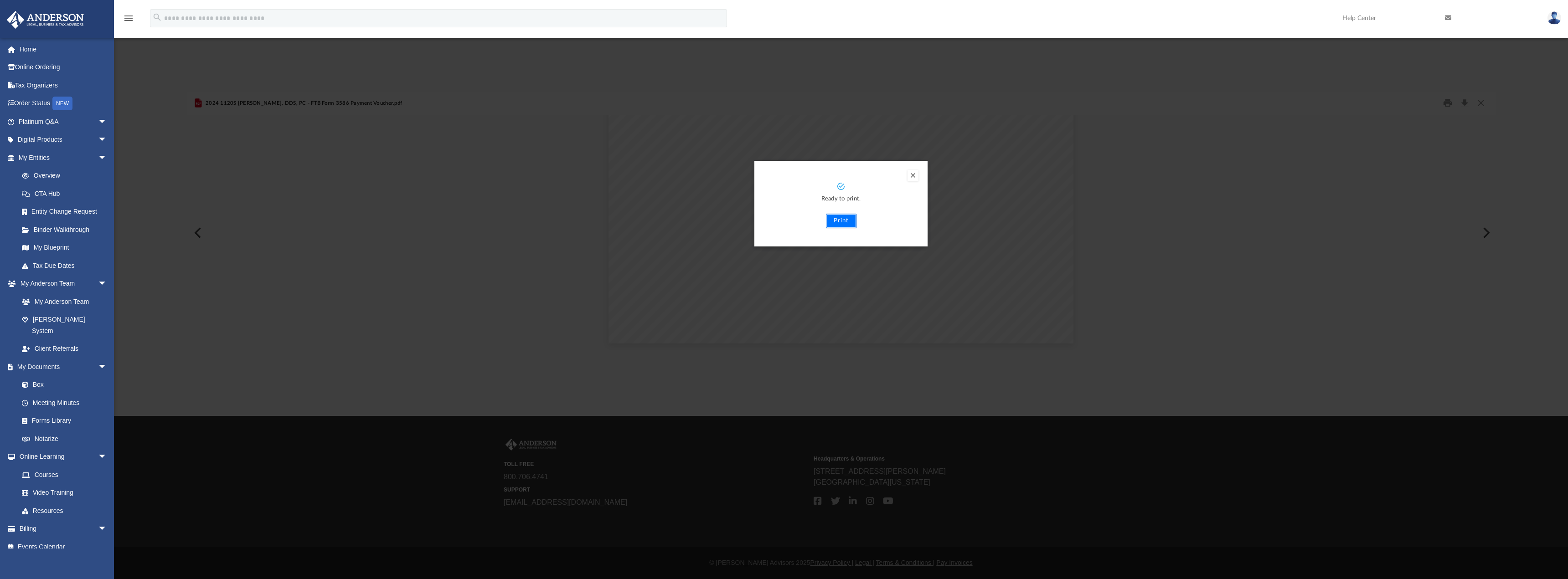
click at [839, 221] on button "Print" at bounding box center [841, 221] width 30 height 15
